Goal: Task Accomplishment & Management: Use online tool/utility

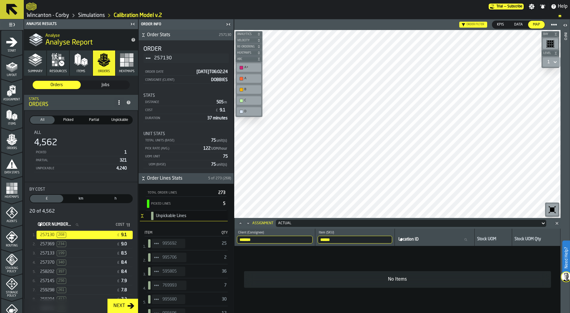
scroll to position [151, 0]
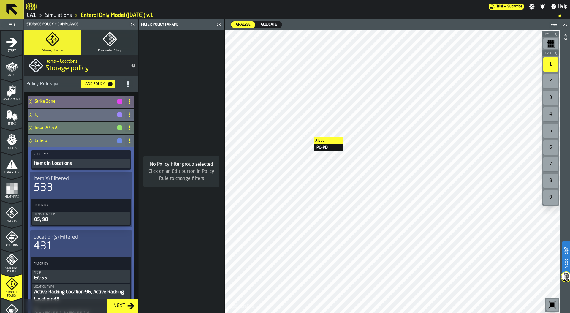
scroll to position [23, 0]
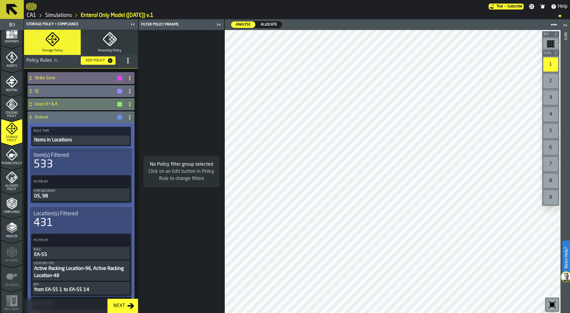
click at [59, 14] on link "Simulations" at bounding box center [58, 15] width 27 height 7
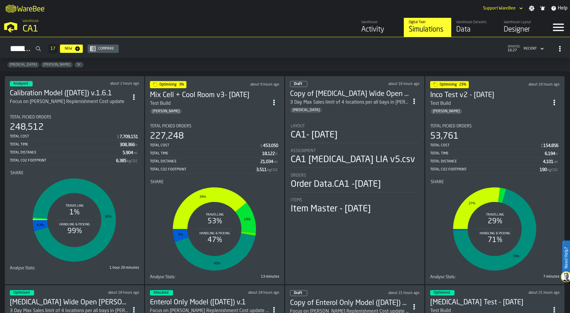
click at [465, 28] on div "Data" at bounding box center [475, 29] width 38 height 9
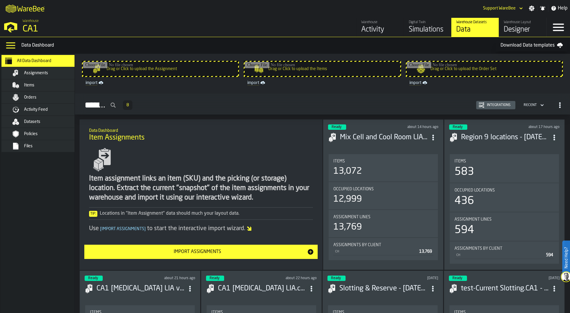
click at [33, 112] on span "Activity Feed" at bounding box center [36, 109] width 24 height 5
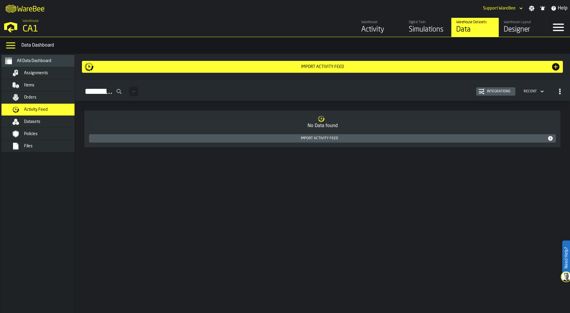
click at [495, 91] on div "Integrations" at bounding box center [498, 91] width 28 height 4
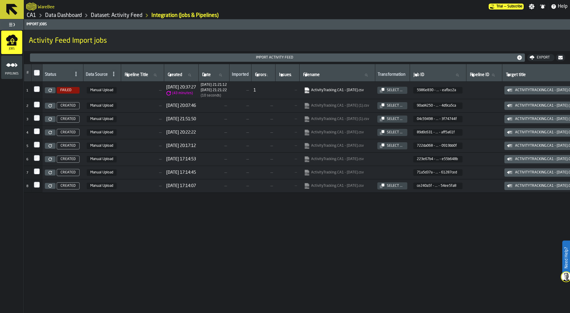
click at [50, 89] on icon at bounding box center [50, 90] width 4 height 4
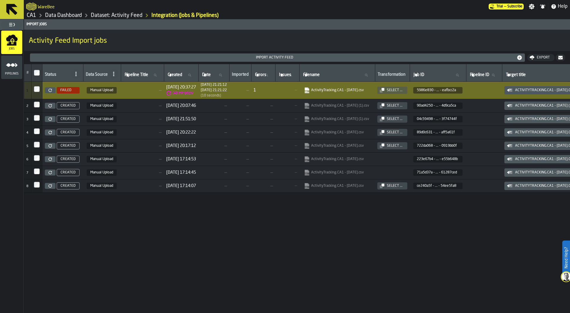
click at [224, 61] on button "Import Activity Feed" at bounding box center [277, 57] width 495 height 8
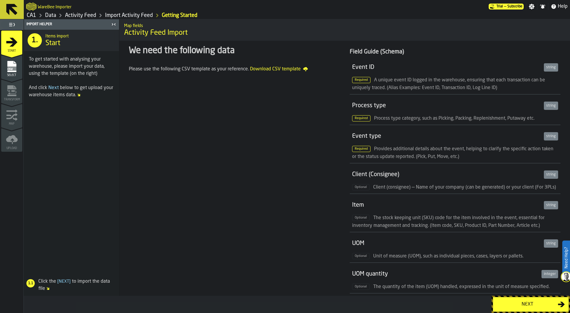
click at [520, 304] on div "Next" at bounding box center [526, 304] width 61 height 7
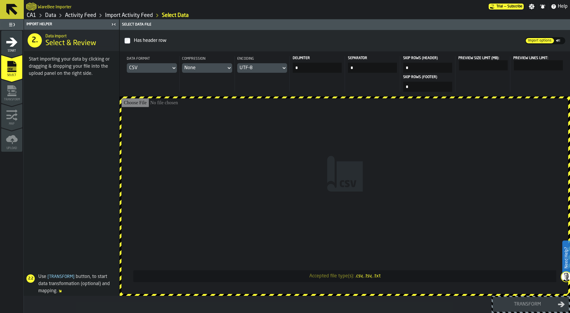
click at [331, 113] on input "Accepted file type(s): .csv, .tsv, .txt" at bounding box center [344, 196] width 447 height 196
click at [45, 13] on div "Data" at bounding box center [46, 15] width 20 height 7
click at [49, 15] on link "Data" at bounding box center [50, 15] width 11 height 7
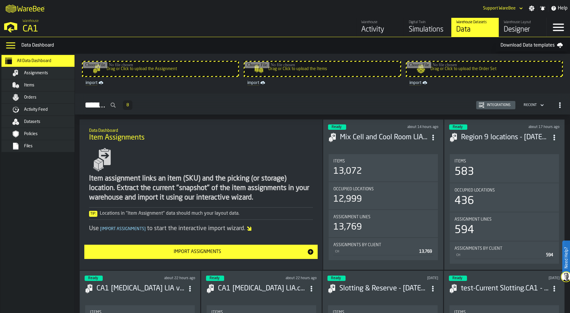
click at [39, 109] on span "Activity Feed" at bounding box center [36, 109] width 24 height 5
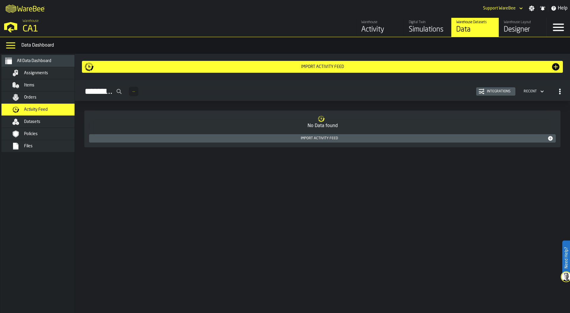
click at [488, 88] on div "Integrations" at bounding box center [495, 91] width 34 height 6
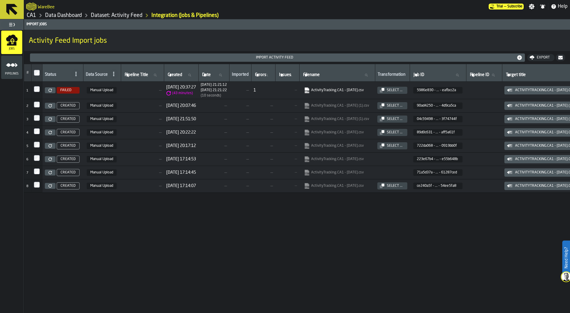
click at [72, 61] on button "Import Activity Feed" at bounding box center [277, 57] width 495 height 8
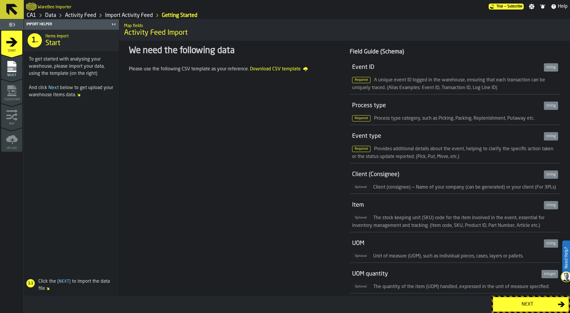
click at [504, 301] on div "Next" at bounding box center [526, 304] width 61 height 7
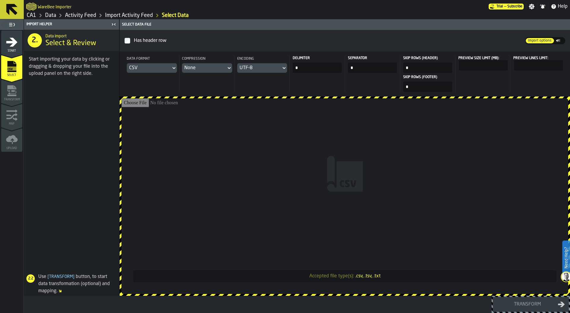
click at [348, 133] on input "Accepted file type(s): .csv, .tsv, .txt" at bounding box center [344, 196] width 447 height 196
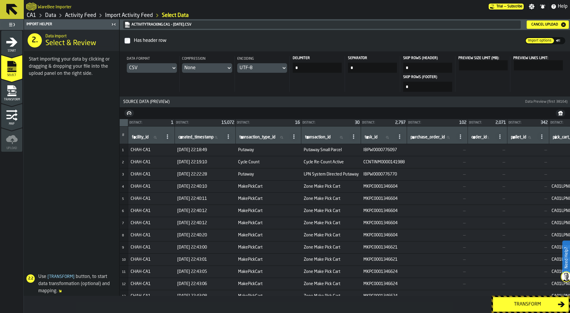
click at [525, 302] on div "Transform" at bounding box center [526, 304] width 61 height 7
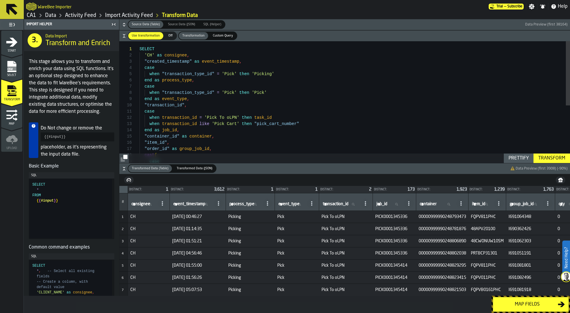
click at [526, 306] on div "Map fields" at bounding box center [526, 304] width 61 height 7
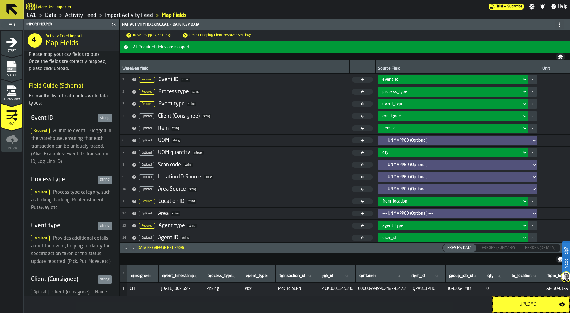
click at [526, 306] on div "Upload" at bounding box center [527, 304] width 62 height 7
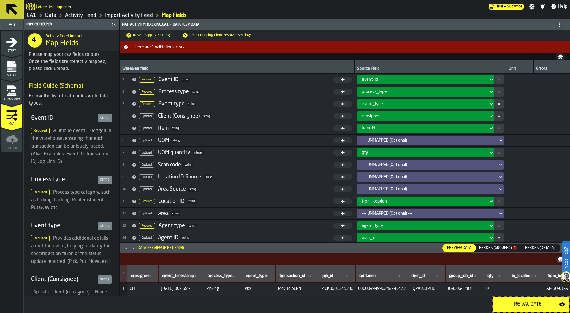
click at [501, 246] on div "Errors (Grouped) 1" at bounding box center [498, 248] width 38 height 4
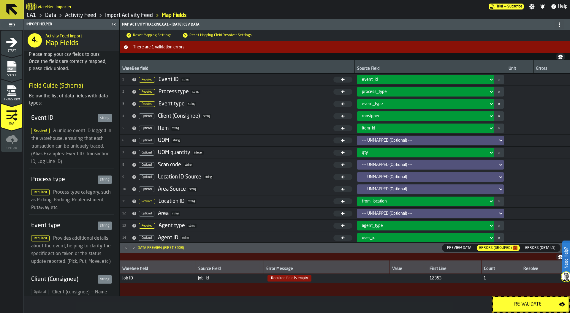
click at [12, 87] on icon "menu Transform" at bounding box center [11, 87] width 9 height 4
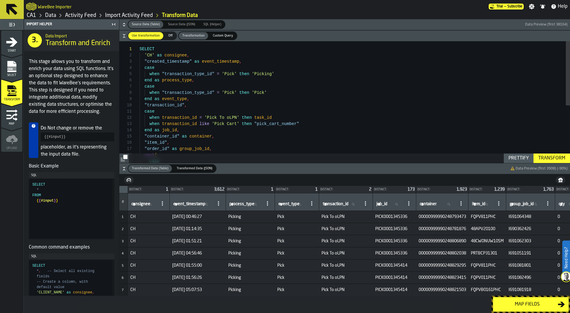
click at [221, 97] on div "SELECT 'CH' as consignee , "created_timestamp" as event_timestamp , case when "…" at bounding box center [354, 156] width 430 height 231
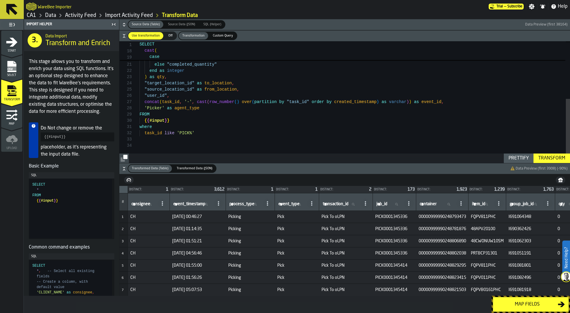
click at [223, 130] on div ""order_id" as group_job_id , cast ( case when "completed_quantity" = '' then '0…" at bounding box center [354, 47] width 430 height 231
click at [220, 135] on div ""order_id" as group_job_id , cast ( case when "completed_quantity" = '' then '0…" at bounding box center [354, 47] width 430 height 231
click at [547, 160] on div "Transform" at bounding box center [552, 158] width 32 height 7
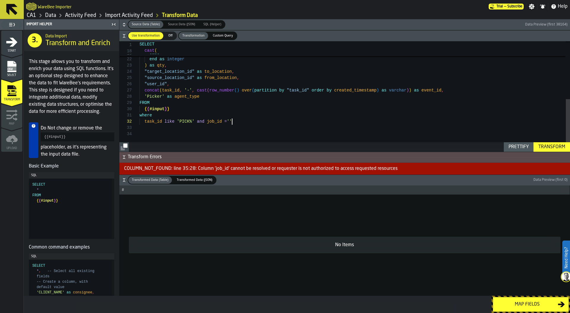
click at [234, 120] on div "case when "completed_quantity" = '' then '0' else "completed_quantity" end as i…" at bounding box center [354, 35] width 430 height 231
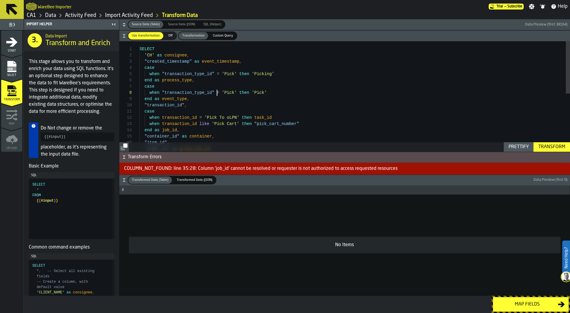
click at [217, 96] on div ""order_id" as group_job_id , "item_id" , "container_id" as container , end as j…" at bounding box center [354, 156] width 430 height 231
type textarea "**********"
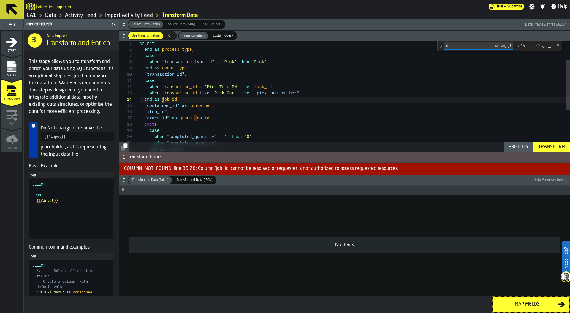
scroll to position [62, 0]
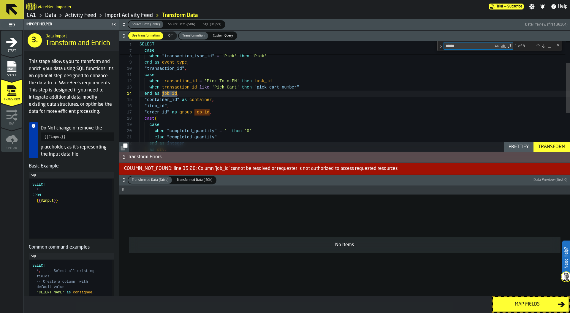
type textarea "******"
drag, startPoint x: 254, startPoint y: 80, endPoint x: 277, endPoint y: 80, distance: 22.8
click at [277, 80] on div ""order_id" as group_ job_id , "item_id" , "container_id" as container , end as …" at bounding box center [354, 115] width 430 height 241
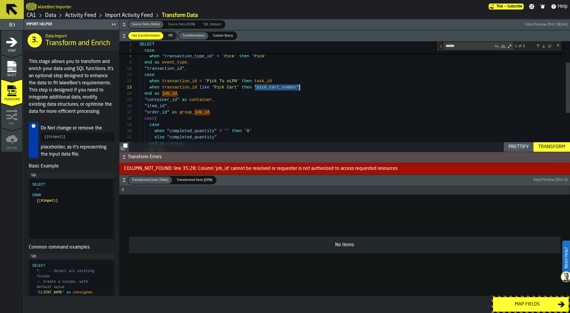
drag, startPoint x: 254, startPoint y: 87, endPoint x: 309, endPoint y: 86, distance: 55.5
click at [309, 86] on div ""order_id" as group_ job_id , "item_id" , "container_id" as container , end as …" at bounding box center [354, 115] width 430 height 241
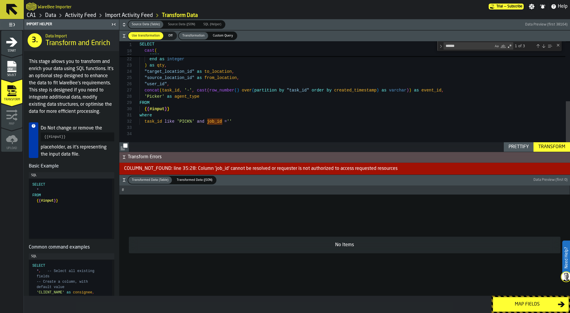
click at [223, 119] on div "case when "completed_quantity" = '' then '0' else "completed_quantity" end as i…" at bounding box center [354, 31] width 430 height 241
click at [208, 120] on div "case when "completed_quantity" = '' then '0' else "completed_quantity" end as i…" at bounding box center [354, 31] width 430 height 241
click at [547, 149] on div "Transform" at bounding box center [552, 146] width 32 height 7
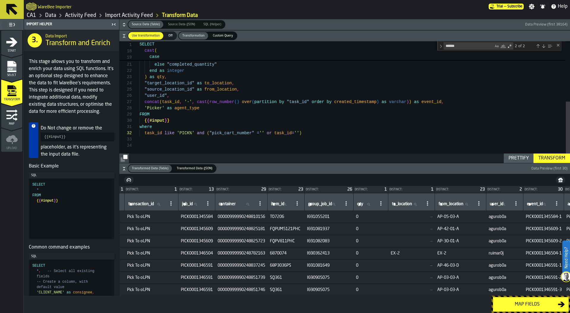
scroll to position [0, 228]
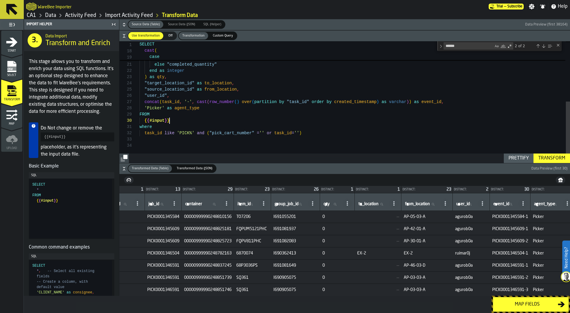
click at [220, 122] on div "case when "completed_quantity" = '' then '0' else "completed_quantity" end as i…" at bounding box center [354, 42] width 430 height 241
drag, startPoint x: 197, startPoint y: 133, endPoint x: 312, endPoint y: 133, distance: 114.2
click at [312, 133] on div "case when "completed_quantity" = '' then '0' else "completed_quantity" end as i…" at bounding box center [354, 42] width 430 height 241
click at [549, 160] on div "Transform" at bounding box center [552, 158] width 32 height 7
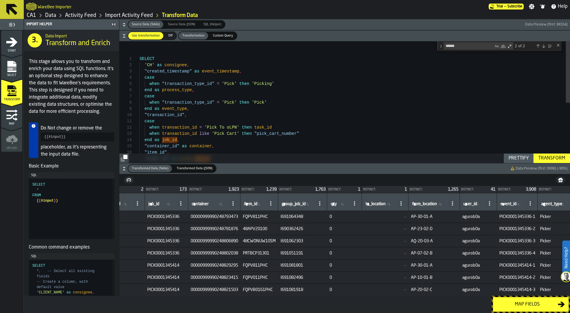
click at [140, 58] on div ""order_id" as group_ job_id , cast ( "item_id" , "container_id" as container , …" at bounding box center [354, 161] width 430 height 241
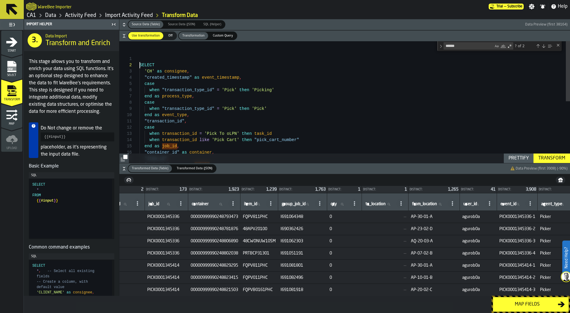
scroll to position [0, 0]
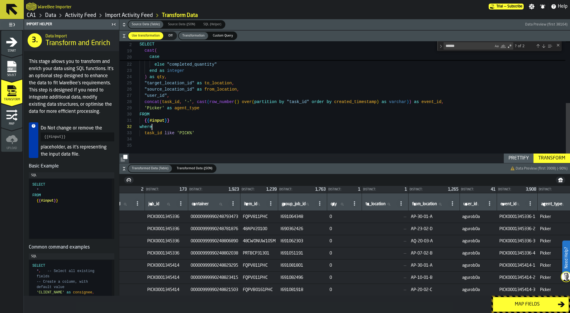
click at [225, 130] on div ""order_id" as group_ job_id , cast ( case when "completed_quantity" = '' then '…" at bounding box center [354, 39] width 430 height 247
click at [221, 134] on div ""order_id" as group_ job_id , cast ( case when "completed_quantity" = '' then '…" at bounding box center [354, 39] width 430 height 247
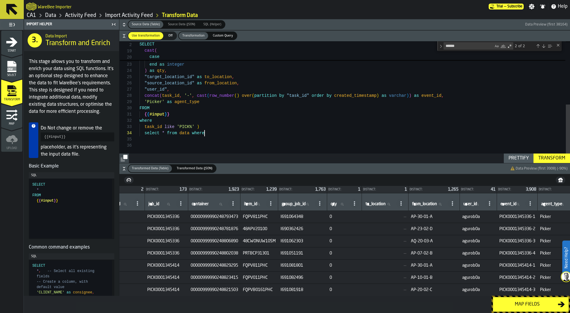
click at [183, 133] on div "cast ( case when "completed_quantity" = '' then '0' else "completed_quantity" e…" at bounding box center [354, 36] width 430 height 253
click at [221, 136] on div "cast ( case when "completed_quantity" = '' then '0' else "completed_quantity" e…" at bounding box center [354, 36] width 430 height 253
click at [214, 129] on div "cast ( case when "completed_quantity" = '' then '0' else "completed_quantity" e…" at bounding box center [354, 36] width 430 height 253
click at [216, 134] on div "cast ( case when "completed_quantity" = '' then '0' else "completed_quantity" e…" at bounding box center [354, 36] width 430 height 253
click at [545, 159] on div "Transform" at bounding box center [552, 158] width 32 height 7
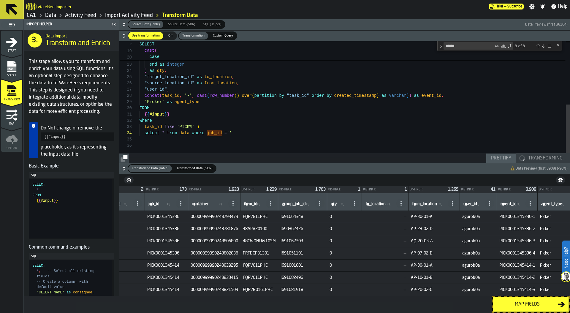
scroll to position [0, 82]
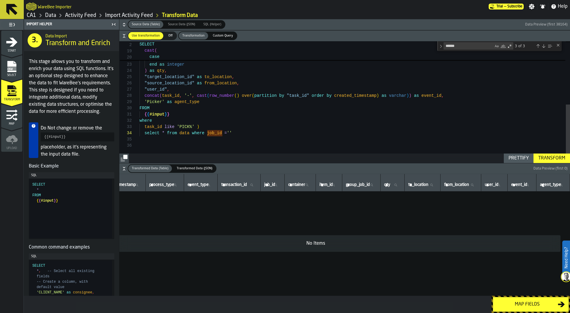
click at [229, 132] on div "cast ( case when "completed_quantity" = '' then '0' else "completed_quantity" e…" at bounding box center [354, 36] width 430 height 253
type textarea "**********"
click at [557, 158] on div "Transform" at bounding box center [552, 158] width 32 height 7
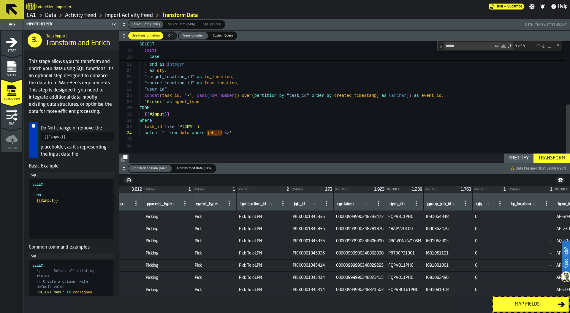
click at [519, 305] on div "Map fields" at bounding box center [526, 304] width 61 height 7
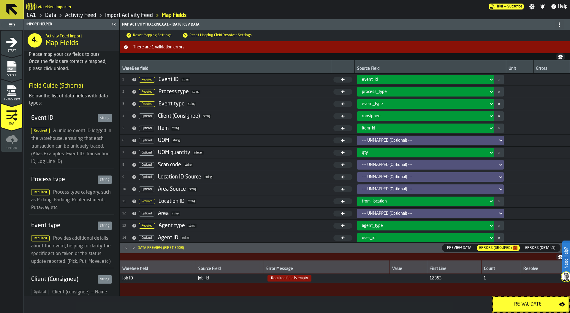
click at [519, 305] on div "Re-Validate" at bounding box center [527, 304] width 62 height 7
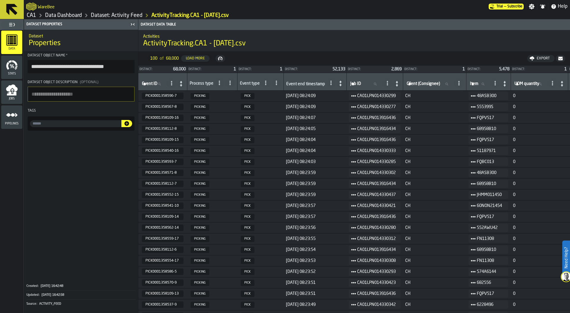
click at [32, 16] on link "CA1" at bounding box center [31, 15] width 9 height 7
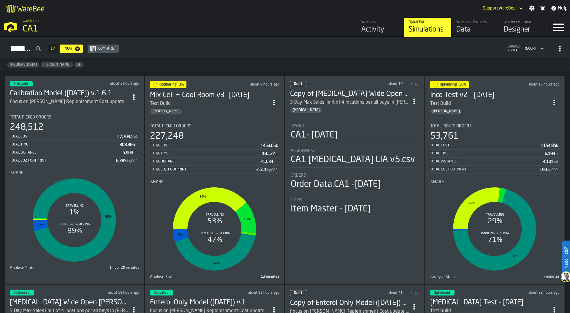
click at [375, 28] on div "Activity" at bounding box center [380, 29] width 38 height 9
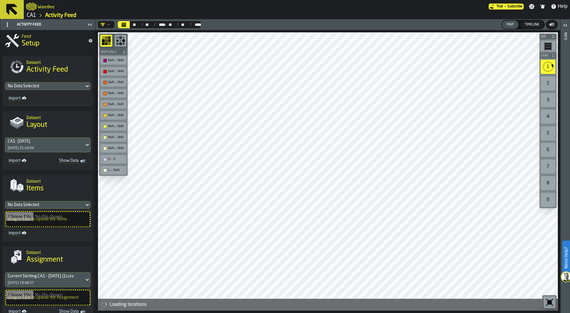
click at [47, 85] on div "No Data Selected" at bounding box center [45, 86] width 74 height 5
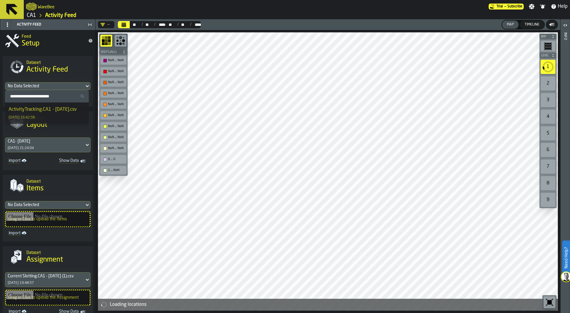
click at [49, 113] on div "ActivityTracking.CA1 - 09.17.25.csv 01/10/2025, 16:42:58" at bounding box center [47, 113] width 77 height 14
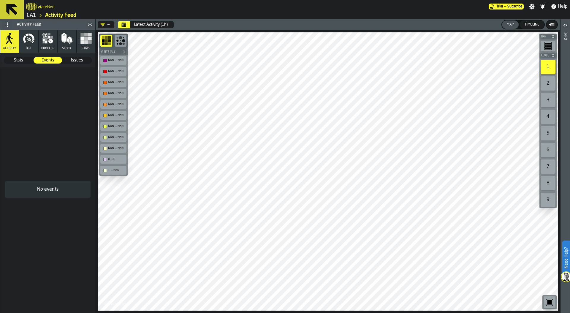
click at [6, 24] on icon at bounding box center [7, 24] width 5 height 5
click at [12, 34] on div "Show Setup" at bounding box center [21, 36] width 31 height 7
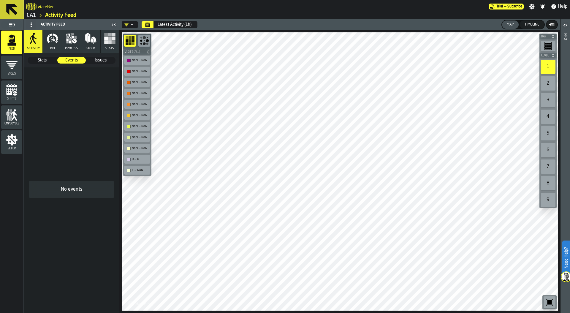
click at [12, 150] on span "Setup" at bounding box center [11, 148] width 21 height 3
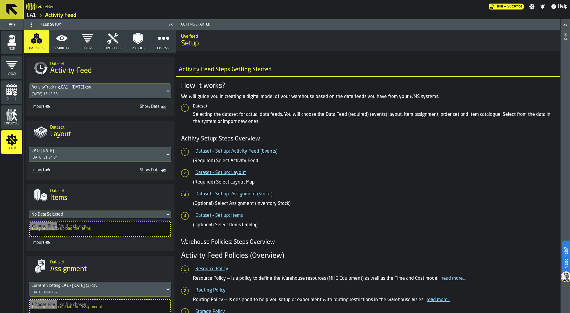
scroll to position [87, 0]
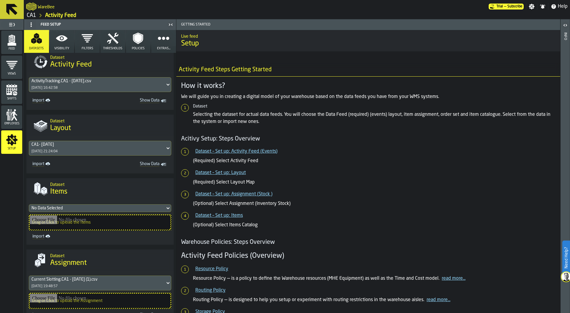
click at [99, 209] on div "No Data Selected" at bounding box center [96, 208] width 131 height 5
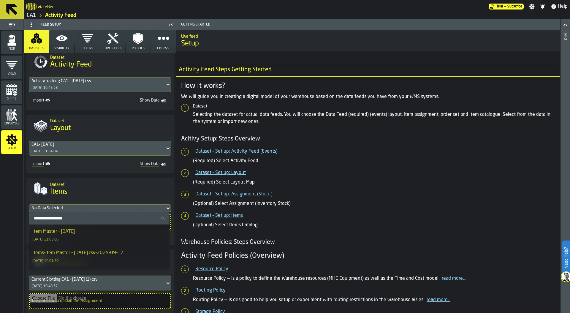
click at [97, 230] on div "Item Master - 09.25.25 25/09/2025, 21:03:06" at bounding box center [99, 235] width 134 height 14
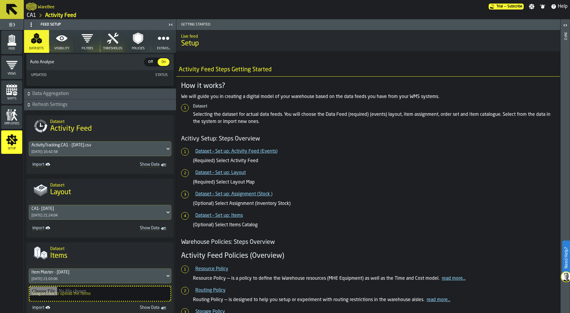
scroll to position [0, 0]
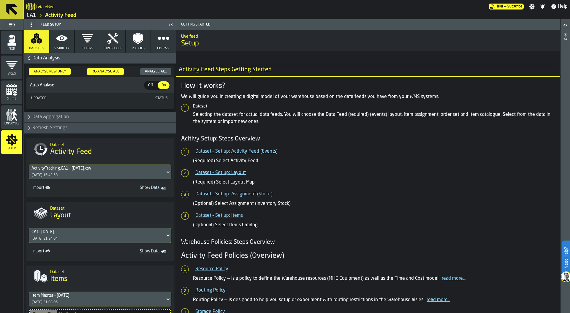
click at [139, 39] on icon "button" at bounding box center [138, 38] width 8 height 9
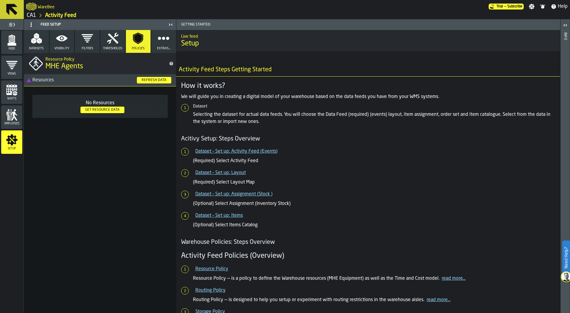
click at [155, 78] on div "Refresh Data" at bounding box center [154, 80] width 30 height 4
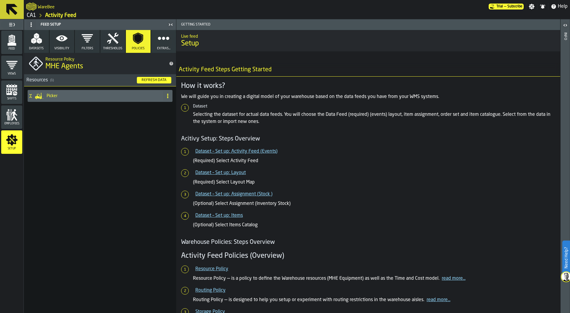
click at [38, 96] on icon at bounding box center [39, 96] width 9 height 6
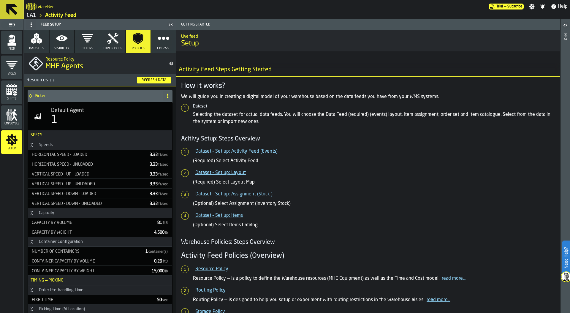
click at [36, 43] on icon "button" at bounding box center [37, 38] width 12 height 12
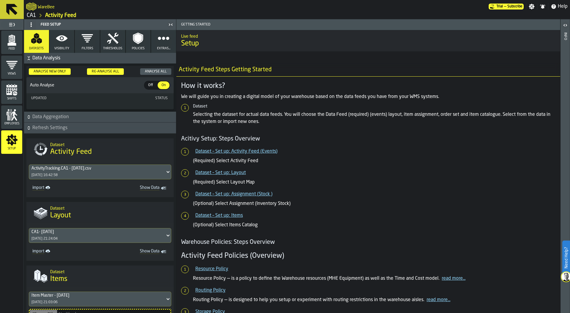
click at [160, 71] on div "Analyse All" at bounding box center [155, 71] width 26 height 4
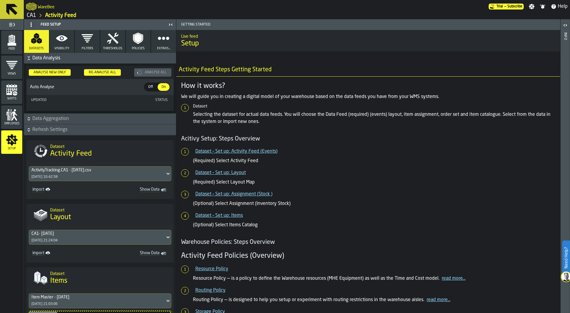
click at [15, 44] on polygon "menu Feed" at bounding box center [11, 44] width 9 height 4
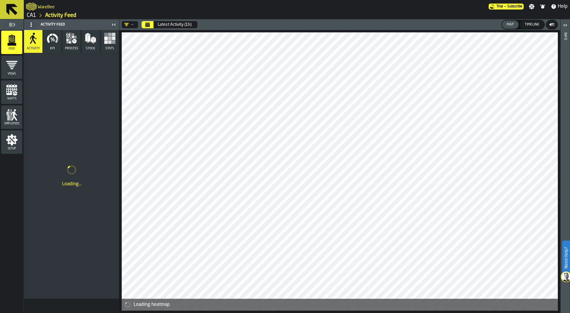
click at [106, 42] on rect "button" at bounding box center [106, 42] width 4 height 4
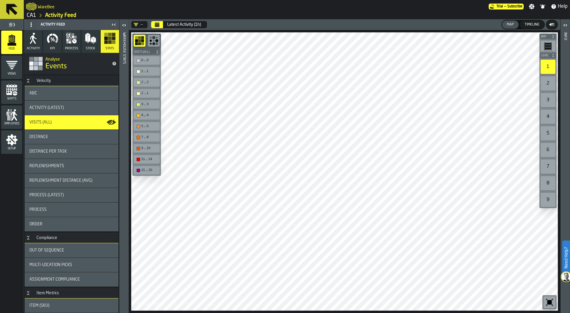
click at [156, 23] on icon "Calendar" at bounding box center [157, 24] width 5 height 5
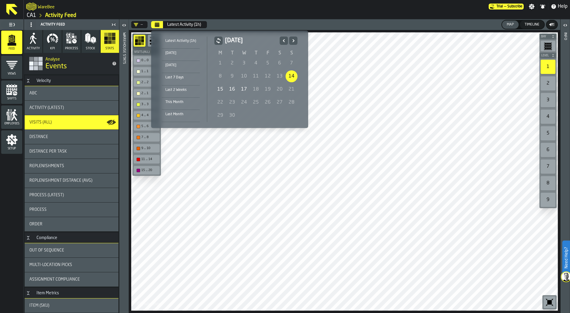
click at [292, 75] on div "14" at bounding box center [291, 76] width 12 height 12
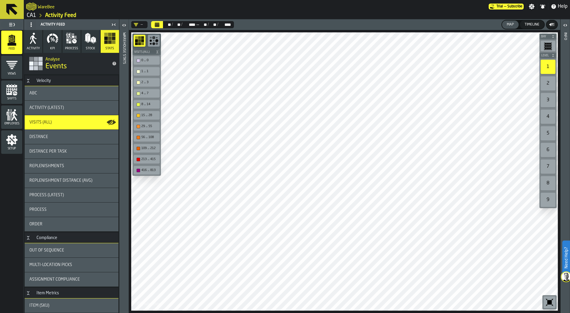
click at [66, 43] on icon "button" at bounding box center [72, 38] width 12 height 12
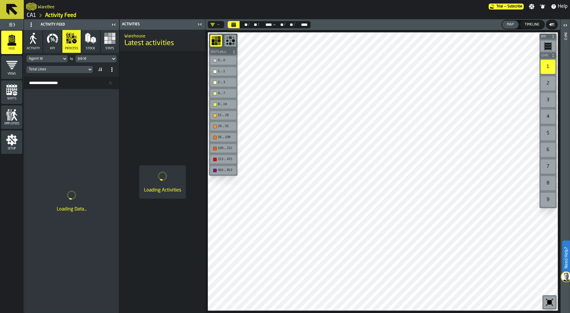
click at [87, 59] on div "Job Id" at bounding box center [93, 59] width 31 height 4
click at [95, 97] on div "Event Day" at bounding box center [107, 96] width 56 height 7
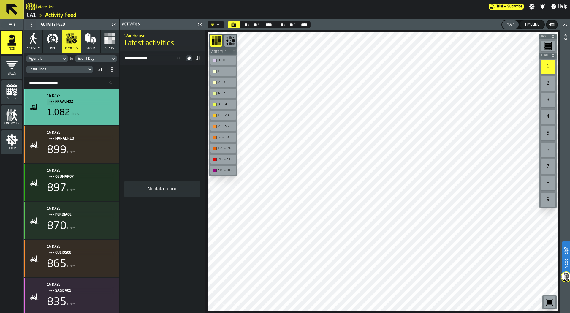
click at [75, 109] on div "1,082 Lines" at bounding box center [80, 112] width 67 height 11
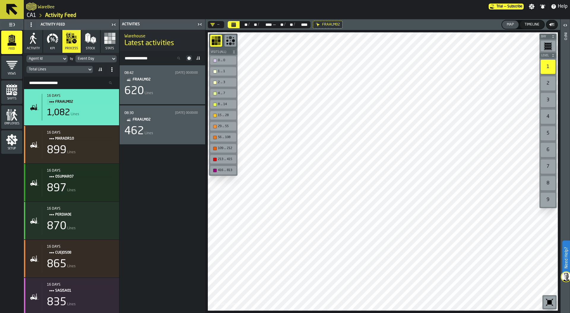
click at [164, 89] on div "620 Lines" at bounding box center [162, 91] width 76 height 12
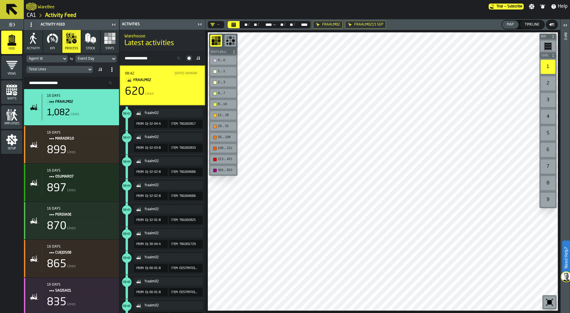
click at [10, 146] on div "Setup" at bounding box center [11, 142] width 21 height 16
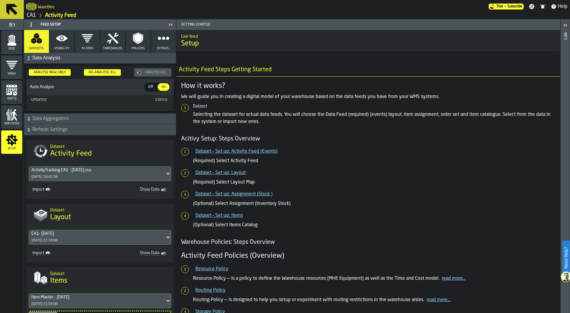
click at [118, 45] on button "Thresholds" at bounding box center [112, 41] width 25 height 23
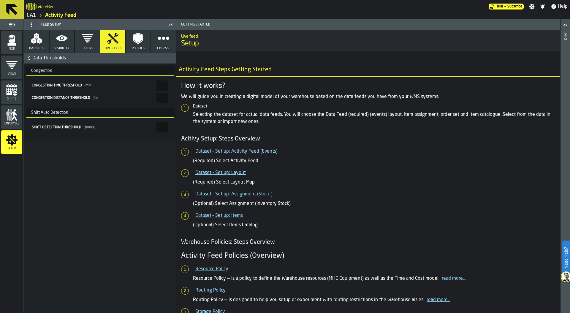
drag, startPoint x: 149, startPoint y: 83, endPoint x: 185, endPoint y: 83, distance: 35.9
click at [185, 83] on main "Feed Views Shifts Employees Setup Feed Setup Datasets Visibility Filters Thresh…" at bounding box center [285, 165] width 570 height 293
type input "*"
click at [156, 100] on input "***" at bounding box center [162, 98] width 12 height 10
click at [36, 46] on button "Datasets" at bounding box center [36, 41] width 25 height 23
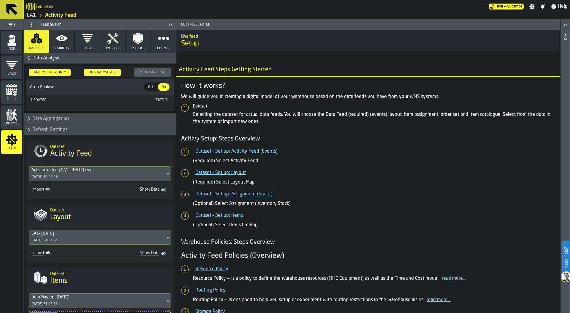
click at [60, 40] on icon "button" at bounding box center [62, 38] width 12 height 6
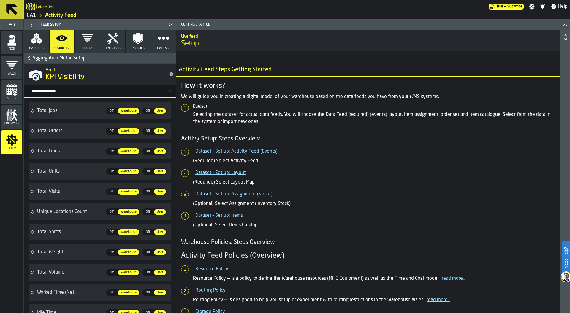
click at [13, 42] on polygon "menu Feed" at bounding box center [11, 44] width 9 height 4
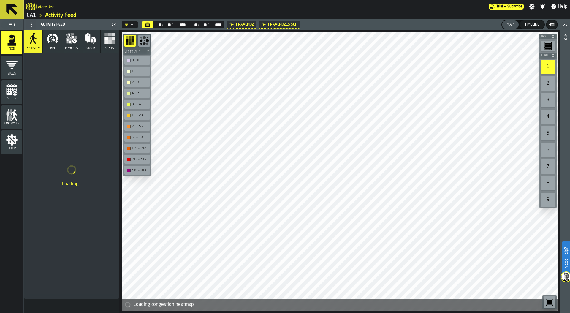
click at [53, 42] on icon "button" at bounding box center [53, 38] width 12 height 12
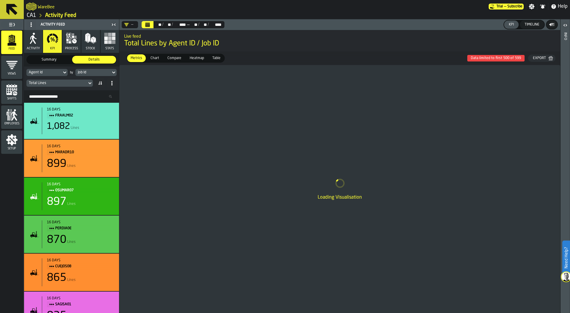
click at [96, 72] on div "Job Id" at bounding box center [93, 72] width 31 height 4
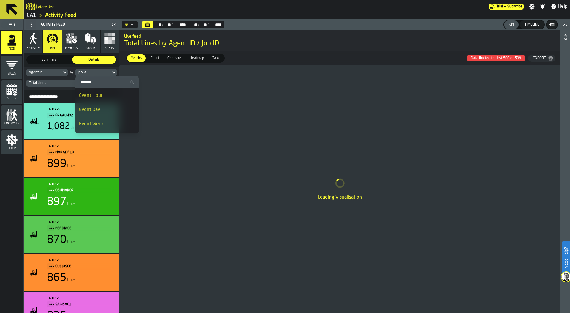
click at [102, 111] on div "Event Day" at bounding box center [107, 109] width 56 height 7
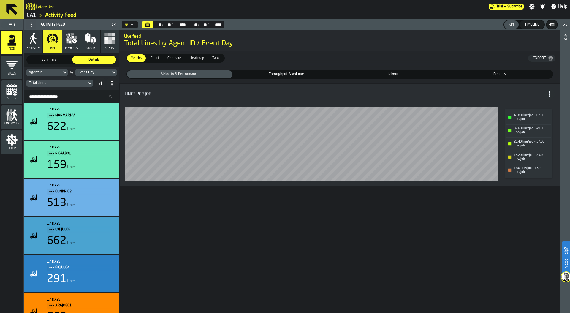
click at [281, 74] on span "Throughput & Volume" at bounding box center [286, 74] width 103 height 5
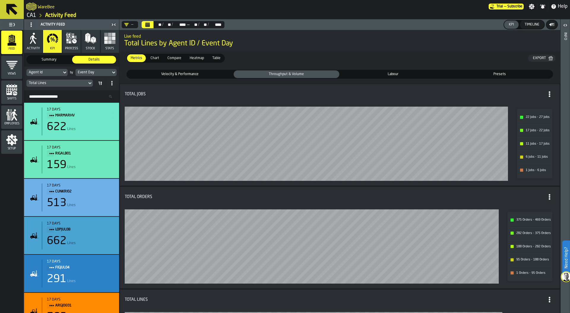
click at [383, 74] on span "Labour" at bounding box center [393, 74] width 103 height 5
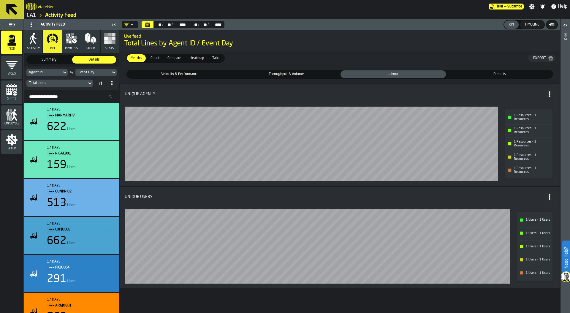
click at [487, 74] on span "Presets" at bounding box center [499, 74] width 103 height 5
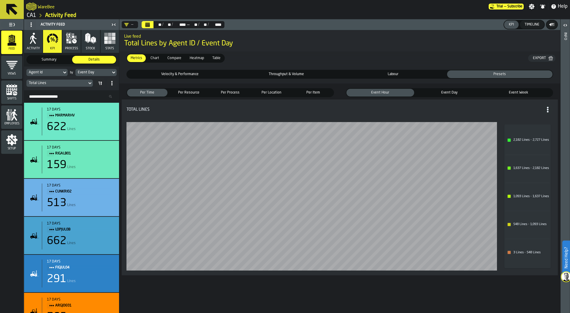
click at [146, 24] on icon "Calendar" at bounding box center [147, 25] width 4 height 3
click at [196, 59] on span "Heatmap" at bounding box center [196, 57] width 19 height 5
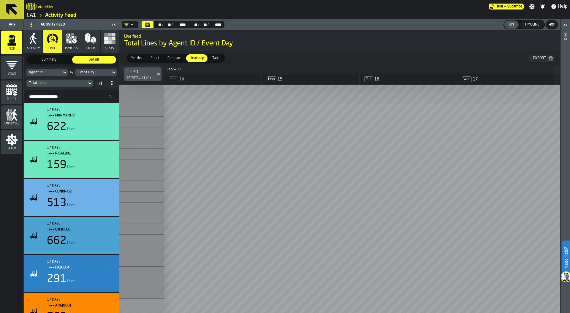
click at [71, 42] on icon "button" at bounding box center [71, 38] width 11 height 11
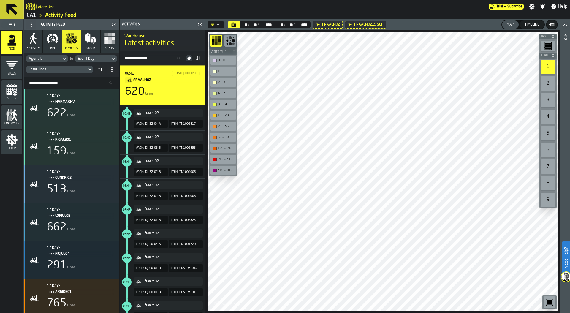
click at [161, 88] on div "620 Lines" at bounding box center [162, 92] width 75 height 12
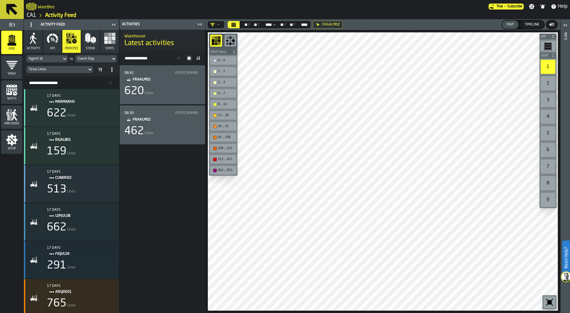
click at [161, 89] on div "620 Lines" at bounding box center [162, 91] width 76 height 12
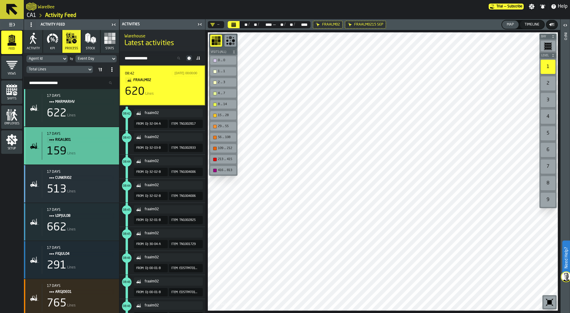
click at [88, 144] on div "17 days rigalb01 159 Lines" at bounding box center [78, 146] width 72 height 28
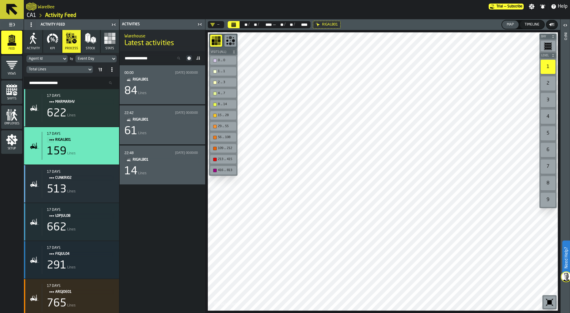
click at [177, 89] on div "84 Lines" at bounding box center [162, 91] width 76 height 12
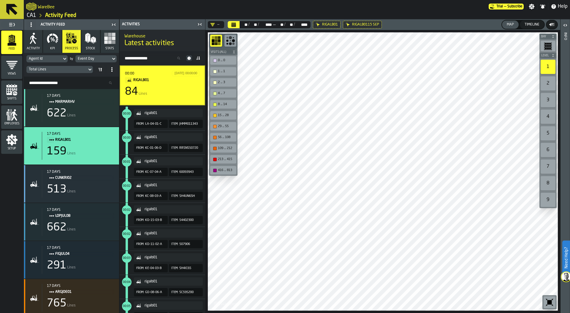
click at [96, 59] on div "Event Day" at bounding box center [93, 59] width 31 height 4
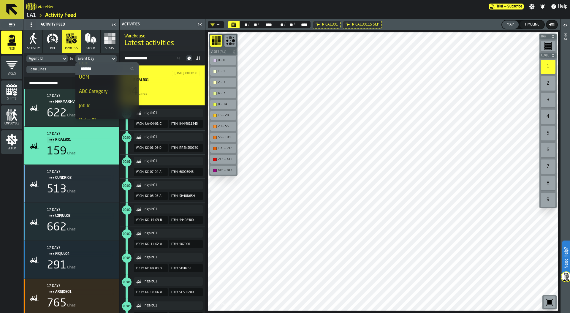
scroll to position [168, 0]
click at [98, 100] on div "Job Id" at bounding box center [107, 99] width 56 height 7
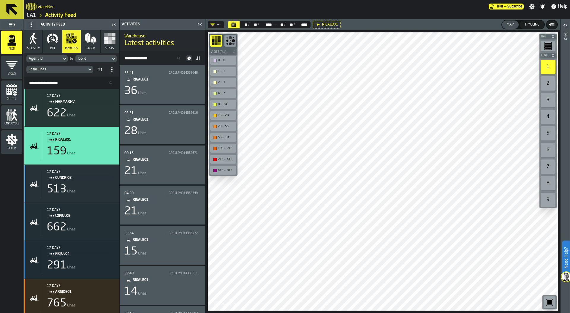
click at [179, 93] on div "36 Lines" at bounding box center [162, 91] width 76 height 12
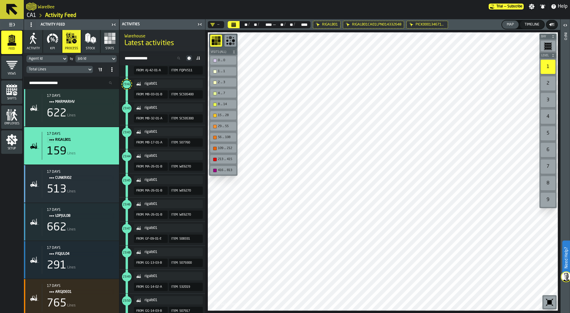
scroll to position [0, 0]
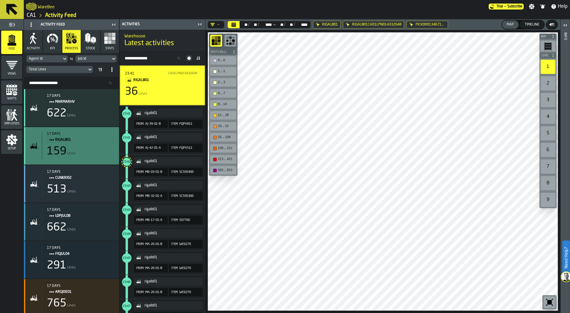
click at [50, 140] on circle "Title" at bounding box center [50, 140] width 2 height 2
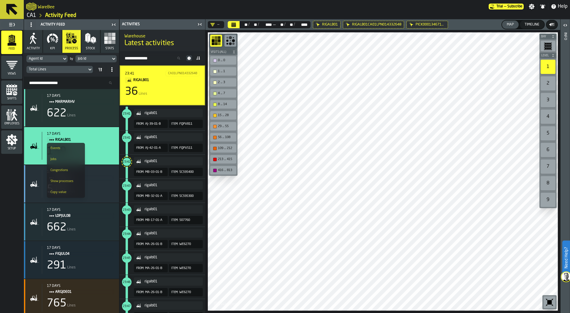
click at [160, 78] on span "rigalb01" at bounding box center [164, 80] width 62 height 7
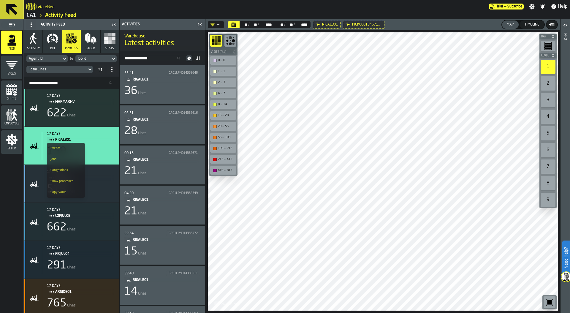
click at [160, 78] on span "rigalb01" at bounding box center [164, 79] width 63 height 7
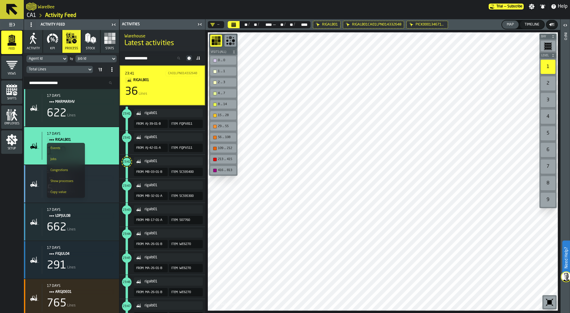
click at [155, 115] on div "rigalb01" at bounding box center [173, 113] width 56 height 4
click at [192, 112] on div "rigalb01" at bounding box center [173, 113] width 56 height 4
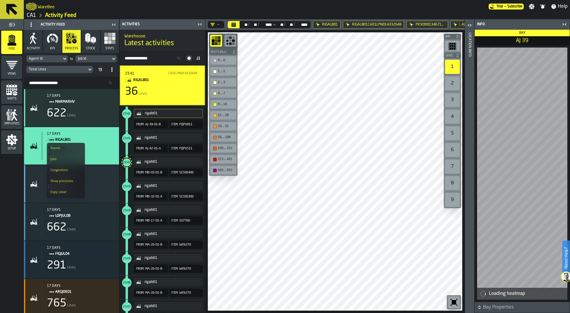
click at [128, 79] on icon "Title" at bounding box center [129, 80] width 5 height 5
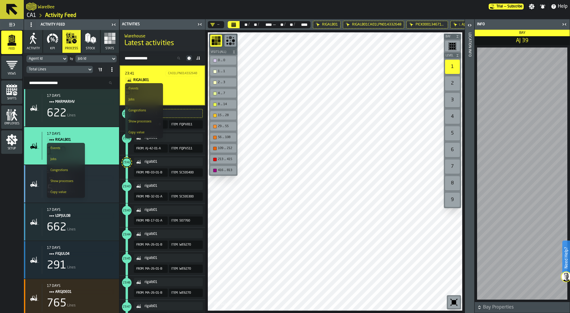
click at [138, 87] on div "Events" at bounding box center [143, 89] width 31 height 4
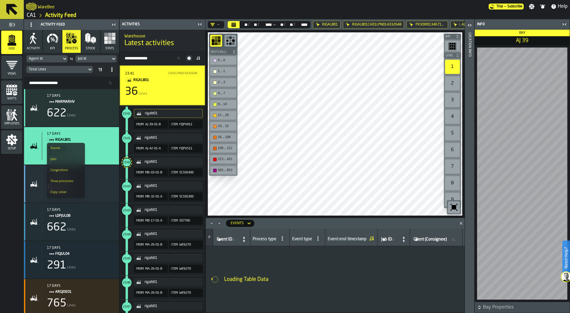
click at [454, 209] on icon "button-toolbar-undefined" at bounding box center [454, 207] width 4 height 4
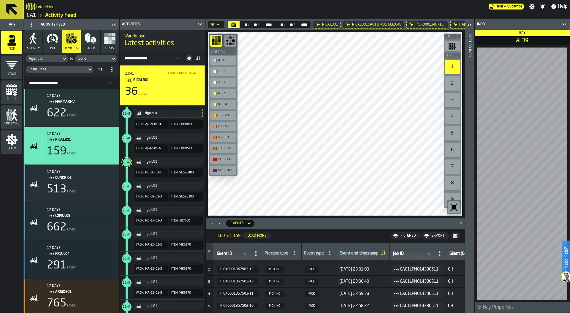
scroll to position [11, 0]
click at [421, 255] on input "Job ID Job ID" at bounding box center [413, 254] width 43 height 8
type input "***"
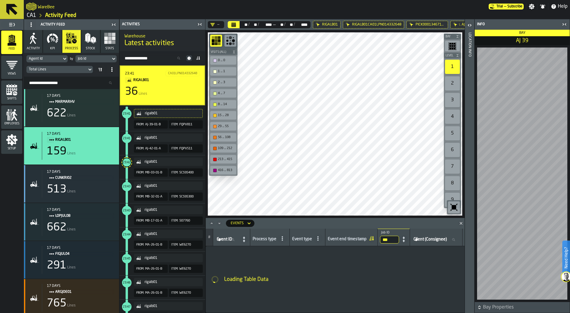
click at [393, 236] on input "***" at bounding box center [389, 240] width 19 height 8
type input "**"
click at [391, 239] on input "**" at bounding box center [389, 240] width 19 height 8
type input "***"
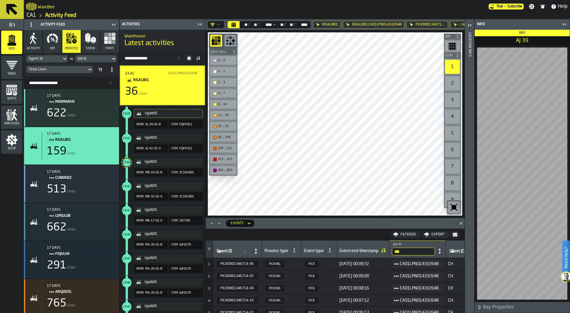
click at [185, 70] on div "23:41 CA01LPN014332648 rigalb01 36 Lines" at bounding box center [162, 85] width 85 height 40
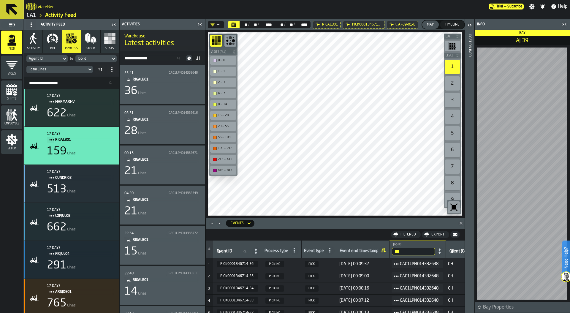
click at [175, 136] on div "28 Lines" at bounding box center [162, 131] width 76 height 12
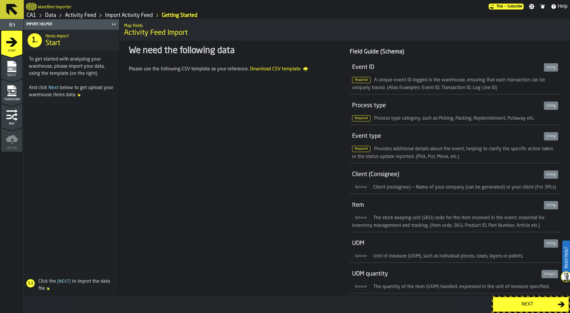
click at [519, 304] on div "Next" at bounding box center [526, 304] width 61 height 7
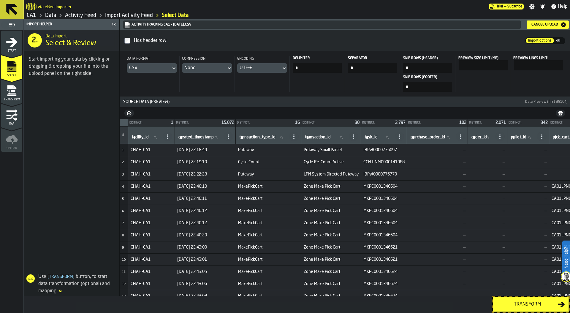
click at [531, 304] on div "Transform" at bounding box center [526, 304] width 61 height 7
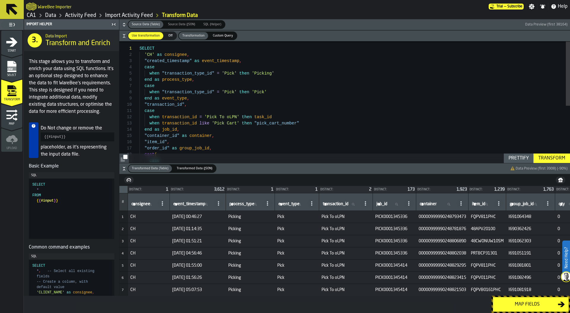
click at [520, 311] on button "Map fields" at bounding box center [531, 304] width 76 height 15
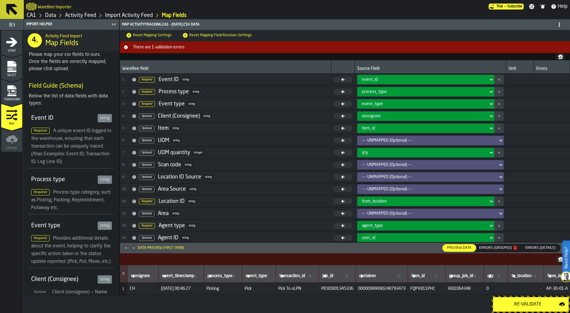
click at [508, 247] on div "Errors (Grouped) 1" at bounding box center [498, 248] width 38 height 4
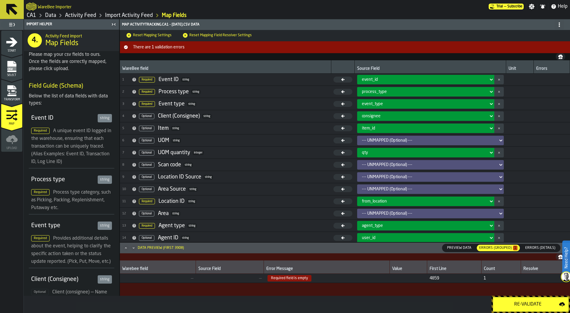
click at [239, 278] on span "—" at bounding box center [229, 278] width 63 height 5
click at [6, 98] on span "Transform" at bounding box center [11, 99] width 21 height 3
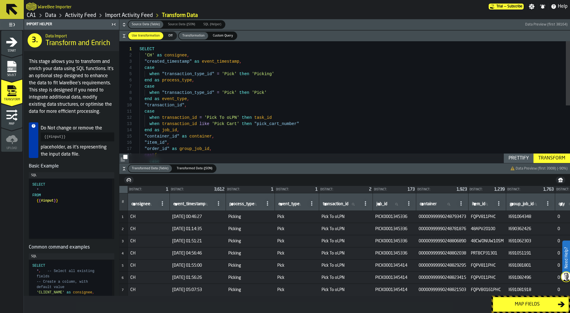
click at [123, 25] on icon "button-" at bounding box center [124, 25] width 2 height 1
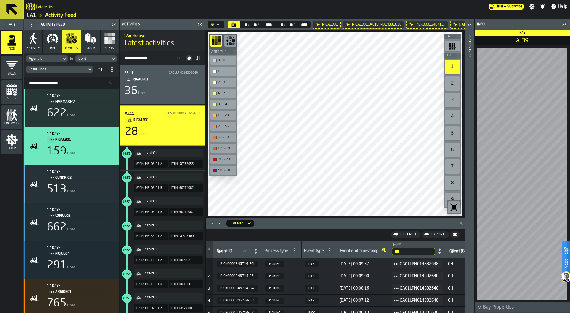
click at [193, 153] on div "rigalb01" at bounding box center [173, 153] width 56 height 4
click at [235, 24] on icon "Calendar" at bounding box center [233, 25] width 4 height 3
click at [188, 39] on h1 "Latest activities" at bounding box center [162, 43] width 76 height 9
click at [189, 57] on icon at bounding box center [188, 57] width 3 height 3
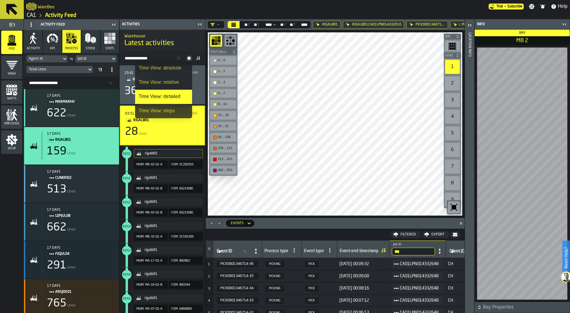
click at [162, 110] on div "Time View: steps" at bounding box center [164, 110] width 50 height 7
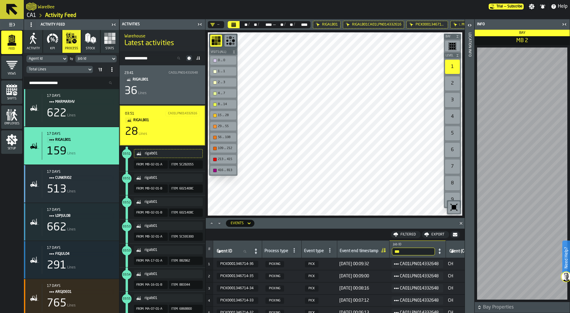
click at [563, 24] on icon "button-toggle-Close me" at bounding box center [562, 24] width 1 height 2
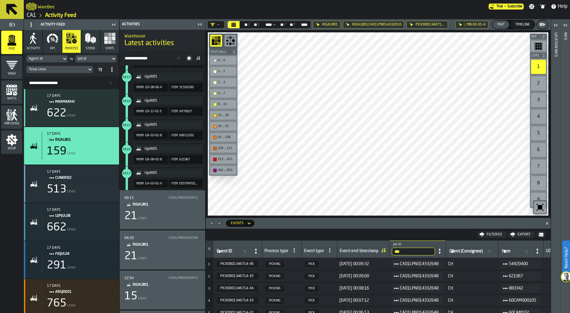
scroll to position [629, 0]
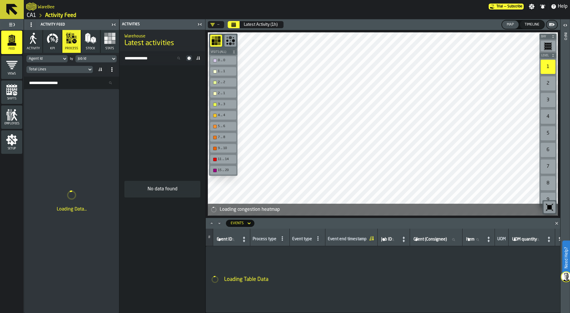
click at [234, 23] on icon "Calendar" at bounding box center [233, 23] width 4 height 1
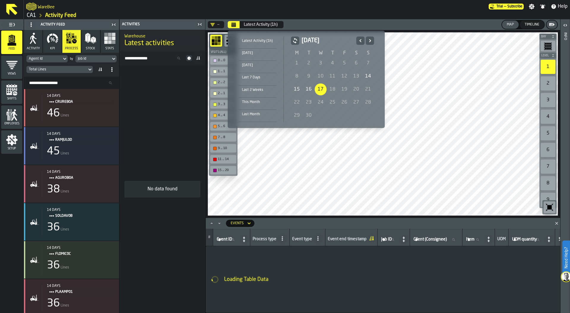
click at [366, 76] on div "14" at bounding box center [368, 76] width 12 height 12
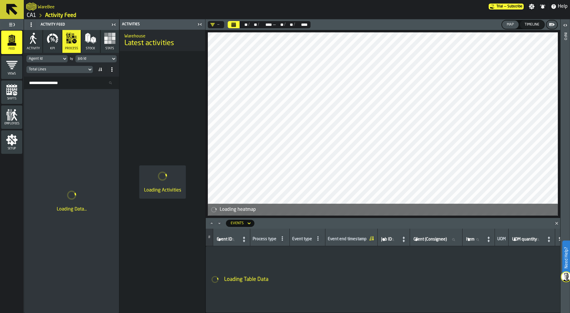
click at [98, 59] on div "Job Id" at bounding box center [93, 59] width 31 height 4
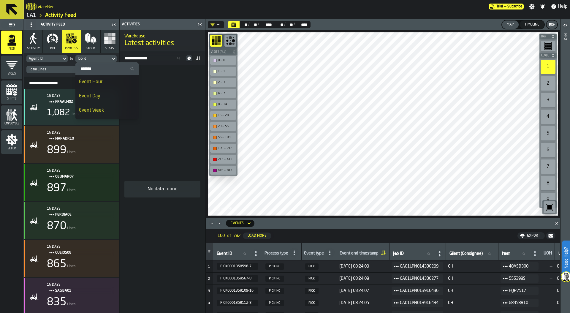
click at [167, 86] on div "No data found" at bounding box center [162, 188] width 85 height 247
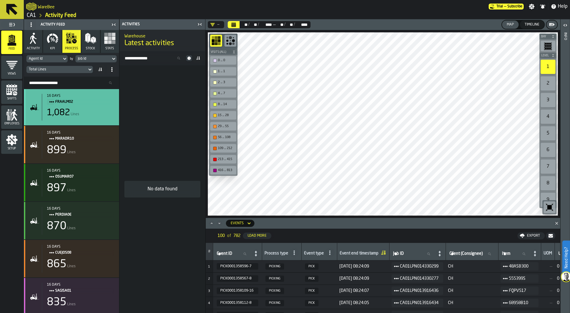
click at [66, 106] on div "16 days fraalm02 1,082 Lines" at bounding box center [78, 107] width 72 height 27
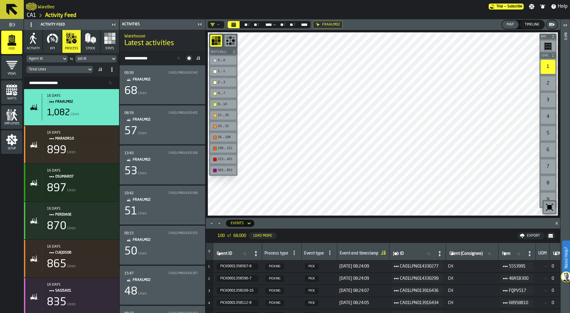
click at [175, 94] on div "68 Lines" at bounding box center [162, 91] width 76 height 12
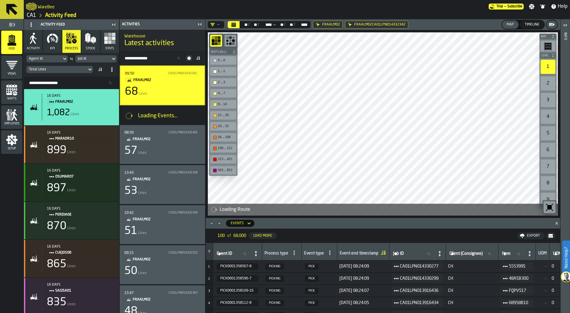
click at [53, 47] on span "KPI" at bounding box center [52, 49] width 5 height 4
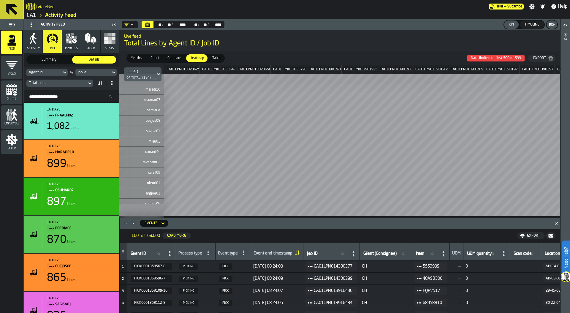
click at [98, 73] on div "Job Id" at bounding box center [93, 72] width 31 height 4
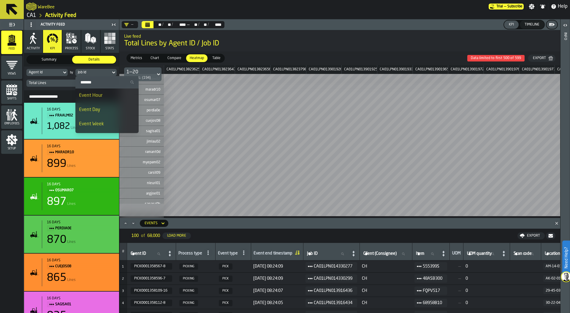
click at [100, 109] on div "Event Day" at bounding box center [107, 109] width 56 height 7
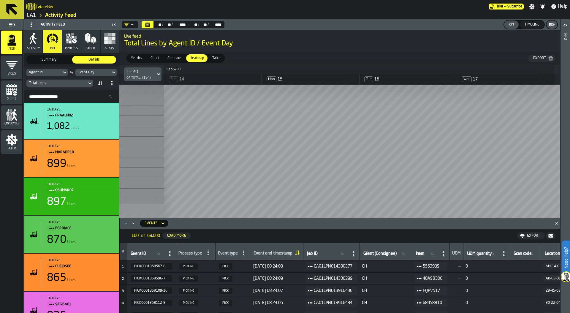
click at [323, 36] on h2 "Live feed" at bounding box center [339, 36] width 431 height 6
click at [31, 24] on icon at bounding box center [31, 24] width 5 height 5
click at [39, 34] on div "Hide Setup" at bounding box center [45, 36] width 31 height 7
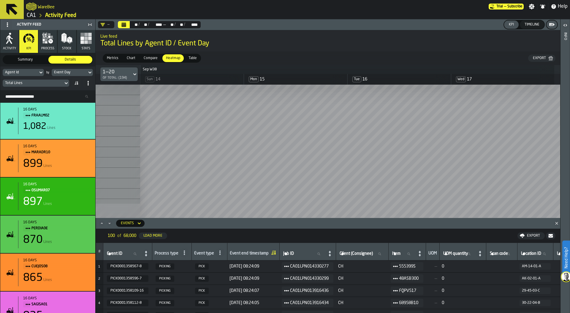
click at [122, 24] on icon "Calendar" at bounding box center [123, 24] width 5 height 5
click at [115, 56] on span "Metrics" at bounding box center [112, 57] width 16 height 5
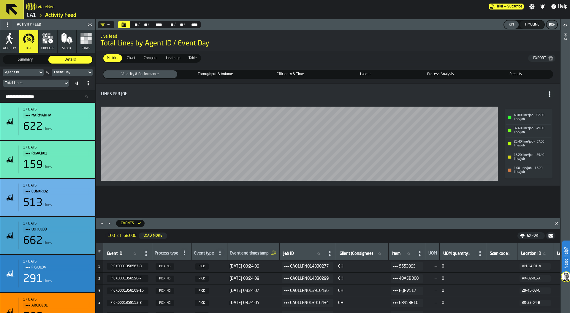
click at [554, 224] on icon "Close" at bounding box center [556, 223] width 6 height 6
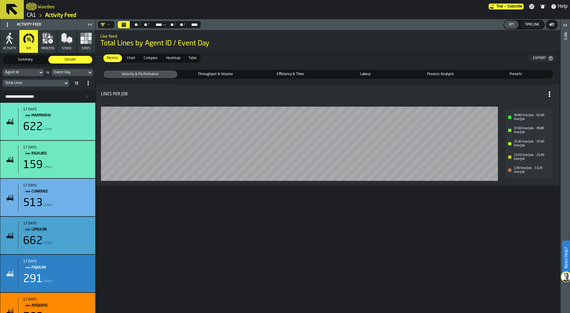
click at [219, 72] on span "Throughput & Volume" at bounding box center [216, 74] width 72 height 5
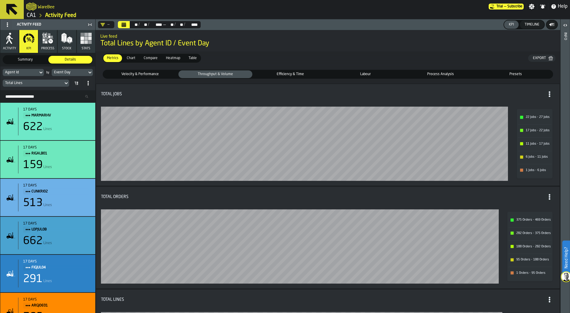
click at [22, 70] on div "Agent Id" at bounding box center [20, 72] width 31 height 4
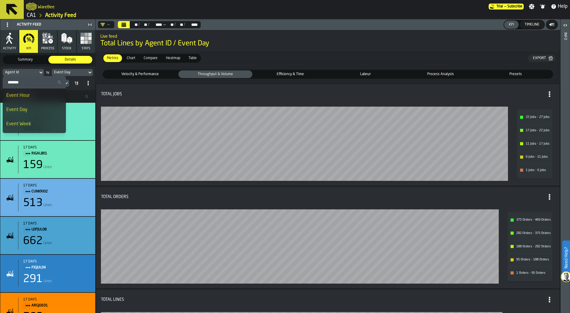
click at [27, 83] on input "Search" at bounding box center [34, 82] width 58 height 8
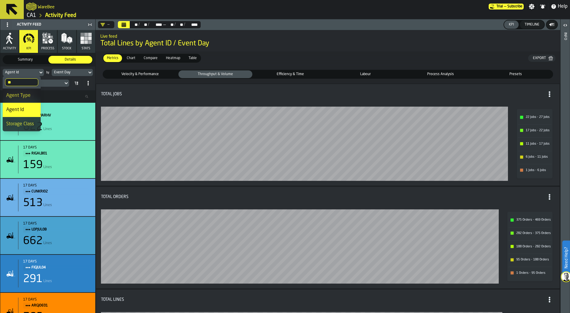
type input "**"
click at [26, 94] on div "Agent Type" at bounding box center [21, 95] width 31 height 7
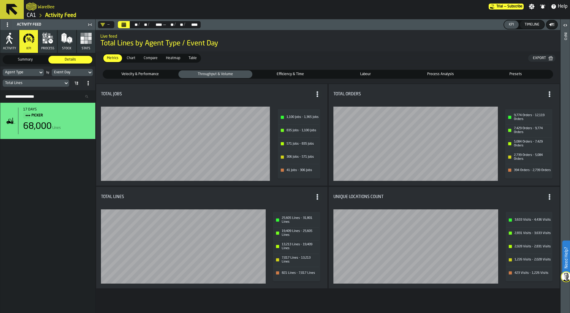
click at [150, 73] on span "Velocity & Performance" at bounding box center [140, 74] width 72 height 5
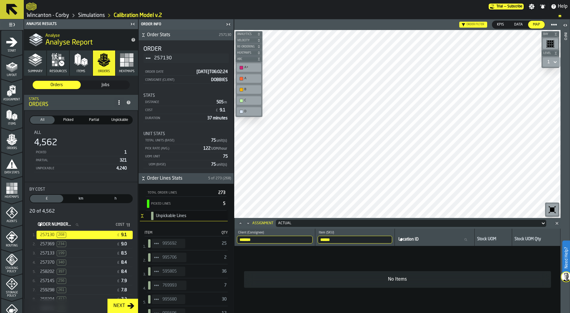
scroll to position [151, 0]
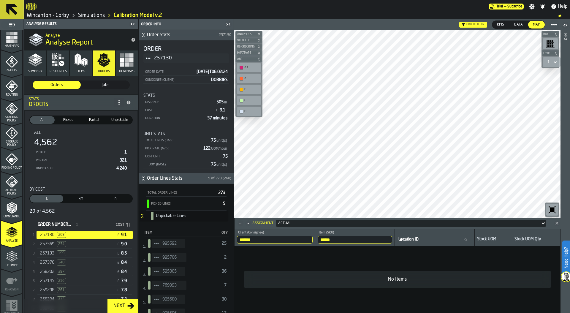
click at [92, 15] on link "Simulations" at bounding box center [91, 15] width 27 height 7
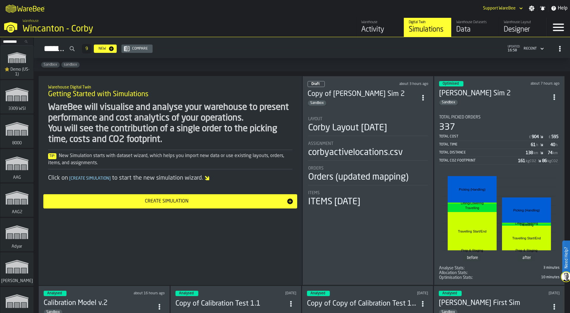
click at [522, 26] on div "Designer" at bounding box center [523, 29] width 38 height 9
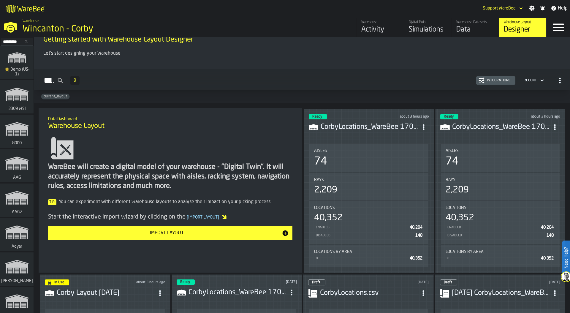
scroll to position [23, 0]
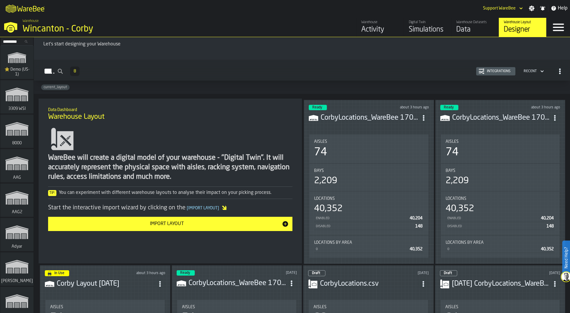
click at [375, 151] on div "74" at bounding box center [368, 152] width 109 height 12
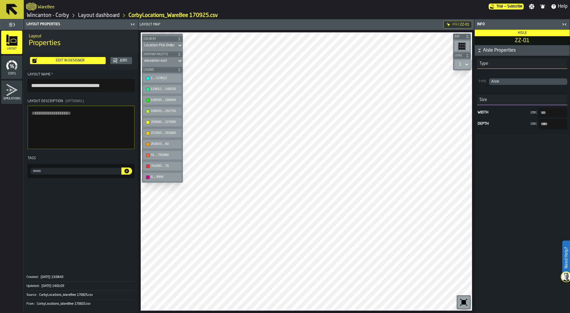
click at [110, 16] on link "Layout dashboard" at bounding box center [99, 15] width 42 height 7
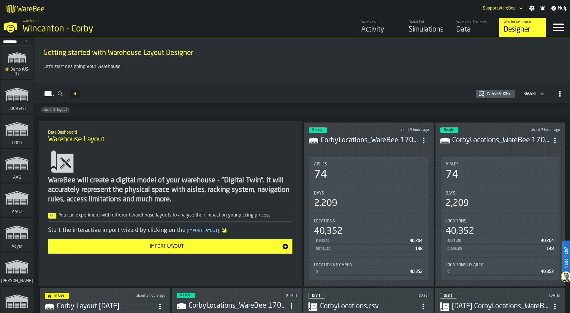
click at [424, 139] on circle "ItemListCard-DashboardItemContainer" at bounding box center [423, 139] width 1 height 1
click at [412, 177] on div "Edit in Designer" at bounding box center [409, 179] width 33 height 7
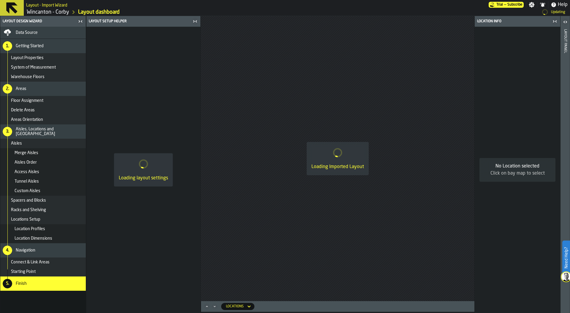
click at [60, 13] on link "Wincanton - Corby" at bounding box center [48, 12] width 42 height 7
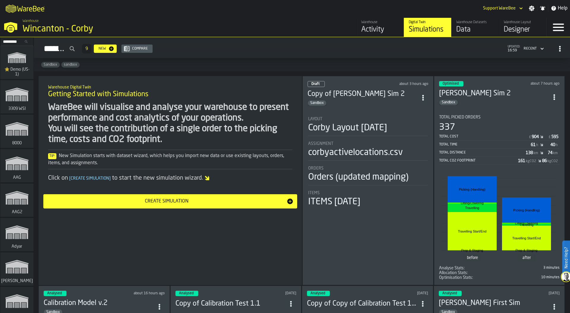
click at [517, 26] on div "Designer" at bounding box center [523, 29] width 38 height 9
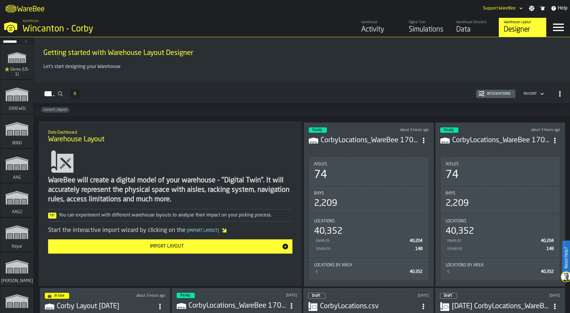
click at [392, 157] on div "Aisles 74" at bounding box center [368, 171] width 119 height 28
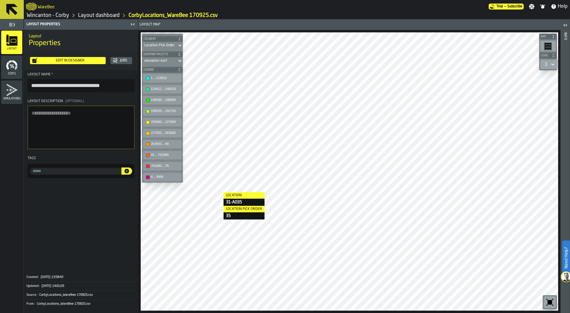
click at [217, 193] on div at bounding box center [349, 171] width 417 height 278
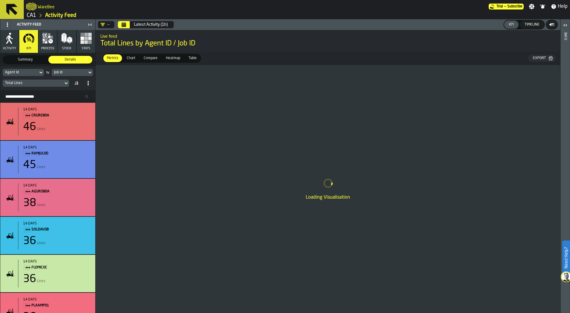
click at [31, 15] on link "CA1" at bounding box center [31, 15] width 9 height 7
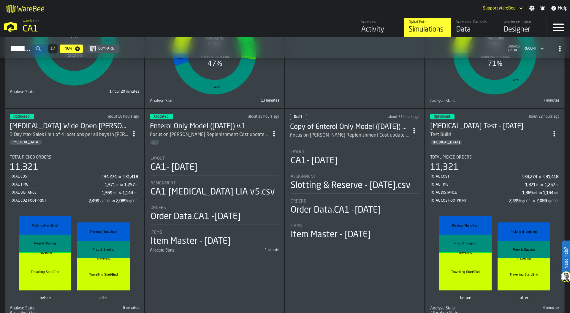
scroll to position [175, 0]
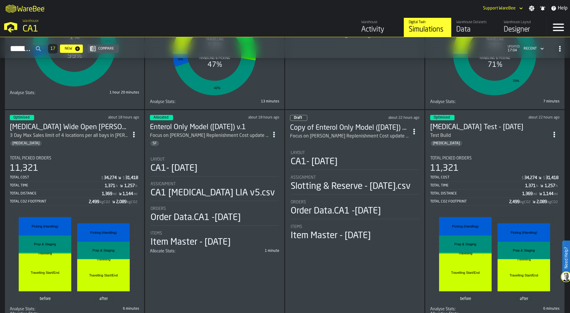
click at [83, 163] on div "11,321" at bounding box center [74, 168] width 129 height 11
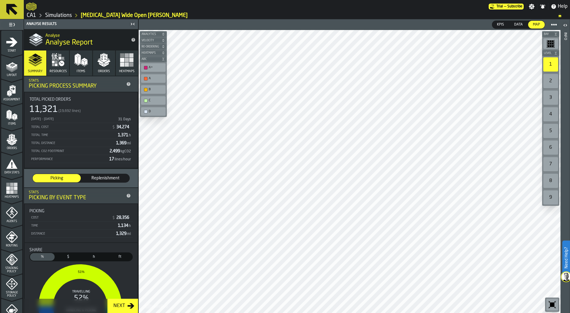
scroll to position [155, 0]
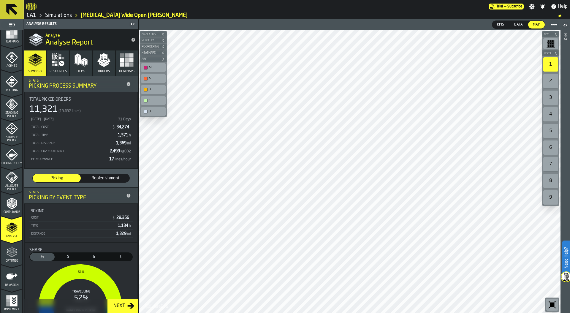
click at [9, 254] on icon "menu Optimise" at bounding box center [12, 252] width 12 height 12
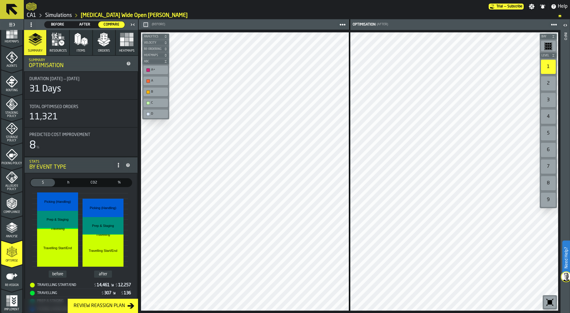
scroll to position [150, 0]
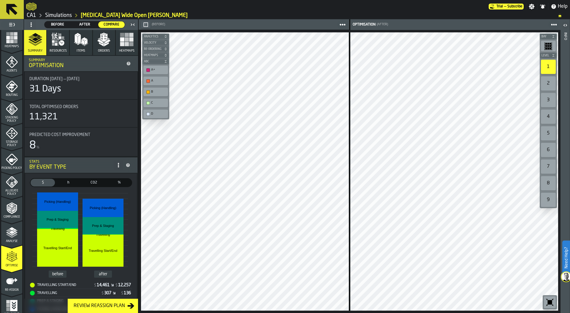
click at [14, 139] on div "Storage Policy" at bounding box center [11, 137] width 21 height 20
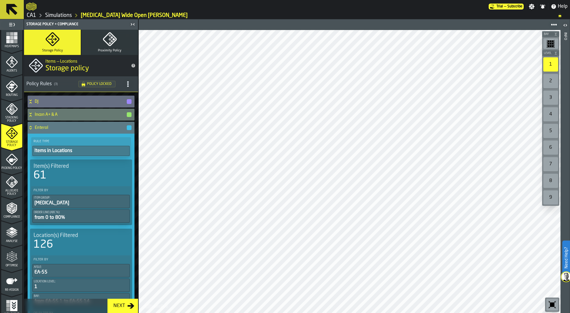
click at [29, 128] on icon at bounding box center [30, 128] width 2 height 1
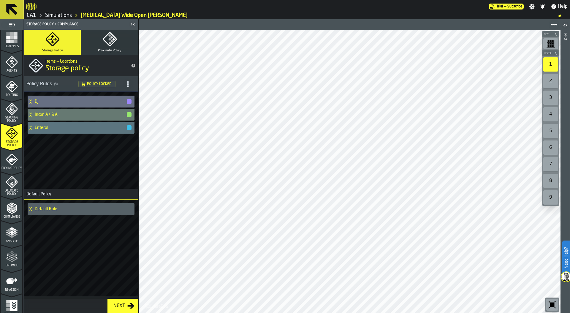
click at [31, 209] on icon at bounding box center [30, 209] width 2 height 1
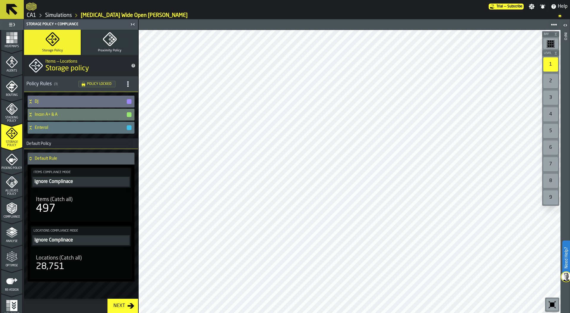
click at [37, 209] on div "497" at bounding box center [46, 209] width 20 height 12
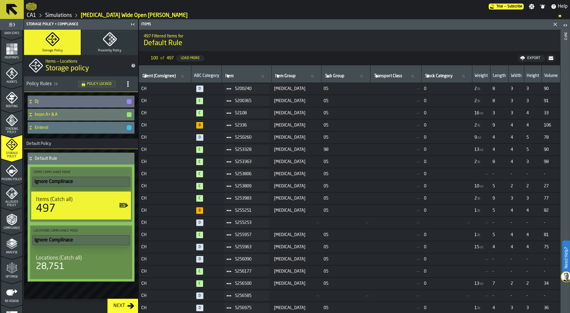
scroll to position [137, 0]
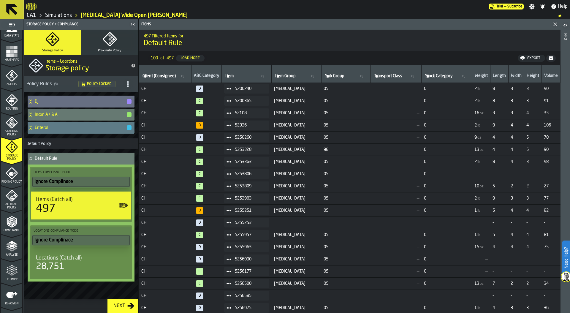
click at [31, 127] on icon at bounding box center [31, 127] width 6 height 5
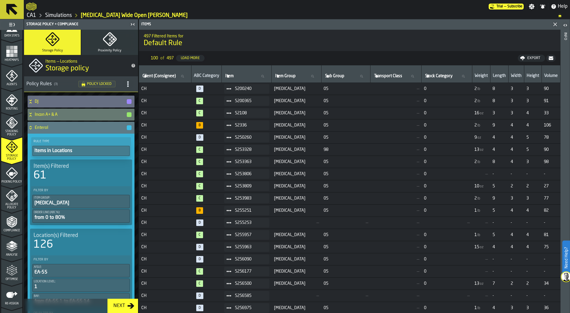
click at [31, 127] on icon at bounding box center [31, 127] width 6 height 5
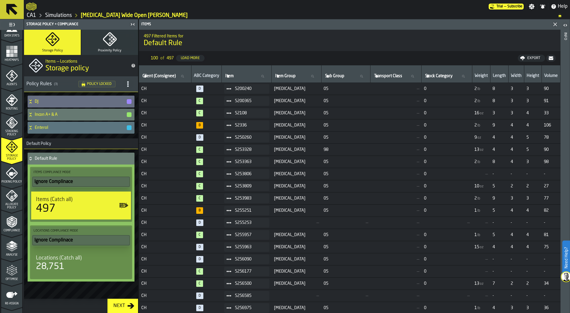
scroll to position [138, 0]
click at [13, 276] on span "Optimise" at bounding box center [11, 277] width 21 height 3
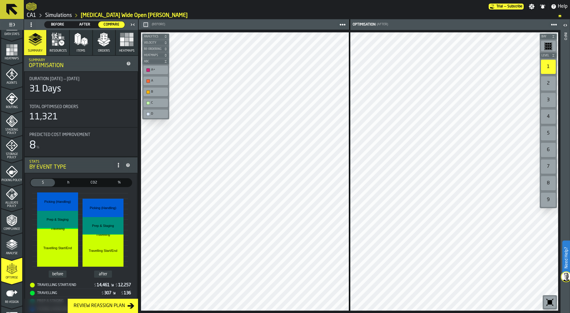
scroll to position [126, 0]
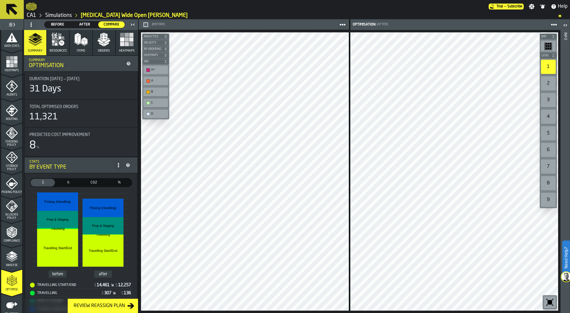
click at [8, 212] on icon "menu Allocate Policy" at bounding box center [12, 206] width 12 height 12
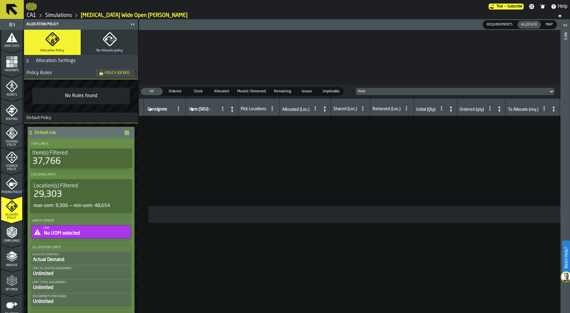
click at [65, 15] on link "Simulations" at bounding box center [58, 15] width 27 height 7
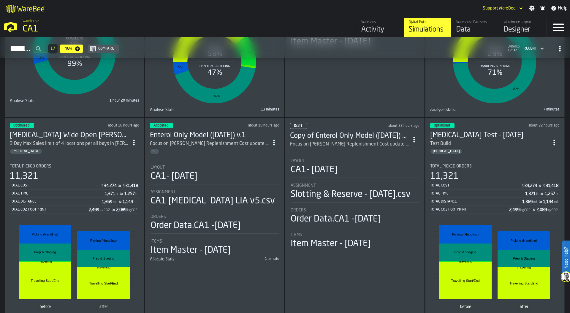
scroll to position [173, 0]
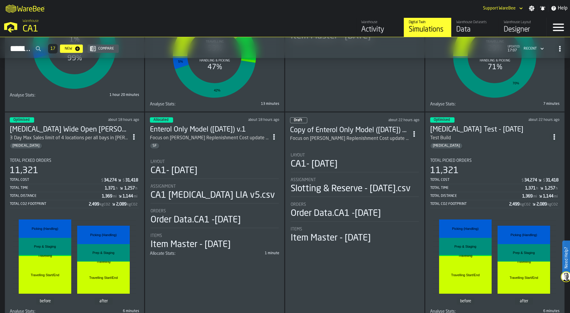
click at [134, 136] on circle "ItemListCard-DashboardItemContainer" at bounding box center [133, 136] width 1 height 1
click at [120, 175] on div "Duplicate" at bounding box center [121, 175] width 31 height 7
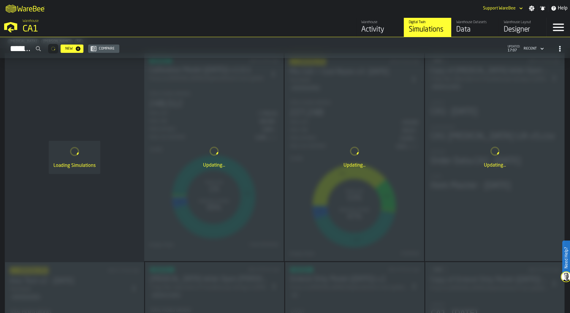
scroll to position [0, 0]
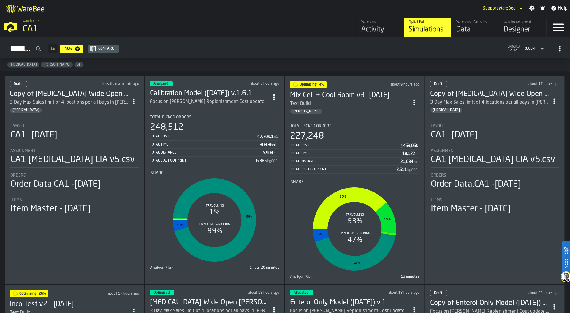
click at [90, 143] on li "Layout CA1- 09-25-25 Assignment CA1 Enteral LIA v5.csv Orders Order Data.CA1 -A…" at bounding box center [74, 166] width 129 height 96
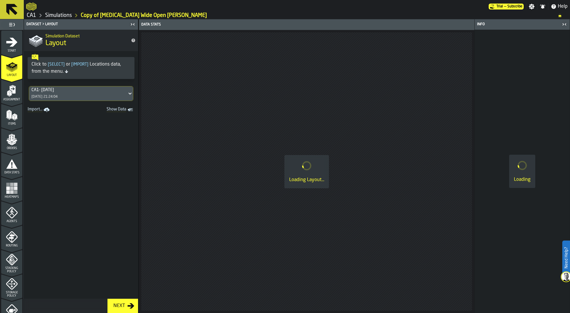
click at [13, 53] on icon "menu Start" at bounding box center [11, 55] width 21 height 6
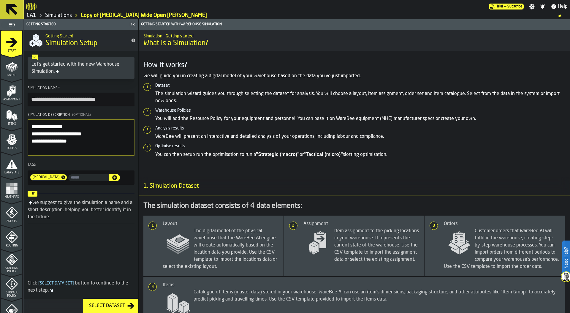
click at [47, 97] on input "**********" at bounding box center [81, 99] width 107 height 13
drag, startPoint x: 49, startPoint y: 100, endPoint x: 26, endPoint y: 100, distance: 22.8
click at [26, 100] on section "**********" at bounding box center [81, 135] width 114 height 103
type input "**********"
click at [72, 140] on textarea "**********" at bounding box center [81, 137] width 107 height 36
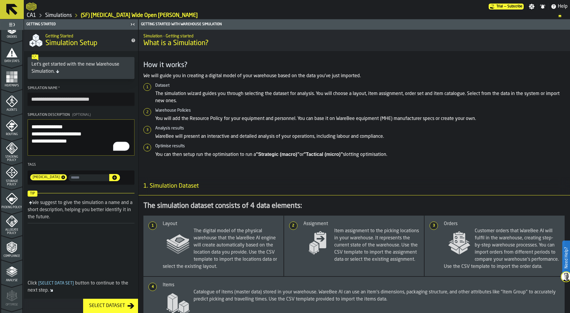
scroll to position [155, 0]
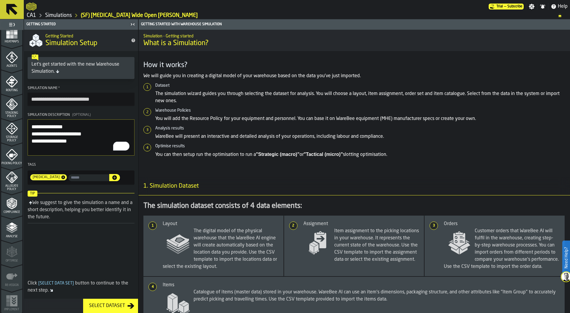
click at [15, 229] on polyline "menu Analyse" at bounding box center [12, 231] width 12 height 4
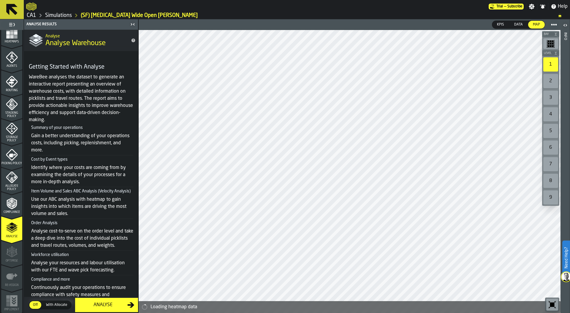
click at [12, 181] on polyline "menu Allocate Policy" at bounding box center [13, 181] width 2 height 2
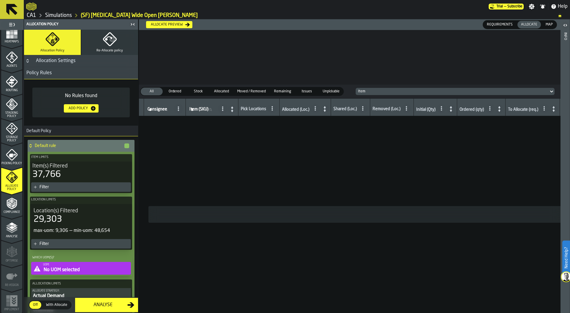
click at [110, 40] on icon "button" at bounding box center [111, 39] width 3 height 3
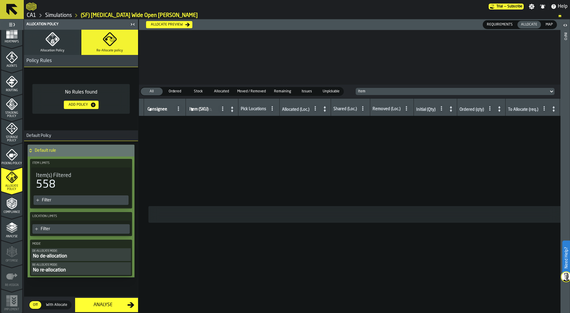
click at [61, 46] on button "Allocation Policy" at bounding box center [52, 42] width 57 height 25
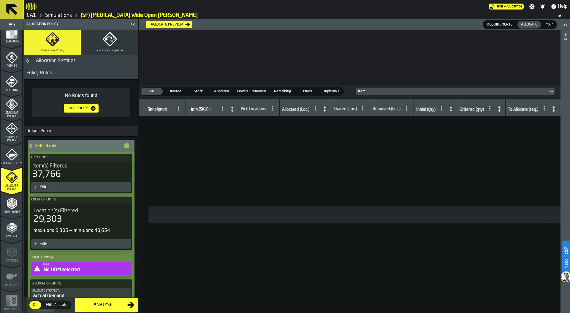
click at [10, 134] on icon "menu Storage Policy" at bounding box center [12, 129] width 12 height 12
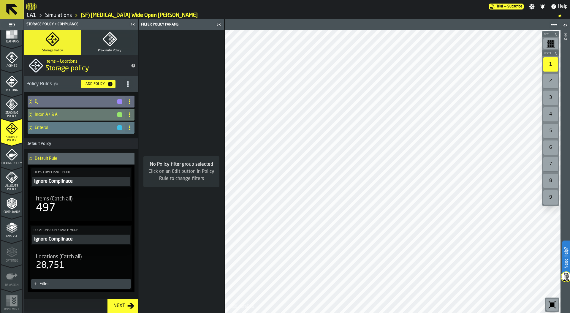
click at [32, 130] on icon at bounding box center [31, 127] width 6 height 5
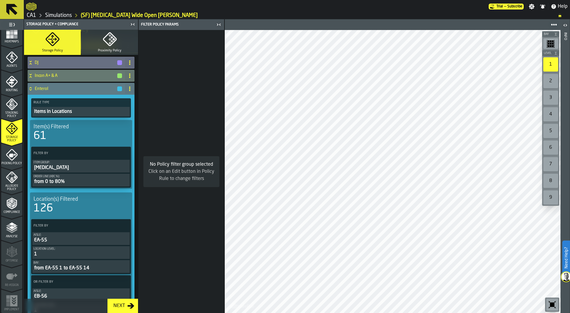
scroll to position [35, 0]
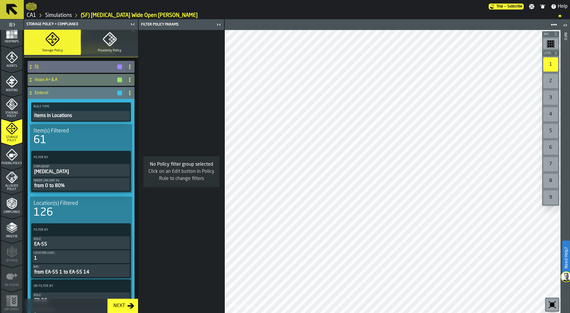
click at [30, 92] on icon at bounding box center [31, 92] width 6 height 5
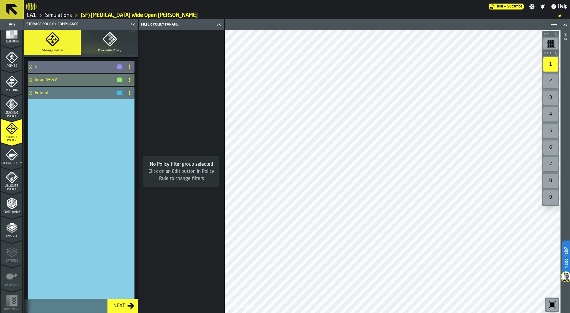
scroll to position [15, 0]
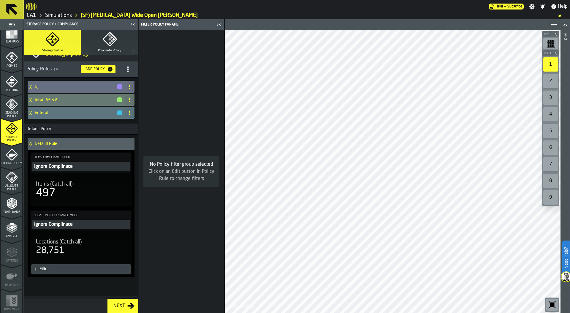
click at [62, 14] on link "Simulations" at bounding box center [58, 15] width 27 height 7
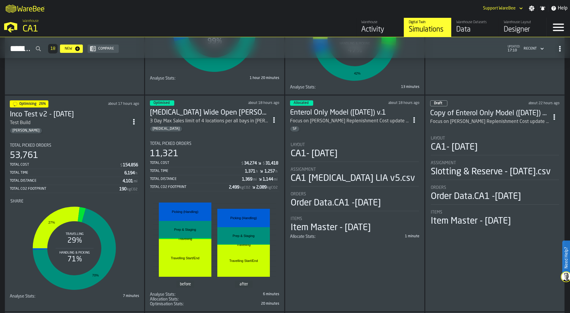
scroll to position [190, 0]
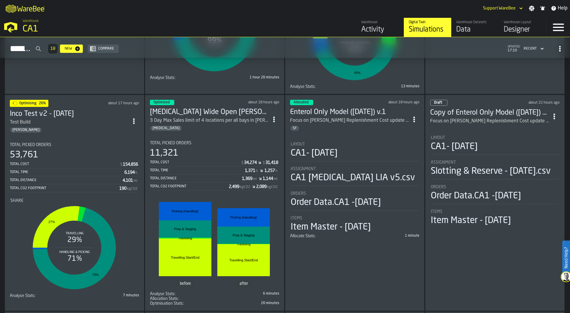
click at [222, 152] on div "11,321" at bounding box center [214, 153] width 129 height 11
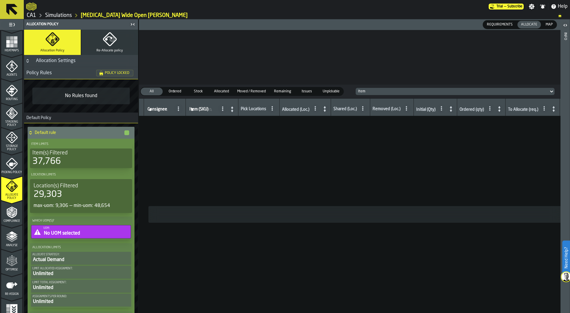
scroll to position [155, 0]
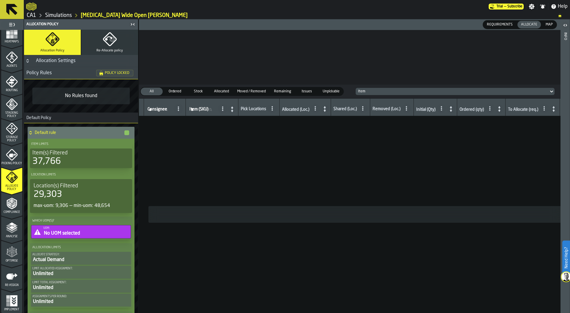
click at [9, 251] on icon "menu Optimise" at bounding box center [9, 251] width 4 height 7
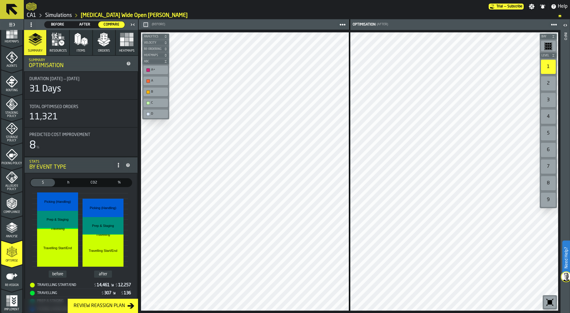
click at [9, 72] on div "Routing" at bounding box center [11, 82] width 21 height 20
click at [12, 60] on icon "menu Agents" at bounding box center [12, 57] width 12 height 12
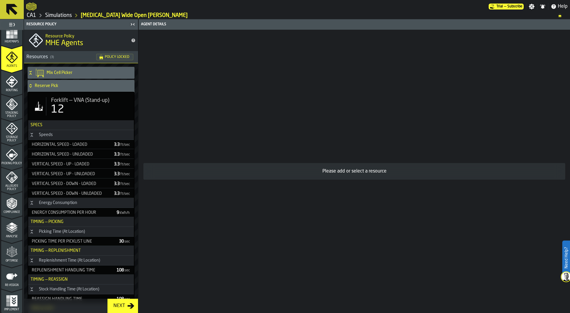
click at [28, 84] on icon at bounding box center [31, 85] width 6 height 5
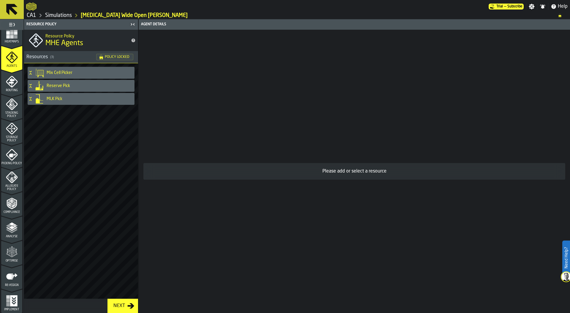
click at [50, 99] on h4 "MLK Pick" at bounding box center [89, 98] width 85 height 5
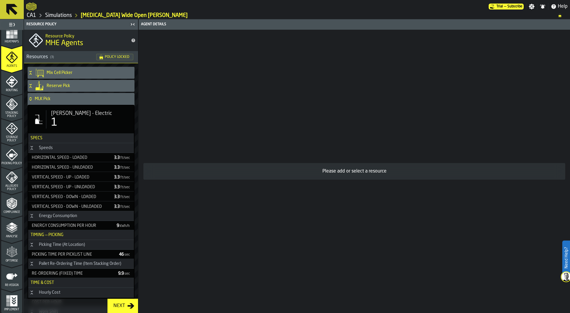
click at [53, 72] on h4 "Mix Cell Picker" at bounding box center [89, 72] width 85 height 5
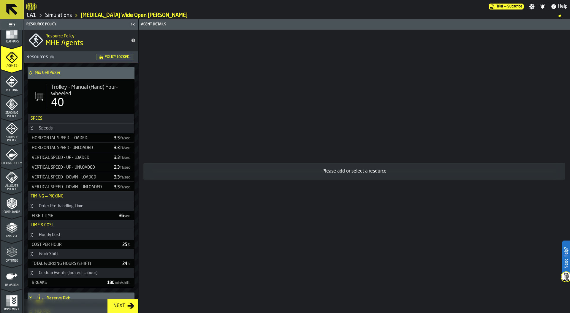
click at [31, 73] on icon at bounding box center [31, 72] width 6 height 5
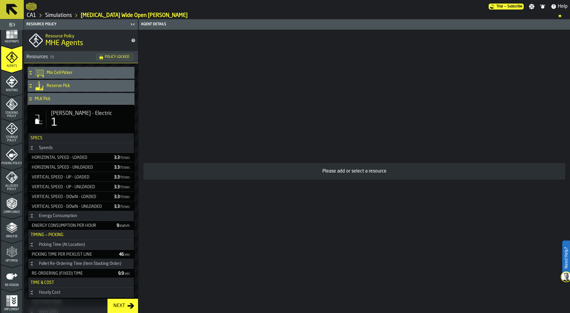
click at [65, 111] on span "Rider jack - Electric" at bounding box center [81, 113] width 61 height 7
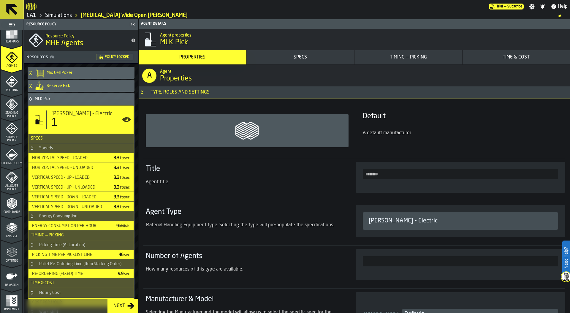
click at [403, 58] on div "Timing — Picking" at bounding box center [408, 57] width 103 height 7
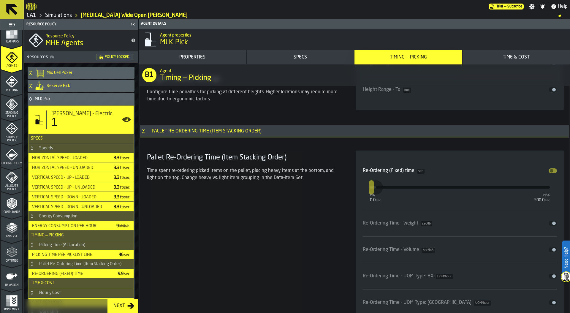
scroll to position [2085, 0]
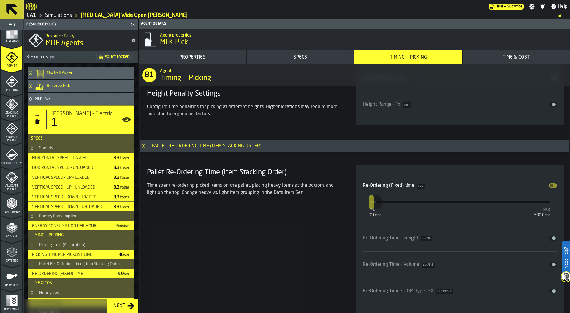
click at [30, 99] on icon at bounding box center [31, 98] width 6 height 5
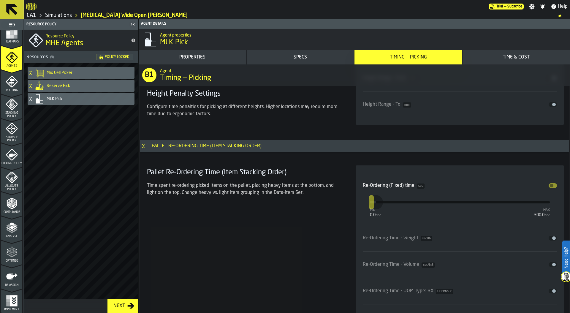
click at [27, 99] on div "Mix Cell Picker Reserve Pick MLK Pick" at bounding box center [80, 87] width 109 height 42
click at [30, 99] on icon at bounding box center [30, 99] width 2 height 1
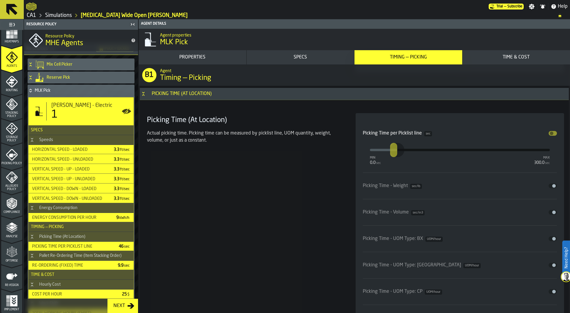
scroll to position [1585, 0]
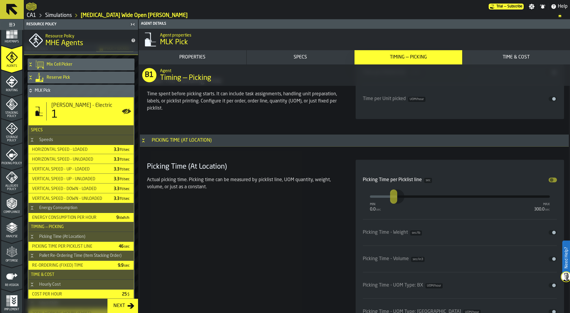
click at [11, 254] on icon "menu Optimise" at bounding box center [12, 252] width 12 height 12
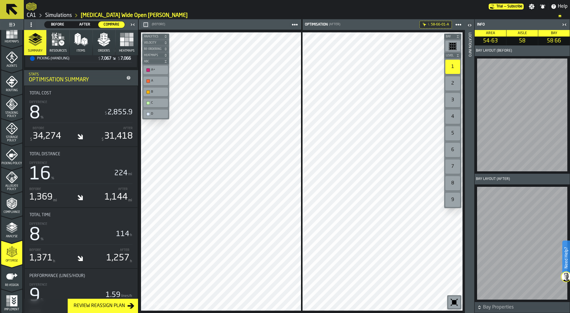
scroll to position [255, 0]
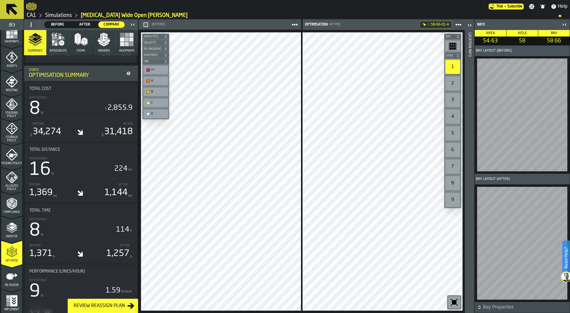
click at [13, 276] on icon "menu Re-assign" at bounding box center [11, 276] width 11 height 6
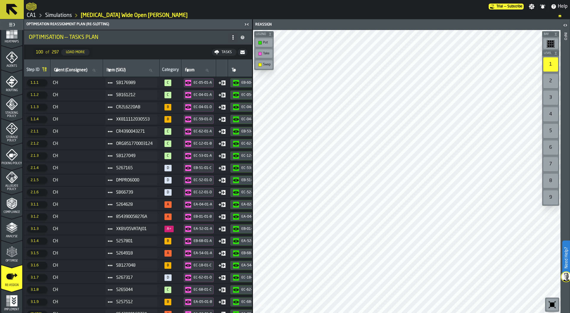
click at [9, 255] on icon "menu Optimise" at bounding box center [12, 255] width 12 height 4
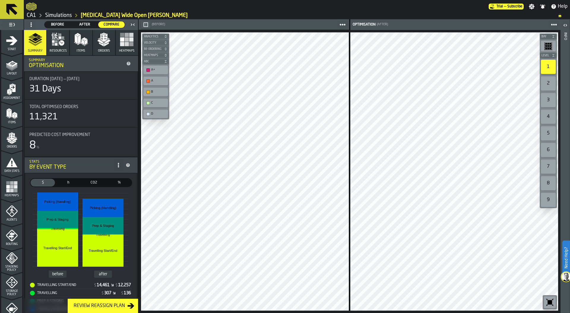
scroll to position [0, 0]
click at [12, 90] on icon "menu Assignment" at bounding box center [12, 89] width 6 height 8
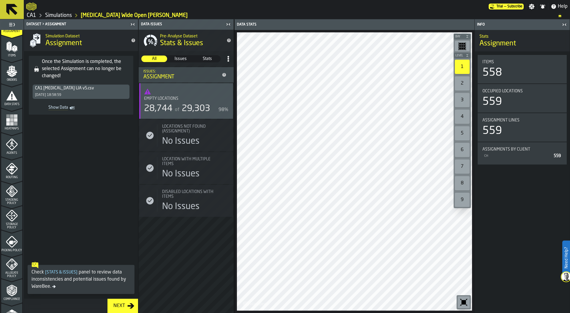
scroll to position [139, 0]
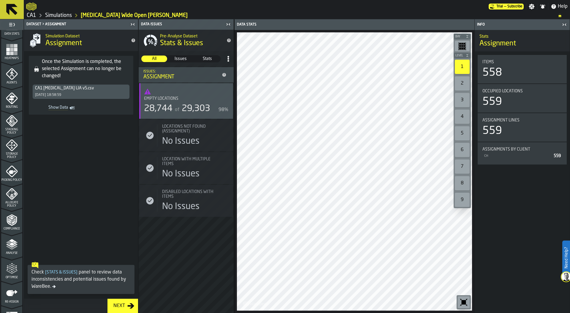
click at [0, 0] on icon "Show Data" at bounding box center [0, 0] width 0 height 0
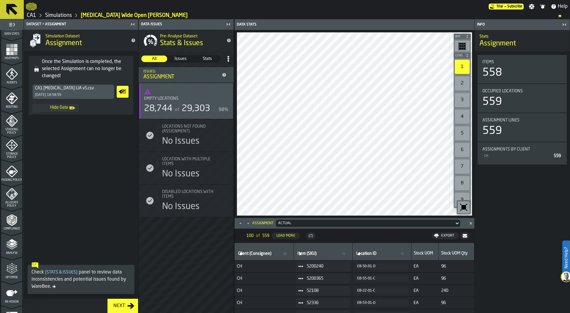
click at [15, 268] on icon "menu Optimise" at bounding box center [12, 269] width 12 height 12
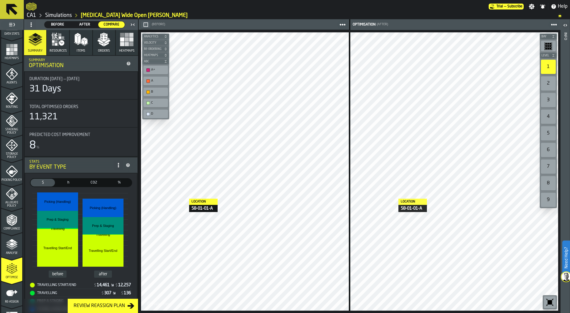
click at [57, 16] on link "Simulations" at bounding box center [58, 15] width 27 height 7
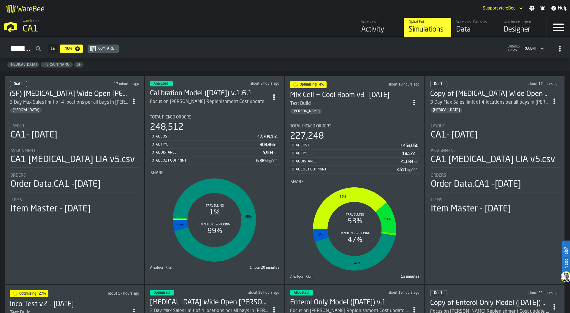
click at [72, 109] on div "Enteral" at bounding box center [69, 110] width 119 height 6
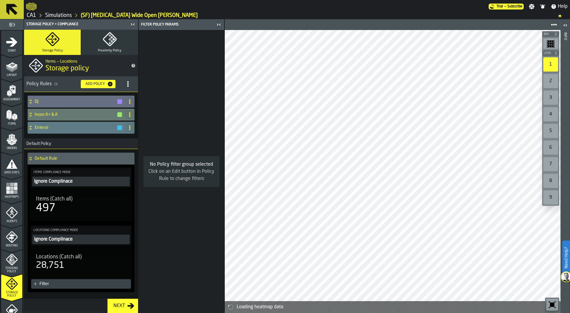
click at [36, 128] on h4 "Enterol" at bounding box center [76, 127] width 82 height 5
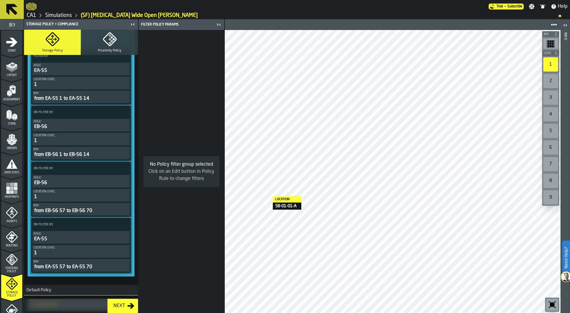
scroll to position [340, 0]
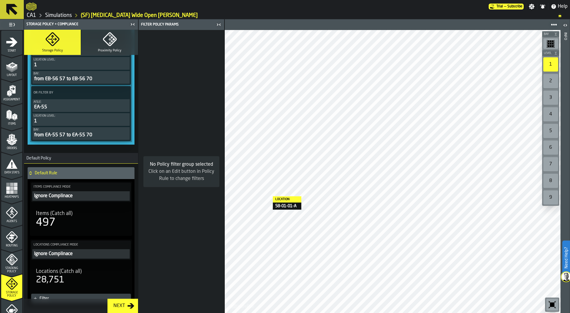
click at [121, 92] on icon at bounding box center [124, 93] width 6 height 6
click at [113, 119] on div "Add (OR) Filter" at bounding box center [108, 119] width 31 height 7
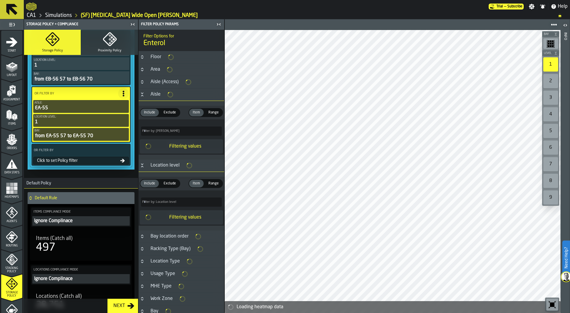
scroll to position [340, 0]
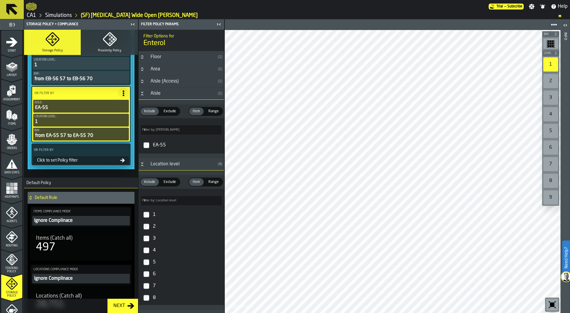
click at [83, 161] on div "Click to set Policy filter" at bounding box center [77, 160] width 85 height 5
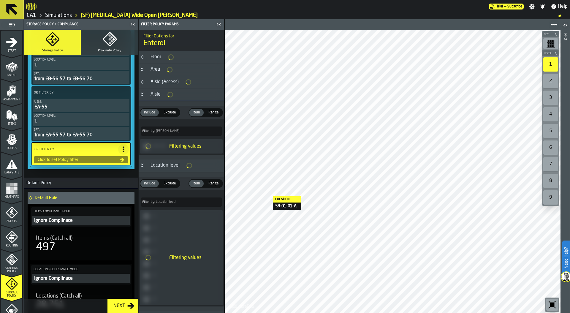
click at [77, 160] on div "Click to set Policy filter" at bounding box center [77, 159] width 84 height 5
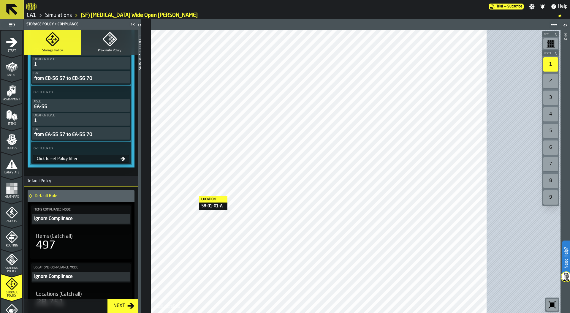
scroll to position [340, 0]
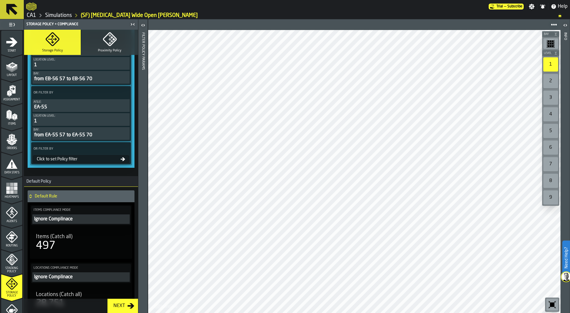
click at [88, 161] on div "Click to set Policy filter" at bounding box center [81, 159] width 96 height 8
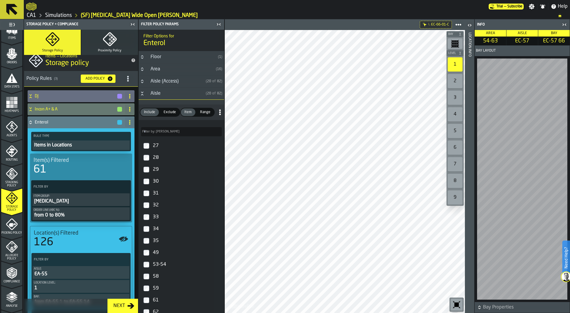
scroll to position [155, 0]
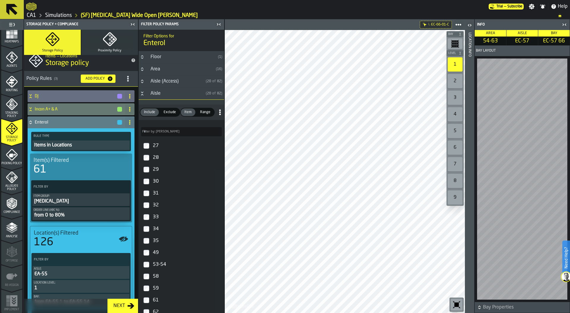
click at [60, 15] on link "Simulations" at bounding box center [58, 15] width 27 height 7
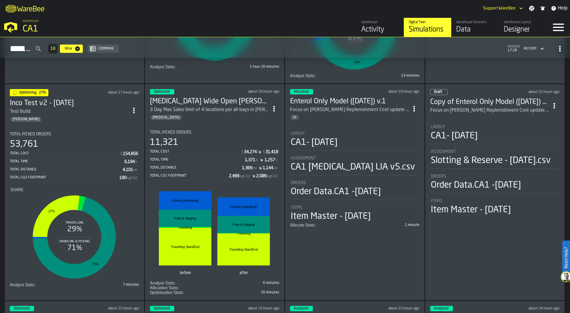
scroll to position [207, 0]
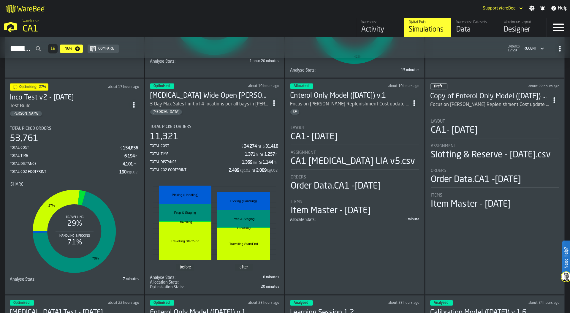
click at [219, 144] on div "Total Cost" at bounding box center [195, 146] width 91 height 4
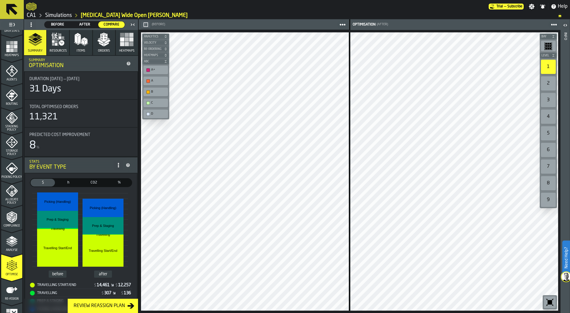
scroll to position [144, 0]
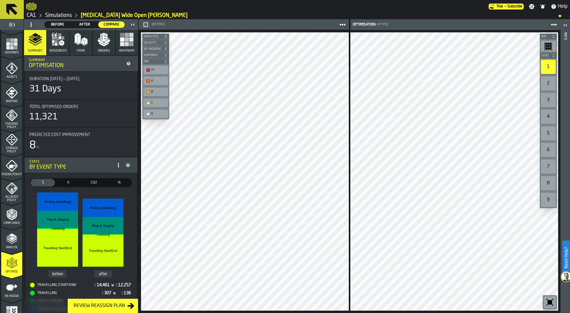
click at [10, 294] on span "Re-assign" at bounding box center [11, 295] width 21 height 3
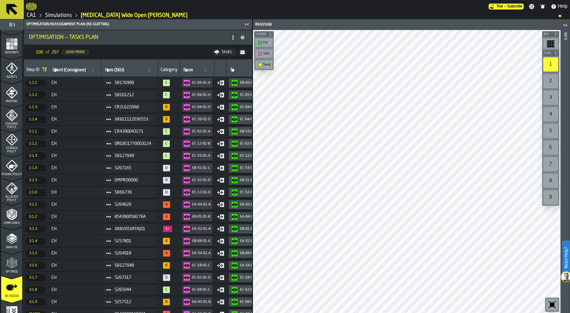
scroll to position [0, 0]
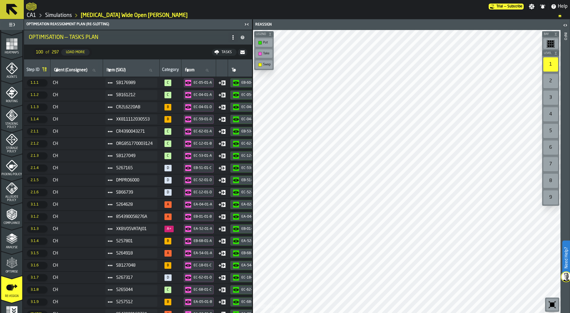
click at [58, 15] on link "Simulations" at bounding box center [58, 15] width 27 height 7
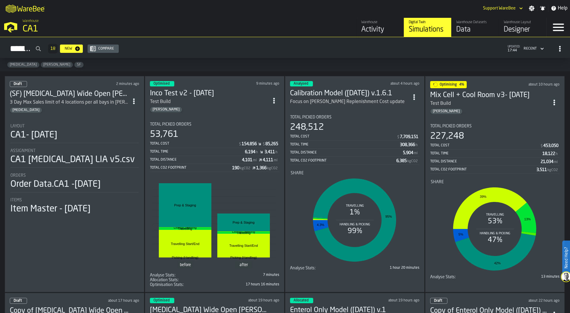
click at [94, 124] on div "Layout" at bounding box center [74, 126] width 128 height 5
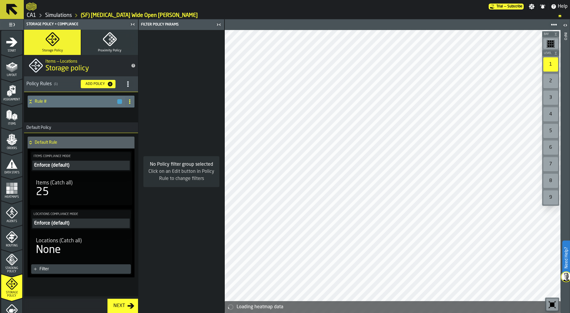
click at [11, 120] on icon "menu Items" at bounding box center [12, 115] width 12 height 12
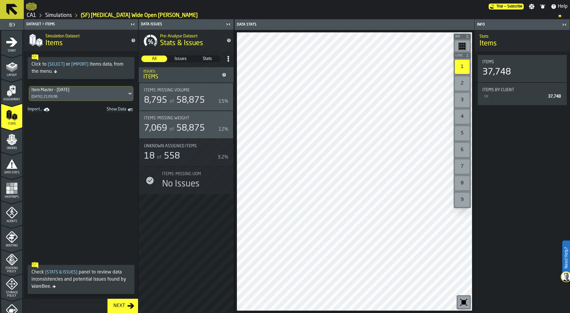
click at [0, 0] on icon "Show Data" at bounding box center [0, 0] width 0 height 0
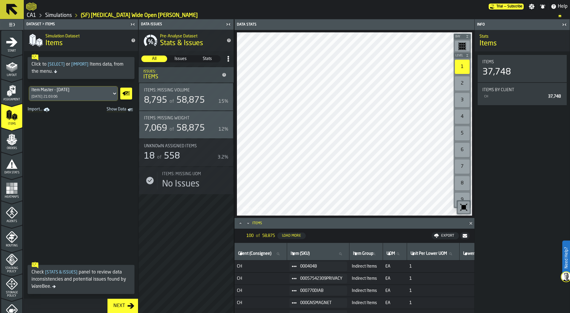
click at [312, 254] on label "Item (SKU) Item (SKU)" at bounding box center [317, 254] width 57 height 8
click at [312, 254] on input "Item (SKU) Item (SKU)" at bounding box center [317, 254] width 57 height 8
paste input "*******"
type input "*******"
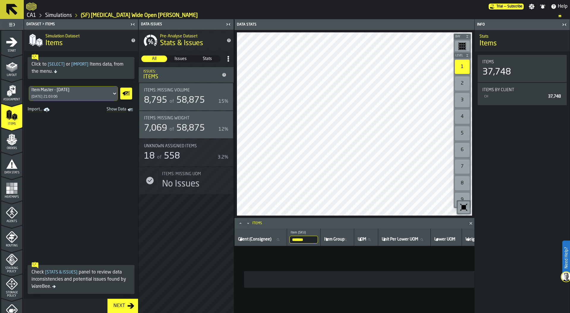
click at [85, 144] on span at bounding box center [81, 186] width 114 height 145
click at [68, 15] on link "Simulations" at bounding box center [58, 15] width 27 height 7
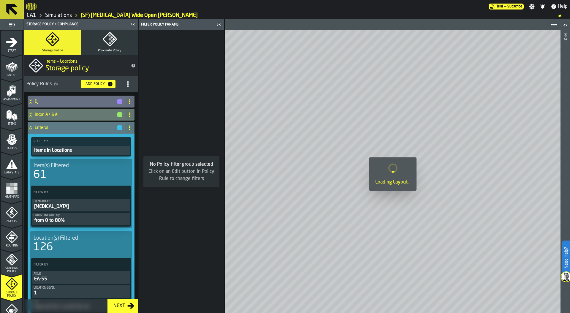
click at [30, 126] on icon at bounding box center [31, 127] width 6 height 5
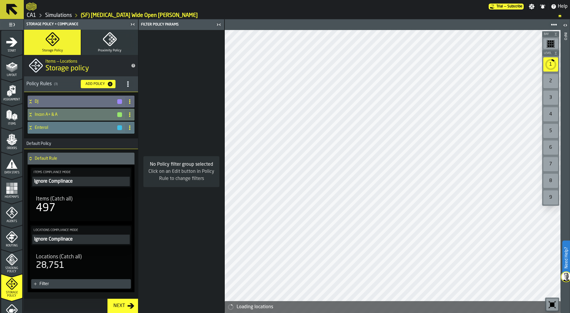
click at [77, 131] on div "Enterol" at bounding box center [75, 128] width 95 height 12
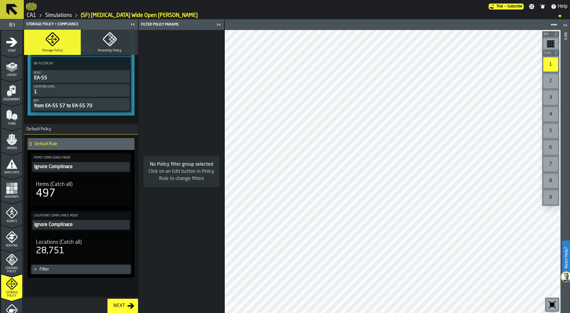
scroll to position [369, 0]
click at [31, 142] on icon at bounding box center [30, 142] width 2 height 1
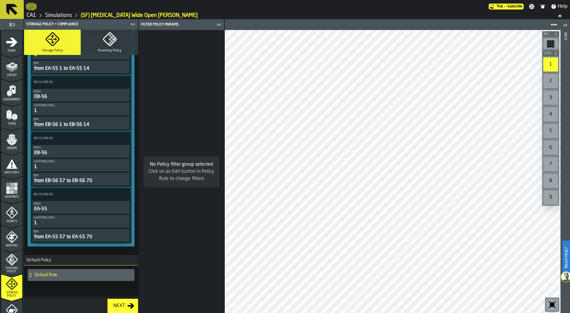
click at [30, 276] on icon at bounding box center [30, 275] width 2 height 1
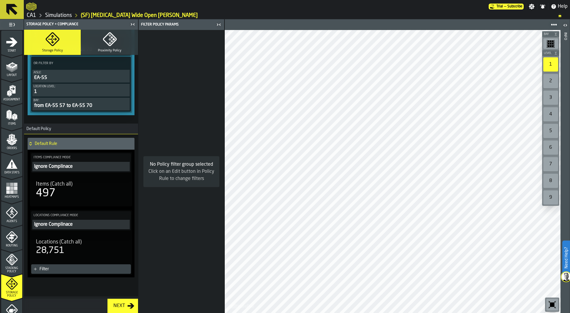
click at [29, 144] on icon at bounding box center [31, 143] width 6 height 5
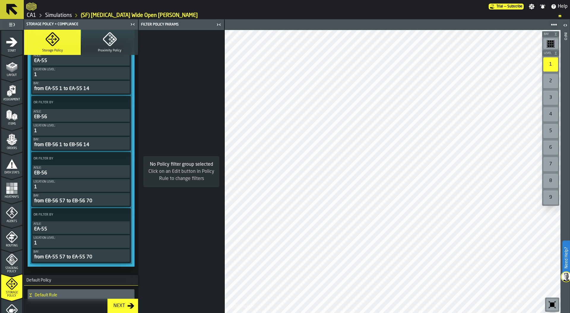
scroll to position [238, 0]
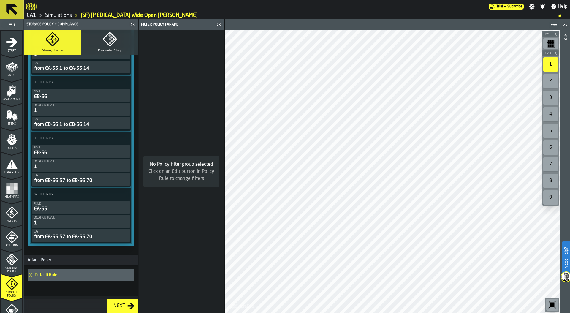
click at [30, 275] on icon at bounding box center [31, 274] width 6 height 5
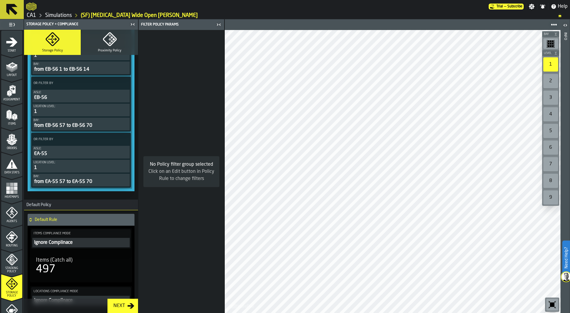
scroll to position [297, 0]
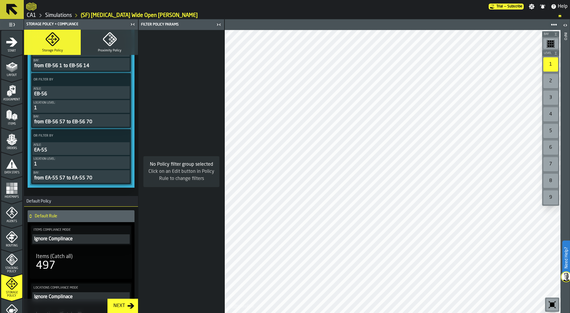
click at [123, 135] on icon at bounding box center [124, 136] width 6 height 6
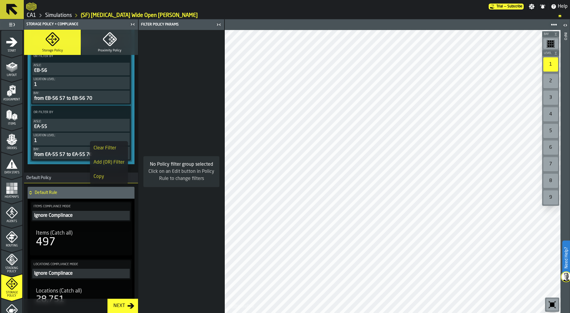
scroll to position [331, 0]
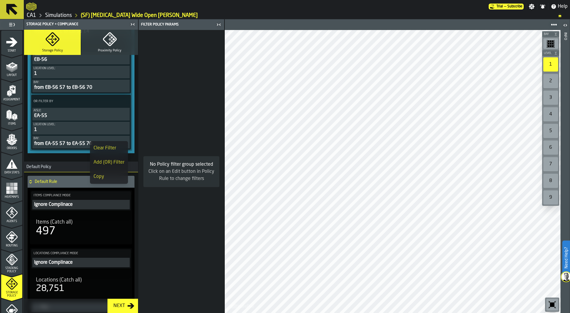
click at [73, 203] on div "Ignore Complinace" at bounding box center [81, 204] width 95 height 7
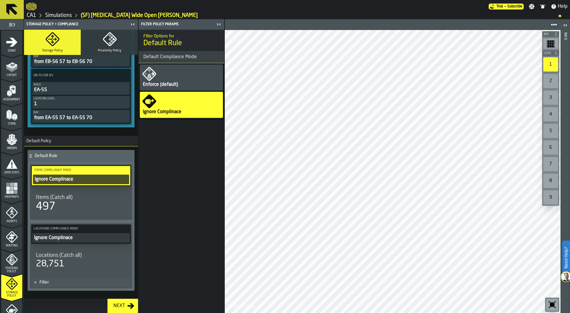
scroll to position [371, 0]
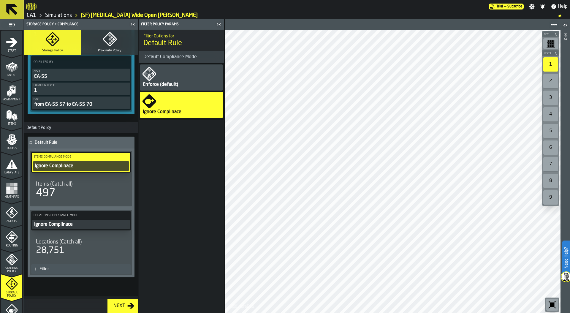
click at [74, 227] on div "Ignore Complinace" at bounding box center [81, 224] width 95 height 7
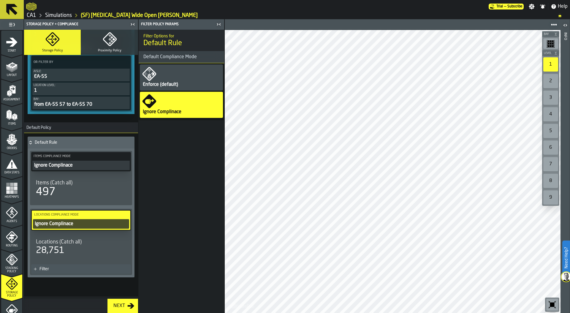
click at [161, 77] on div "Enforce (default)" at bounding box center [181, 77] width 83 height 26
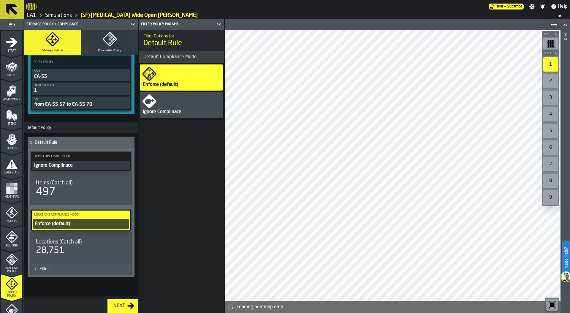
click at [82, 166] on div "Ignore Complinace" at bounding box center [81, 165] width 95 height 7
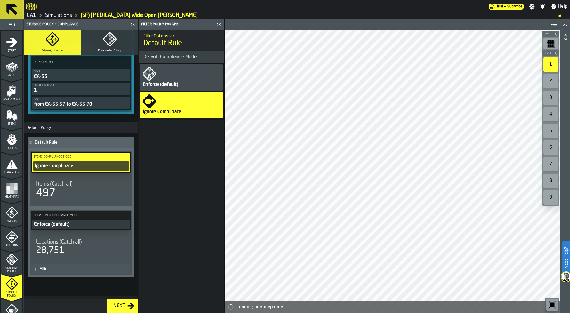
click at [168, 77] on div "Enforce (default)" at bounding box center [181, 77] width 83 height 26
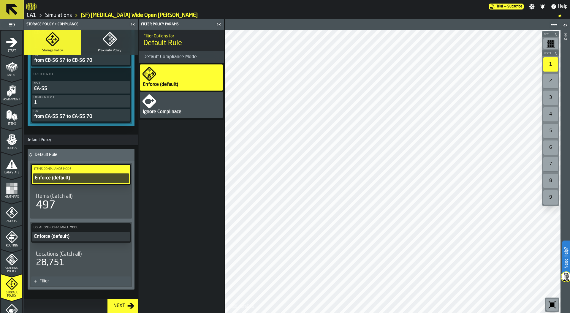
scroll to position [358, 0]
click at [30, 155] on icon at bounding box center [31, 155] width 6 height 5
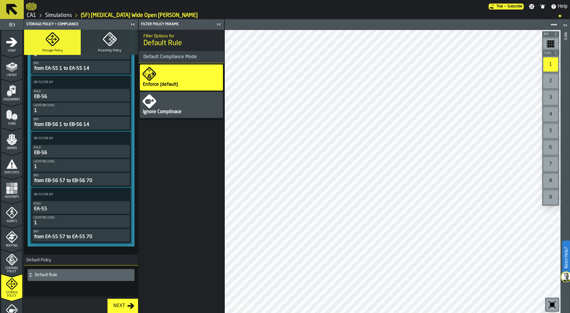
scroll to position [238, 0]
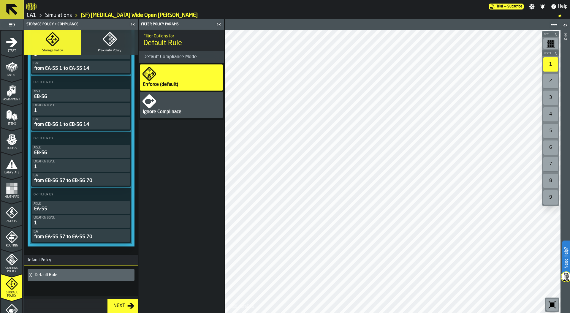
click at [121, 195] on icon at bounding box center [124, 194] width 6 height 6
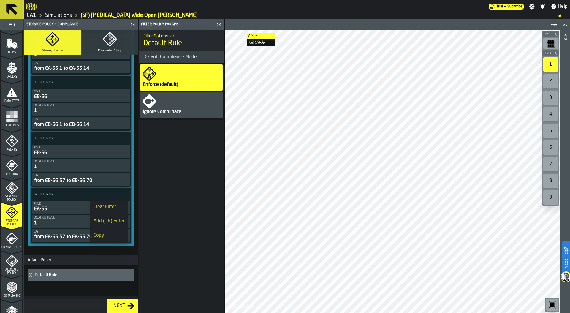
scroll to position [155, 0]
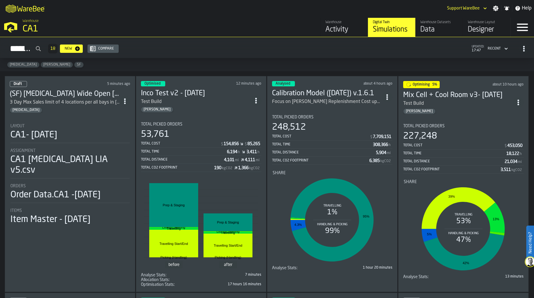
click at [218, 47] on div "Simulations 18 New Compare updated: 17:47 Recent" at bounding box center [267, 49] width 525 height 14
click at [222, 112] on div "Optimised 12 minutes ago Inco Test v2 - [DATE] Test Build [PERSON_NAME] Total P…" at bounding box center [201, 184] width 131 height 216
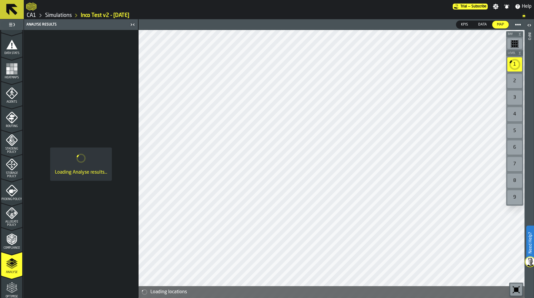
scroll to position [129, 0]
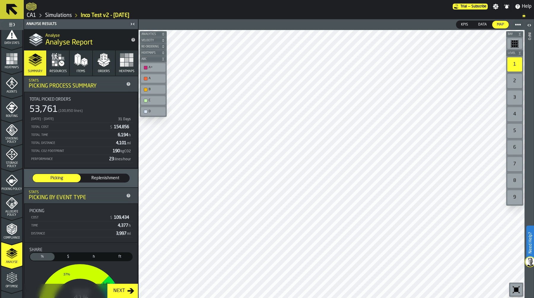
click at [100, 66] on icon "button" at bounding box center [104, 60] width 14 height 14
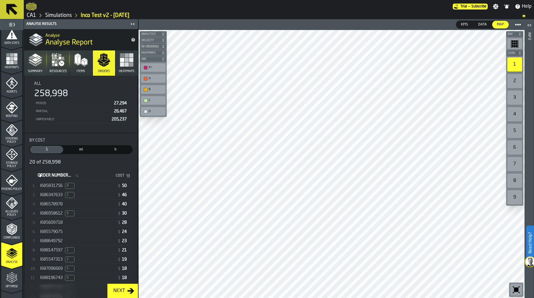
scroll to position [50, 0]
click at [88, 187] on div "I685831756 8" at bounding box center [77, 185] width 75 height 6
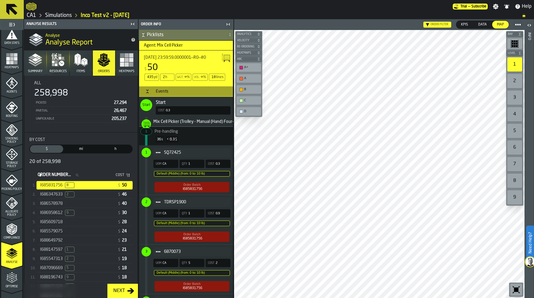
scroll to position [347, 0]
click at [211, 130] on span "Pre-handling" at bounding box center [184, 129] width 89 height 7
click at [216, 140] on div "36 s < 0.3 $" at bounding box center [186, 138] width 89 height 11
click at [216, 151] on span "SQ72425" at bounding box center [195, 152] width 62 height 5
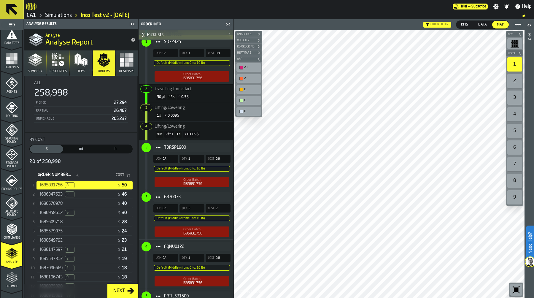
scroll to position [459, 0]
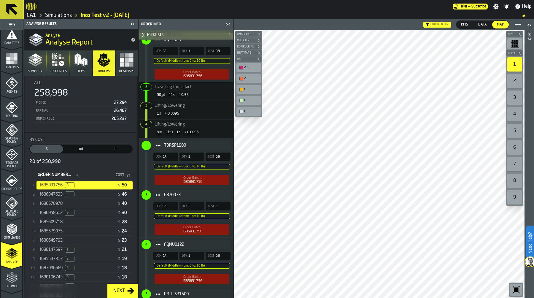
click at [215, 145] on span "TDRSP1900" at bounding box center [195, 145] width 62 height 5
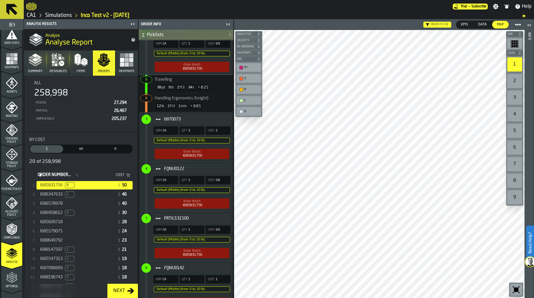
scroll to position [590, 0]
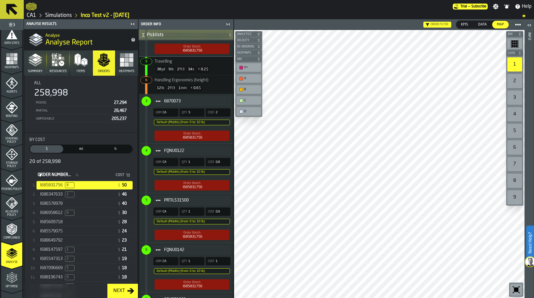
click at [220, 103] on span "6870073" at bounding box center [195, 101] width 62 height 5
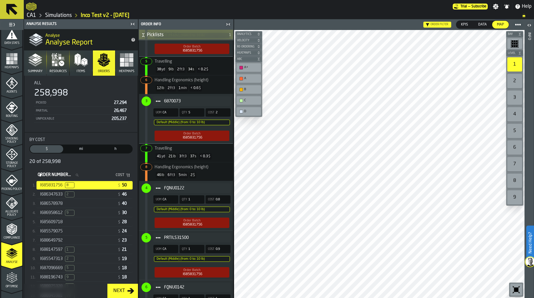
click at [213, 166] on span "Handling Ergonomics (height)" at bounding box center [184, 165] width 89 height 7
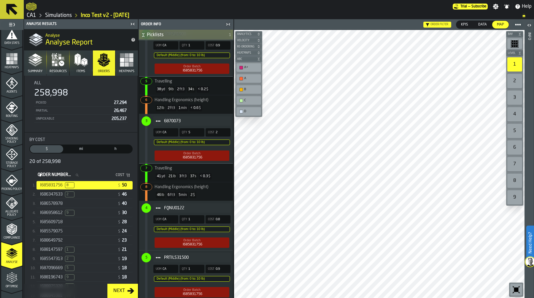
scroll to position [570, 0]
click at [187, 189] on span "Handling Ergonomics (height)" at bounding box center [182, 187] width 54 height 4
click at [165, 173] on div "41 yd 21 lb 3 ft3 37 s < 0.3 $" at bounding box center [186, 176] width 89 height 11
click at [199, 156] on div "I685831756" at bounding box center [193, 158] width 20 height 4
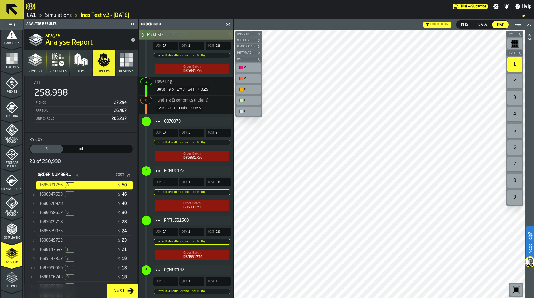
click at [207, 159] on div "Order Batch I685831756" at bounding box center [192, 156] width 75 height 10
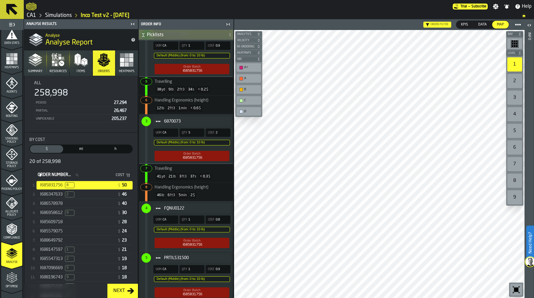
click at [196, 171] on span "Travelling" at bounding box center [184, 167] width 89 height 7
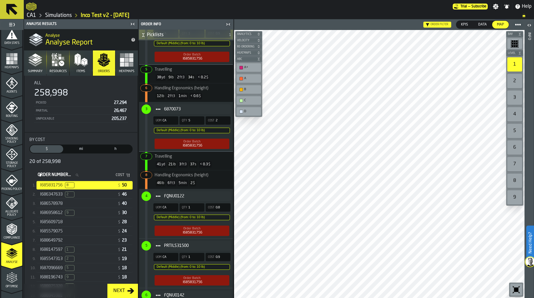
scroll to position [582, 0]
click at [189, 180] on div "46 lb 6 ft3 5 min 2 $" at bounding box center [186, 183] width 89 height 11
click at [196, 180] on div "46 lb 6 ft3 5 min 2 $" at bounding box center [186, 183] width 89 height 11
click at [185, 181] on div "5 min" at bounding box center [182, 183] width 11 height 7
click at [181, 161] on div "41 yd 21 lb 3 ft3 37 s < 0.3 $" at bounding box center [186, 164] width 89 height 11
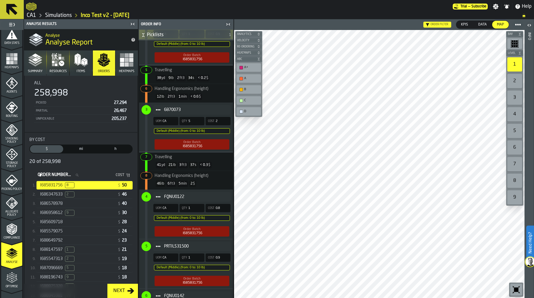
click at [183, 182] on span "min" at bounding box center [184, 184] width 6 height 4
click at [209, 195] on span "FQNU0122" at bounding box center [195, 196] width 62 height 5
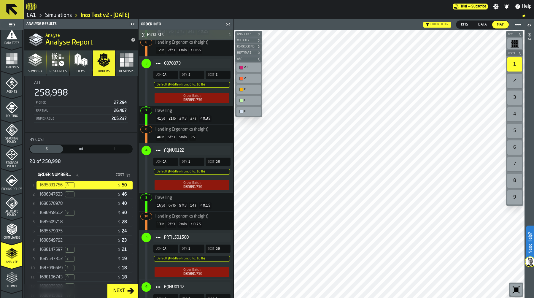
scroll to position [631, 0]
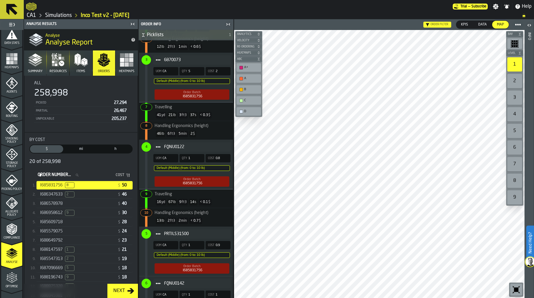
click at [190, 215] on span "Handling Ergonomics (height)" at bounding box center [182, 213] width 54 height 4
click at [9, 90] on div "Agents" at bounding box center [11, 85] width 21 height 16
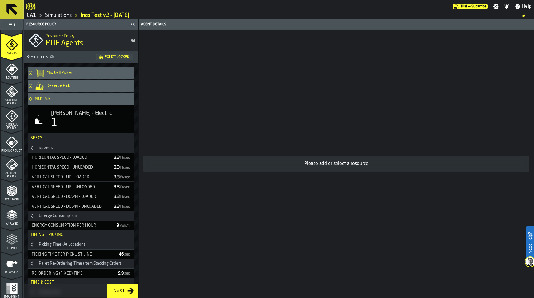
scroll to position [170, 0]
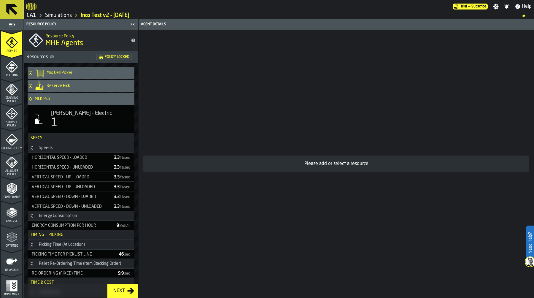
click at [11, 216] on icon "menu Analyse" at bounding box center [12, 213] width 12 height 12
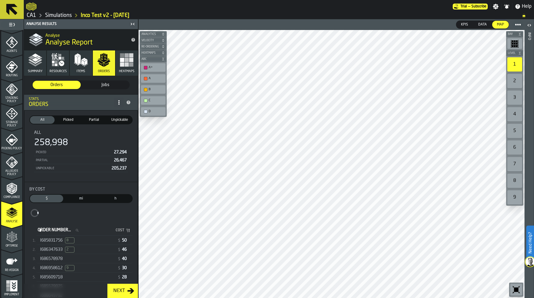
click at [87, 239] on div "I685831756 8" at bounding box center [77, 240] width 75 height 6
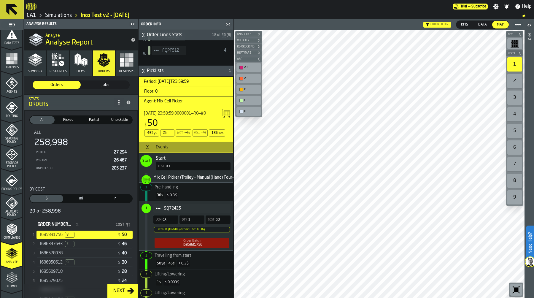
scroll to position [125, 0]
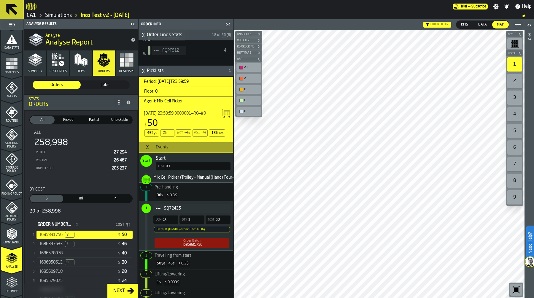
click at [11, 88] on icon "menu Agents" at bounding box center [12, 87] width 4 height 5
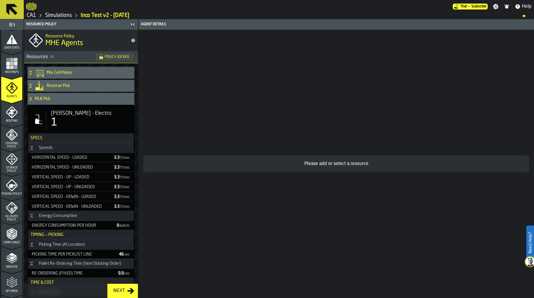
click at [58, 71] on h4 "Mix Cell Picker" at bounding box center [89, 72] width 85 height 5
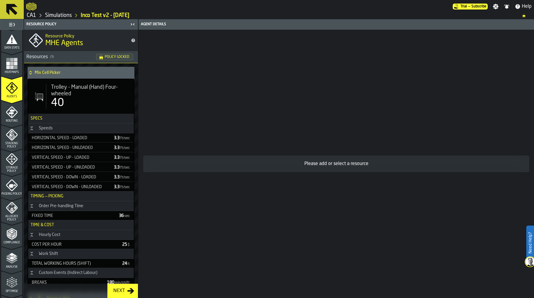
click at [94, 91] on span "Trolley - Manual (Hand) Four-wheeled" at bounding box center [90, 90] width 78 height 13
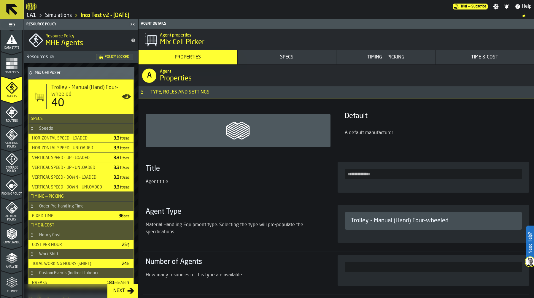
click at [391, 60] on div "Timing — Picking" at bounding box center [386, 57] width 94 height 7
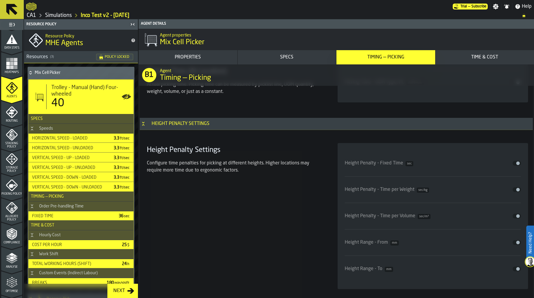
scroll to position [1932, 0]
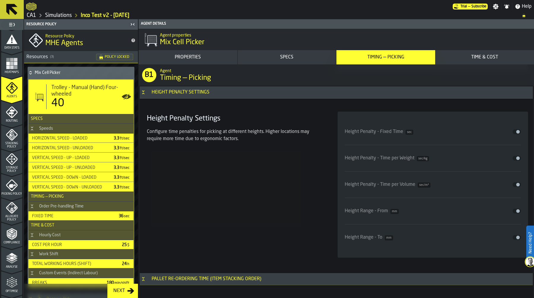
click at [430, 160] on div "Disable" at bounding box center [475, 158] width 92 height 5
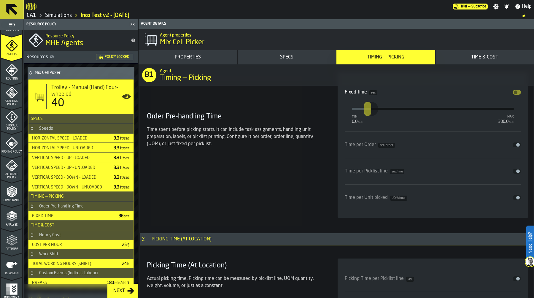
scroll to position [170, 0]
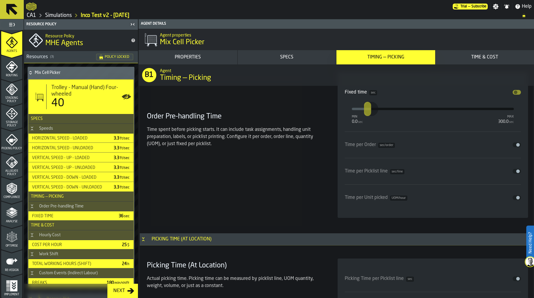
click at [9, 238] on icon "menu Optimise" at bounding box center [9, 237] width 4 height 7
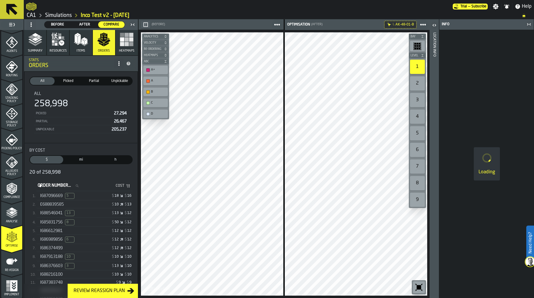
click at [443, 175] on div "Loading" at bounding box center [486, 164] width 95 height 268
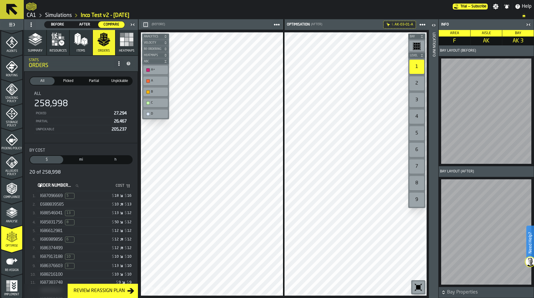
click at [11, 218] on icon "menu Analyse" at bounding box center [12, 213] width 12 height 12
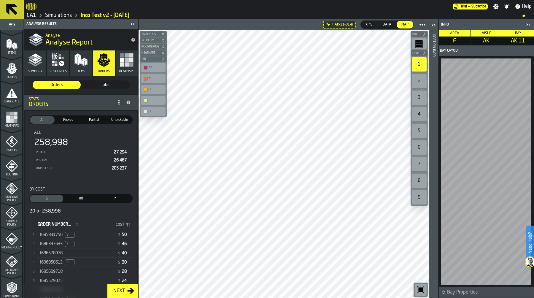
scroll to position [69, 0]
click at [13, 143] on icon "menu Agents" at bounding box center [12, 143] width 12 height 12
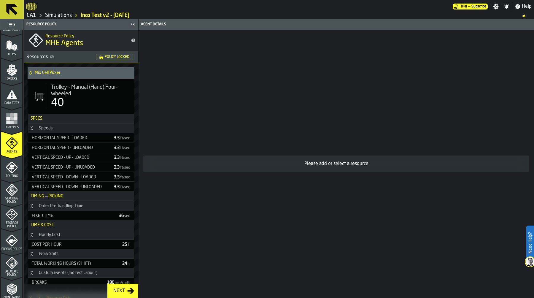
click at [66, 89] on span "Trolley - Manual (Hand) Four-wheeled" at bounding box center [90, 90] width 78 height 13
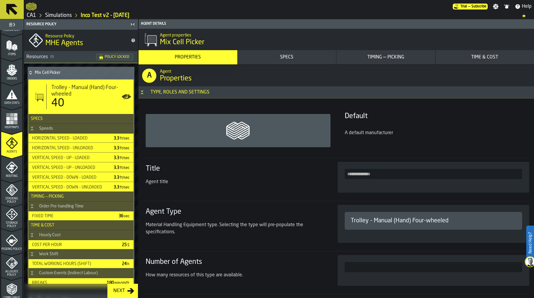
click at [386, 60] on div "Timing — Picking" at bounding box center [386, 57] width 94 height 7
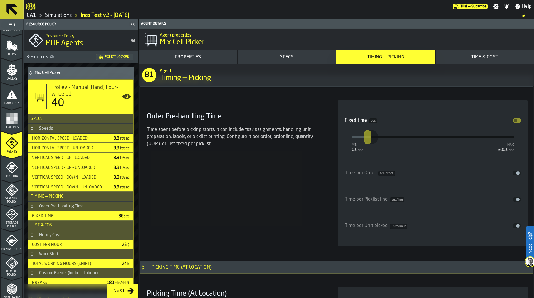
scroll to position [1468, 0]
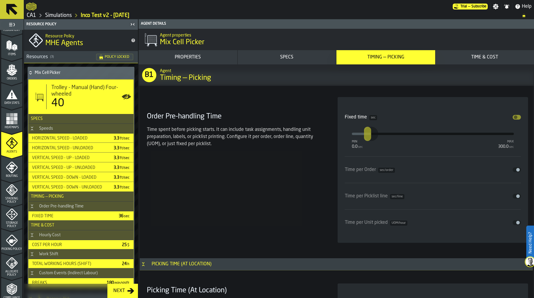
click at [49, 11] on div at bounding box center [239, 6] width 427 height 11
click at [52, 14] on link "Simulations" at bounding box center [58, 15] width 27 height 7
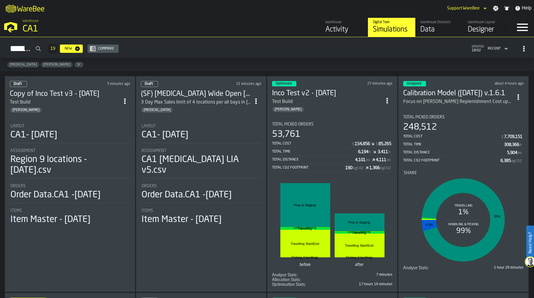
click at [330, 151] on div "Total Time" at bounding box center [315, 152] width 86 height 4
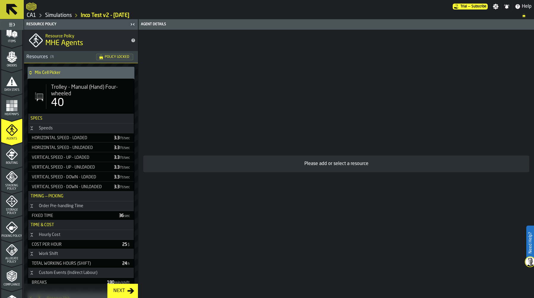
scroll to position [170, 0]
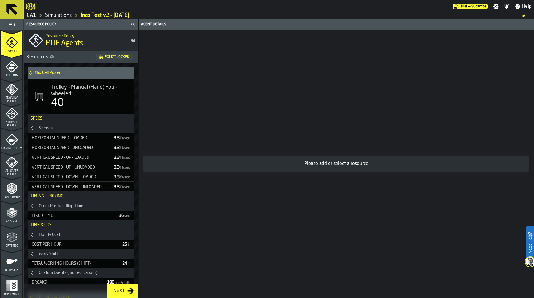
click at [14, 239] on icon "menu Optimise" at bounding box center [12, 237] width 12 height 12
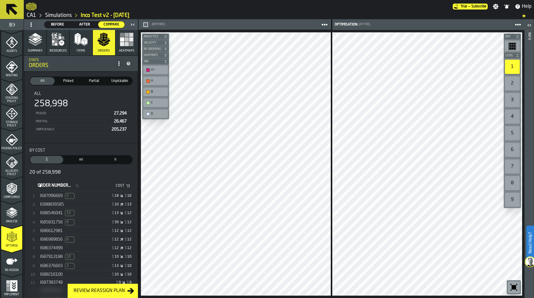
click at [95, 223] on div "$ 50 $ 12" at bounding box center [109, 222] width 46 height 4
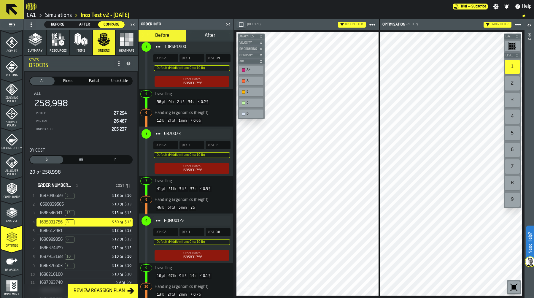
scroll to position [550, 0]
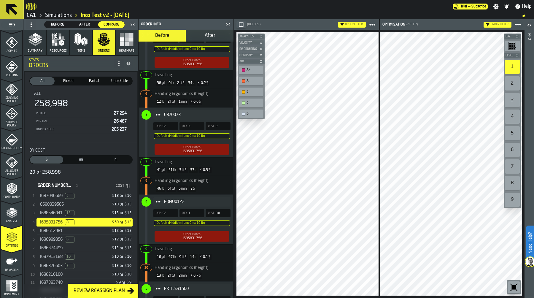
click at [214, 36] on button "After" at bounding box center [209, 36] width 47 height 12
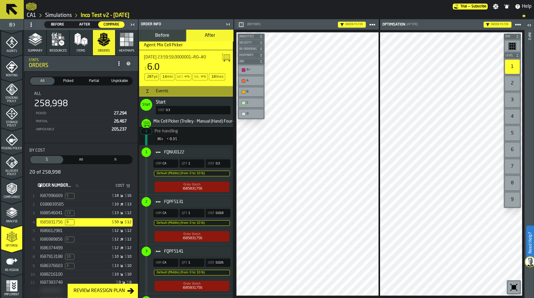
scroll to position [326, 0]
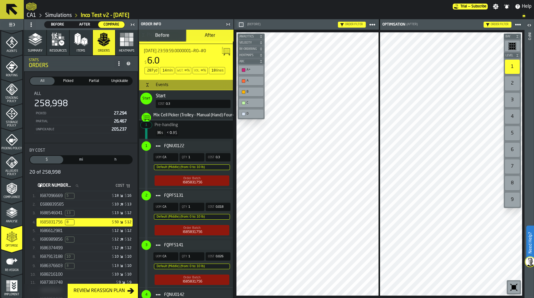
click at [201, 148] on span "FQNU0122" at bounding box center [195, 146] width 62 height 5
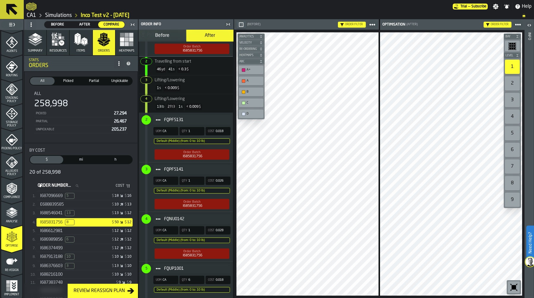
scroll to position [460, 0]
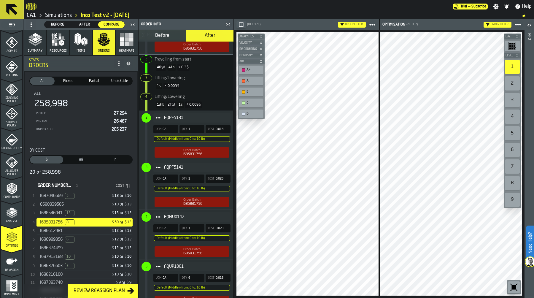
click at [215, 170] on span "FQPF5141" at bounding box center [195, 167] width 62 height 5
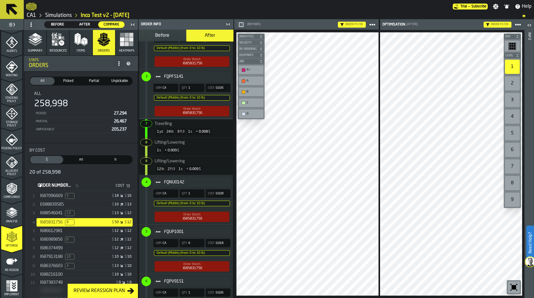
scroll to position [550, 0]
click at [216, 185] on span "FQNU0142" at bounding box center [195, 182] width 62 height 5
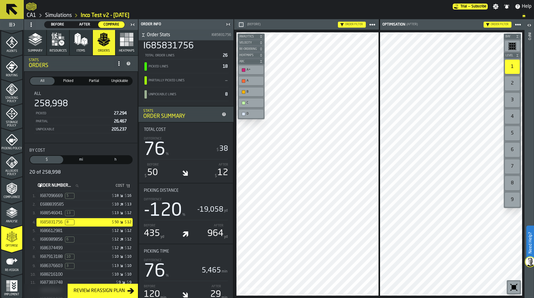
scroll to position [0, 0]
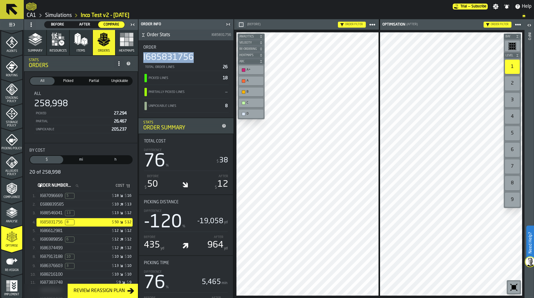
drag, startPoint x: 144, startPoint y: 56, endPoint x: 193, endPoint y: 57, distance: 49.0
click at [193, 57] on div "I685831756" at bounding box center [168, 57] width 50 height 11
copy div "I685831756"
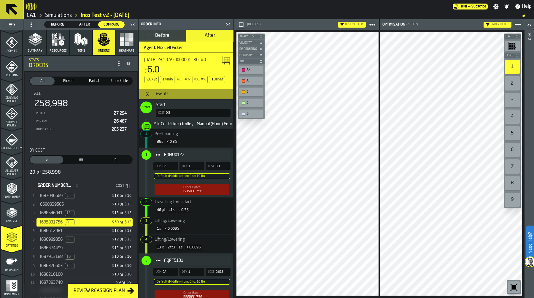
scroll to position [318, 0]
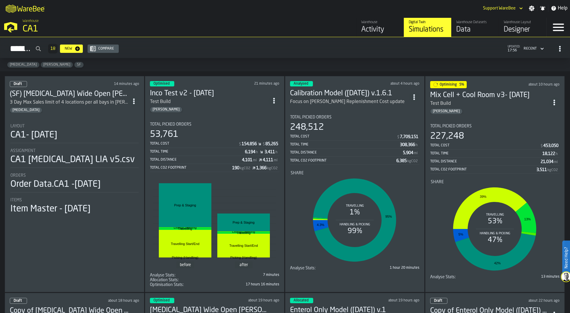
click at [225, 125] on div "Total Picked Orders" at bounding box center [214, 124] width 129 height 5
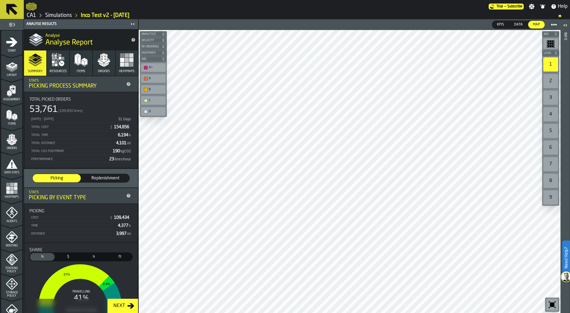
click at [12, 209] on icon "menu Agents" at bounding box center [12, 213] width 12 height 12
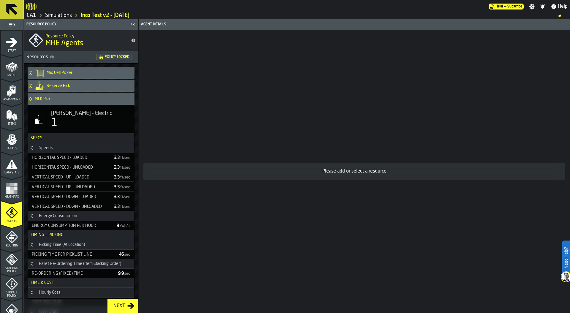
click at [31, 98] on icon at bounding box center [30, 97] width 2 height 1
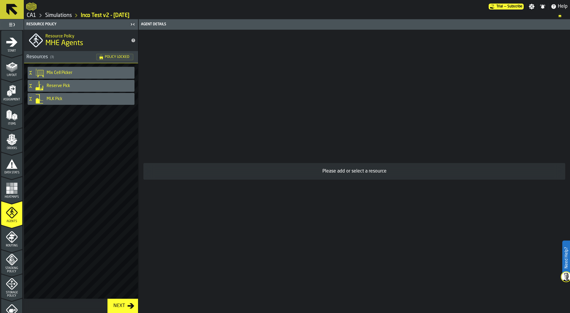
click at [50, 72] on h4 "Mix Cell Picker" at bounding box center [89, 72] width 85 height 5
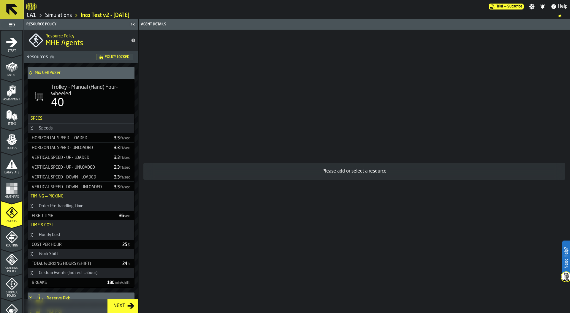
click at [82, 99] on div "40" at bounding box center [90, 103] width 78 height 12
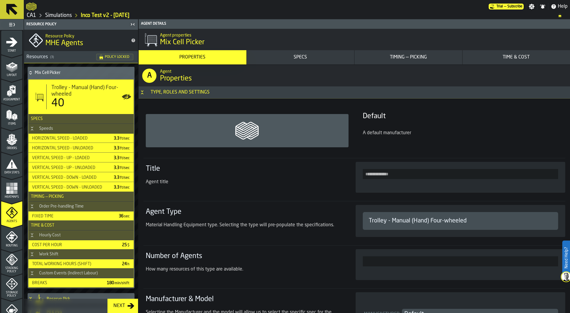
click at [412, 57] on div "Timing — Picking" at bounding box center [408, 57] width 103 height 7
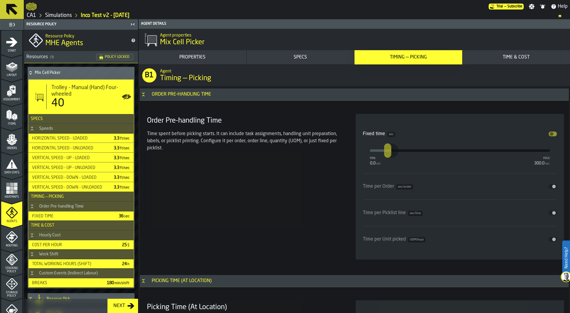
scroll to position [1445, 0]
click at [143, 93] on icon "Button-Order Pre-handling Time-open" at bounding box center [143, 94] width 5 height 5
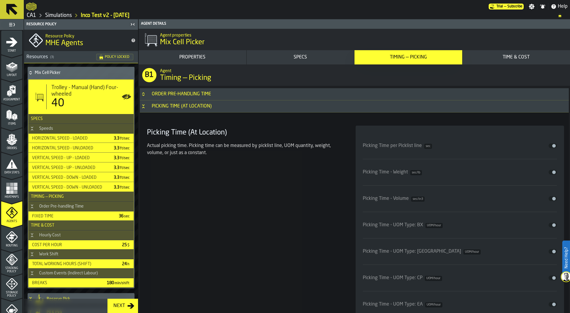
click at [143, 105] on icon "Button-Picking Time (At Location)-open" at bounding box center [143, 106] width 5 height 5
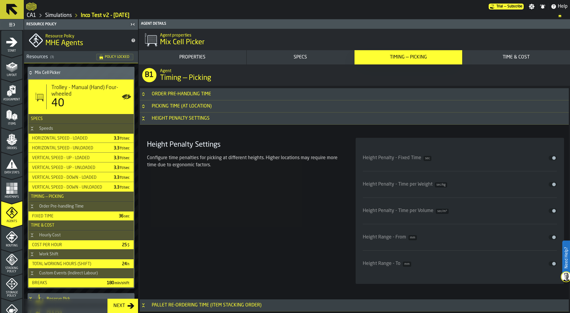
click at [145, 122] on h3 "Height Penalty Settings" at bounding box center [354, 118] width 429 height 12
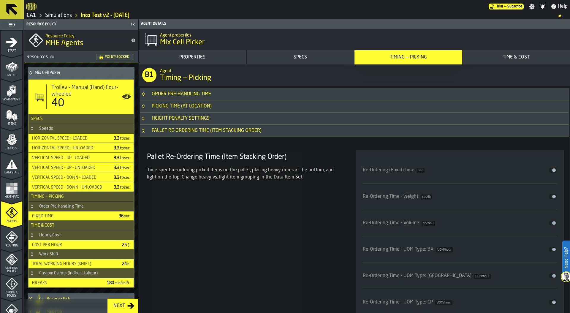
click at [145, 129] on icon "Button-Pallet Re-Ordering Time (Item Stacking Order)-open" at bounding box center [143, 130] width 5 height 5
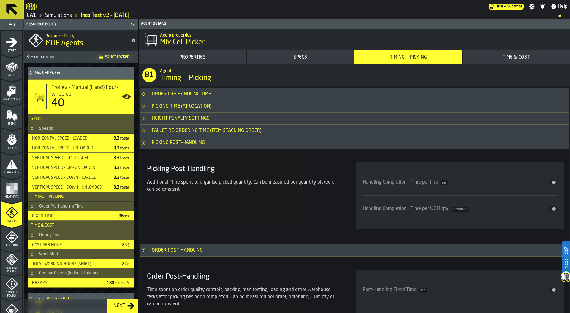
click at [146, 142] on button "Button-Picking Post-Handling-open" at bounding box center [143, 142] width 7 height 5
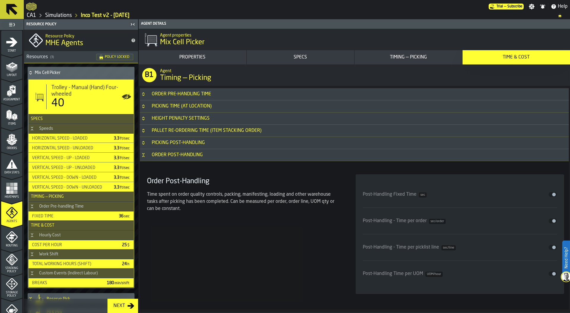
click at [144, 155] on icon "Button-Order Post-Handling-open" at bounding box center [143, 155] width 5 height 5
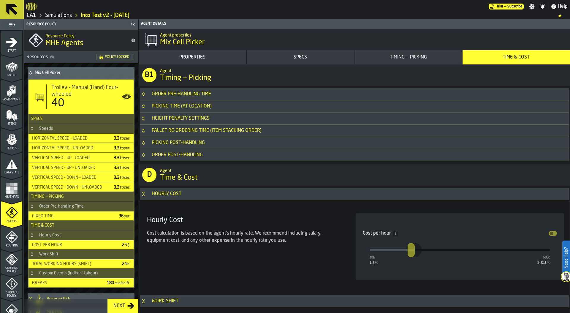
click at [166, 94] on div "Order Pre-handling Time" at bounding box center [181, 93] width 66 height 7
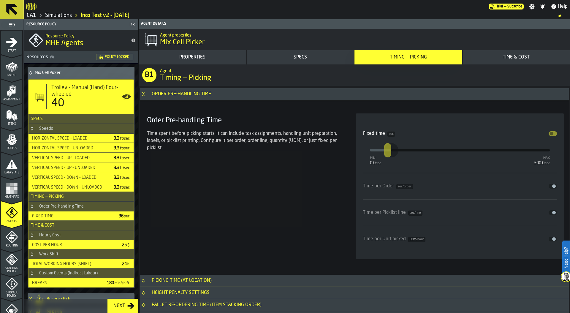
click at [139, 93] on section "Order Pre-handling Time Order Pre-handling Time Time spent before picking start…" at bounding box center [354, 212] width 431 height 252
click at [144, 94] on icon "Button-Order Pre-handling Time-open" at bounding box center [143, 94] width 5 height 5
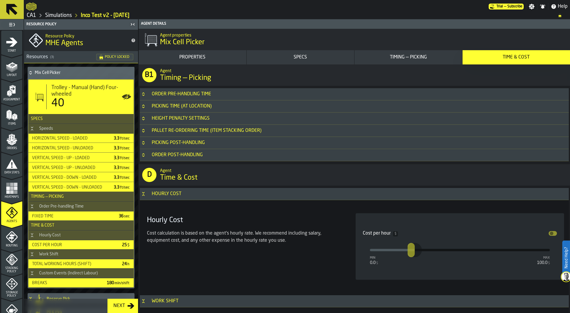
click at [200, 95] on div "Order Pre-handling Time" at bounding box center [181, 93] width 66 height 7
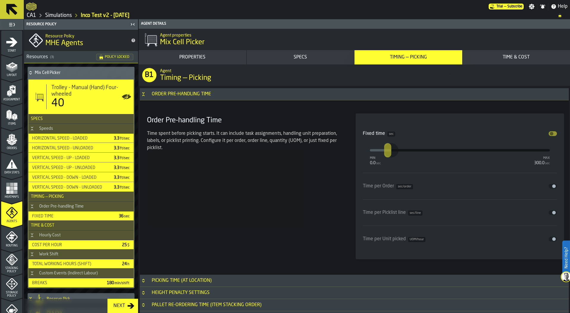
click at [143, 96] on icon "Button-Order Pre-handling Time-open" at bounding box center [143, 94] width 5 height 5
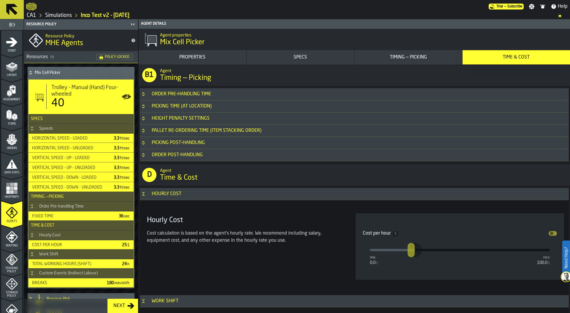
click at [143, 105] on icon "Button-Picking Time (At Location)-closed" at bounding box center [143, 104] width 2 height 1
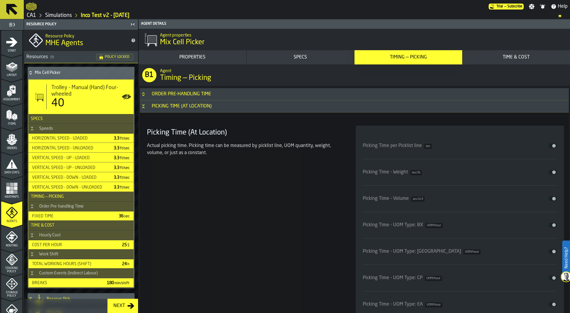
click at [143, 105] on icon "Button-Picking Time (At Location)-open" at bounding box center [143, 106] width 5 height 5
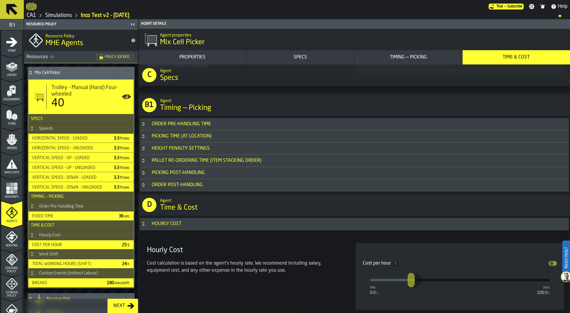
scroll to position [1416, 0]
click at [142, 135] on icon "Button-Picking Time (At Location)-closed" at bounding box center [143, 134] width 2 height 1
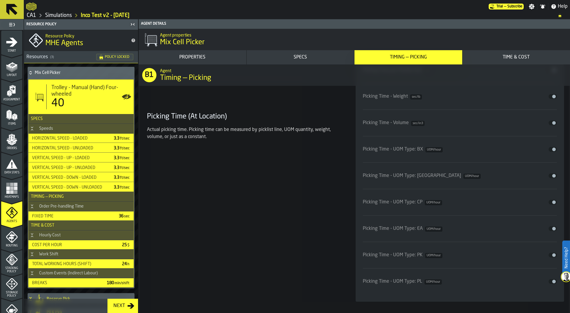
scroll to position [1431, 0]
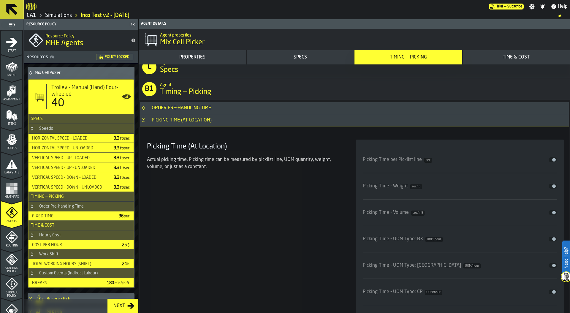
click at [143, 120] on icon "Button-Picking Time (At Location)-open" at bounding box center [143, 120] width 5 height 5
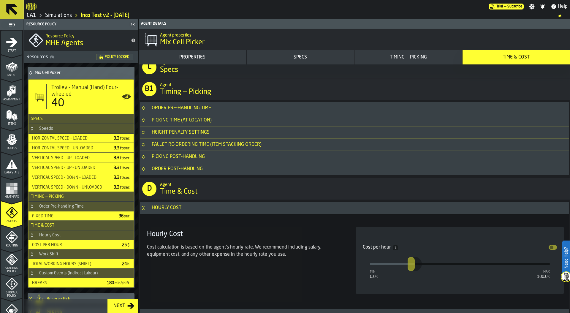
click at [144, 157] on icon "Button-Picking Post-Handling-closed" at bounding box center [143, 156] width 5 height 5
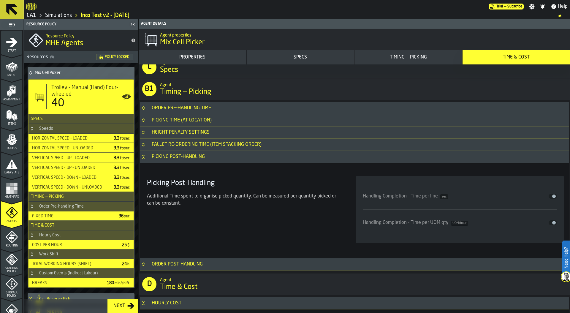
click at [144, 156] on icon "Button-Picking Post-Handling-open" at bounding box center [143, 156] width 5 height 5
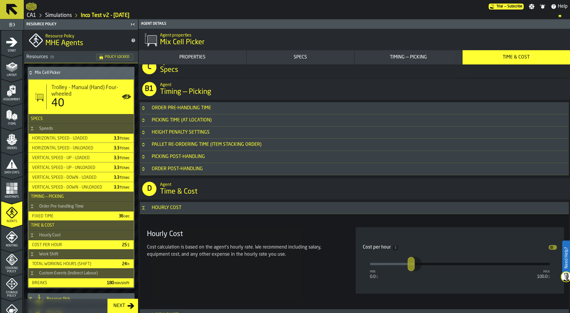
click at [145, 170] on icon "Button-Order Post-Handling-closed" at bounding box center [143, 168] width 5 height 5
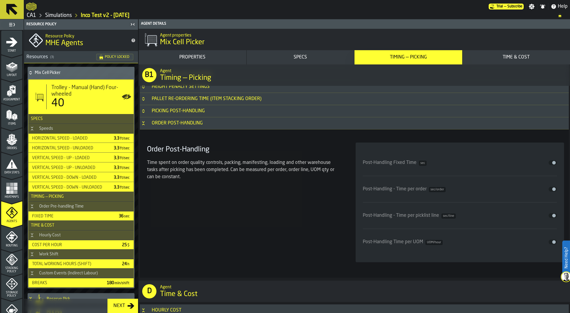
scroll to position [1479, 0]
click at [143, 125] on h3 "Order Post-Handling" at bounding box center [354, 121] width 429 height 12
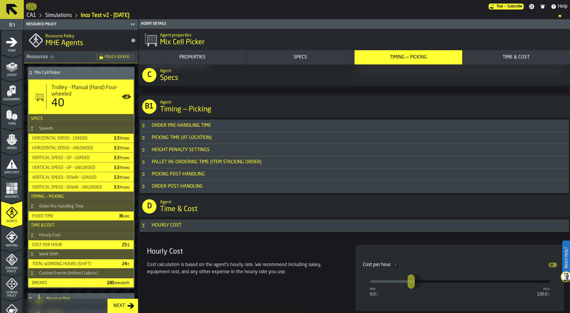
scroll to position [1398, 0]
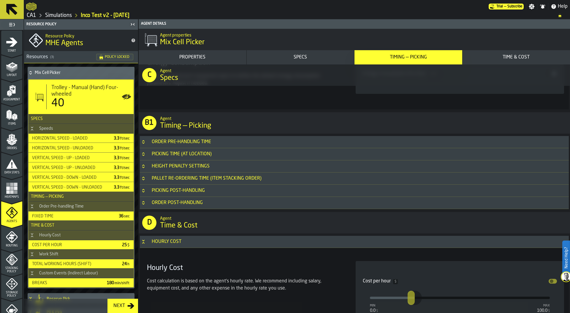
click at [148, 142] on div "Order Pre-handling Time" at bounding box center [181, 141] width 66 height 7
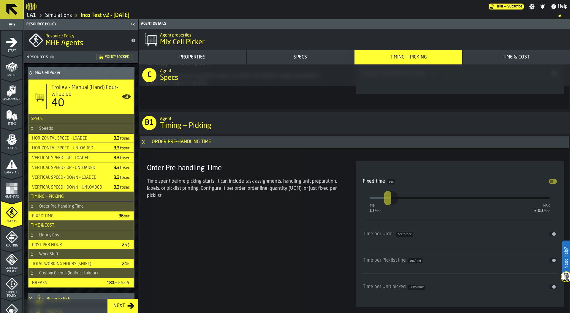
click at [142, 146] on h3 "Order Pre-handling Time" at bounding box center [354, 142] width 429 height 12
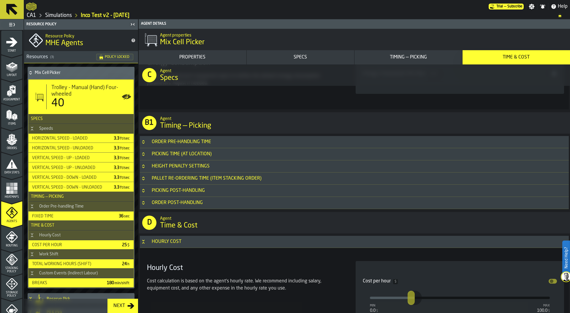
click at [146, 155] on button "Button-Picking Time (At Location)-closed" at bounding box center [143, 154] width 7 height 5
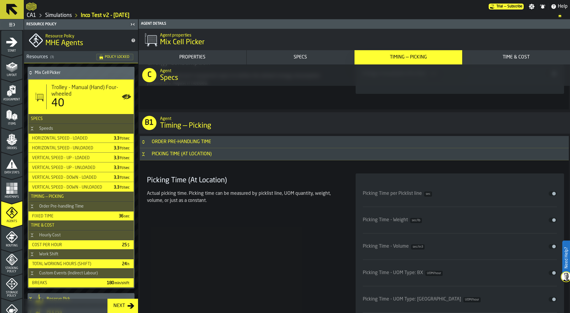
click at [144, 154] on icon "Button-Picking Time (At Location)-open" at bounding box center [143, 154] width 5 height 5
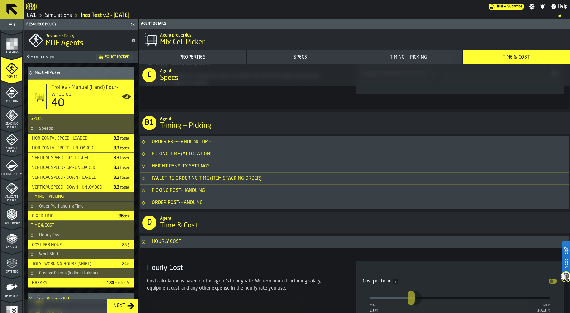
scroll to position [155, 0]
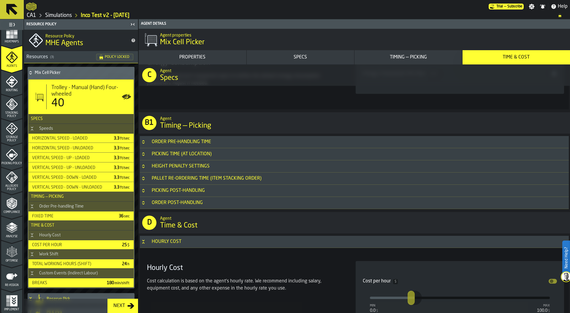
click at [7, 253] on icon "menu Optimise" at bounding box center [12, 252] width 12 height 12
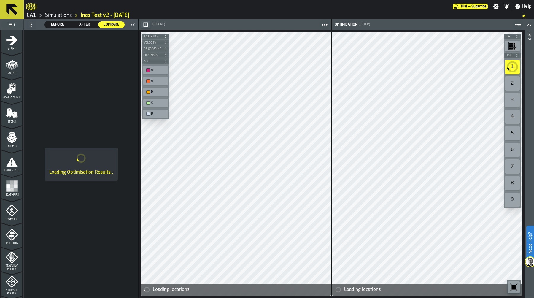
scroll to position [1, 0]
click at [49, 26] on span "Before" at bounding box center [58, 24] width 22 height 5
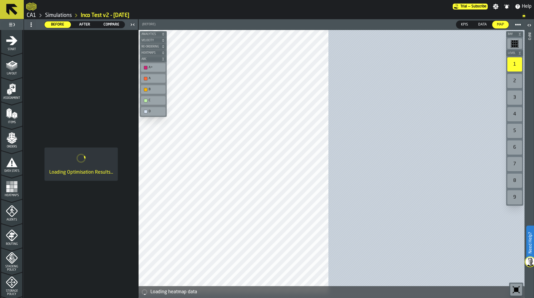
click at [55, 23] on span "Before" at bounding box center [58, 24] width 22 height 5
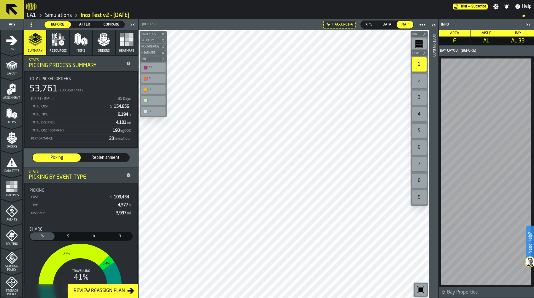
click at [436, 134] on header "Location Info" at bounding box center [433, 158] width 9 height 279
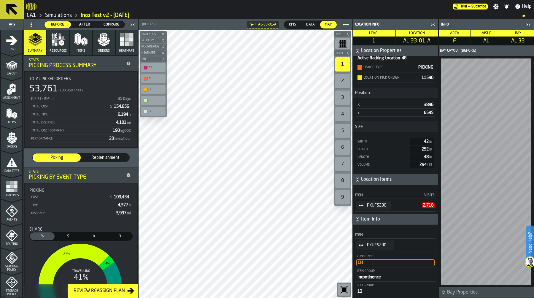
scroll to position [174, 0]
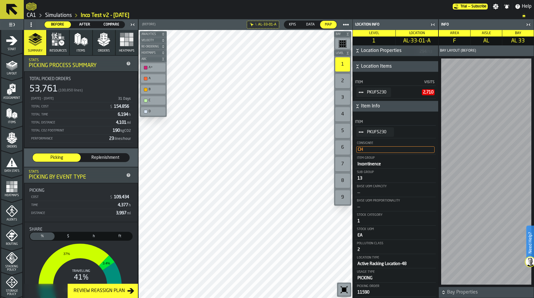
click at [359, 131] on icon "StatList-item-PKUFS230" at bounding box center [361, 132] width 5 height 5
click at [379, 176] on div "Show Hq" at bounding box center [378, 176] width 36 height 4
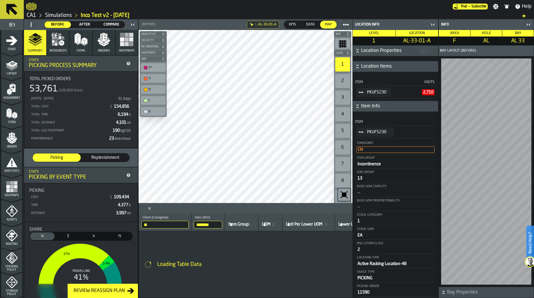
click at [431, 25] on icon "button-toggle-Close me" at bounding box center [432, 24] width 7 height 7
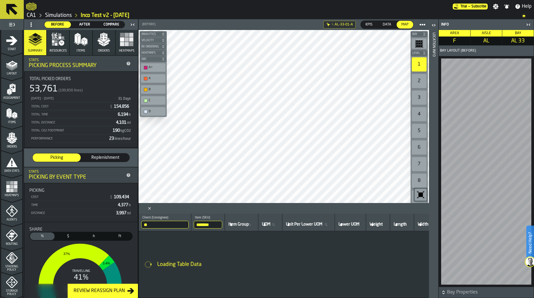
click at [529, 24] on icon "button-toggle-Close me" at bounding box center [529, 24] width 1 height 2
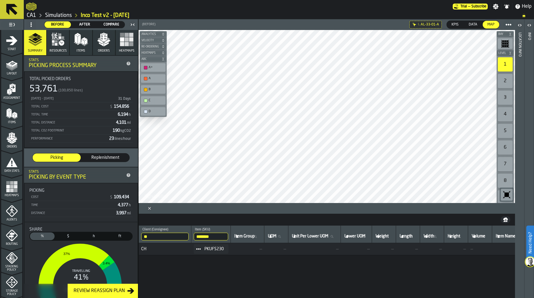
click at [221, 236] on input "********" at bounding box center [211, 237] width 34 height 8
click at [225, 236] on input "********" at bounding box center [211, 237] width 34 height 8
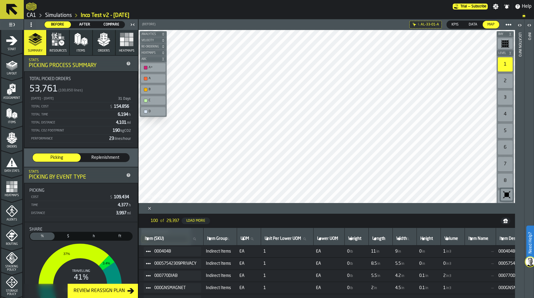
scroll to position [0, 0]
